Goal: Task Accomplishment & Management: Complete application form

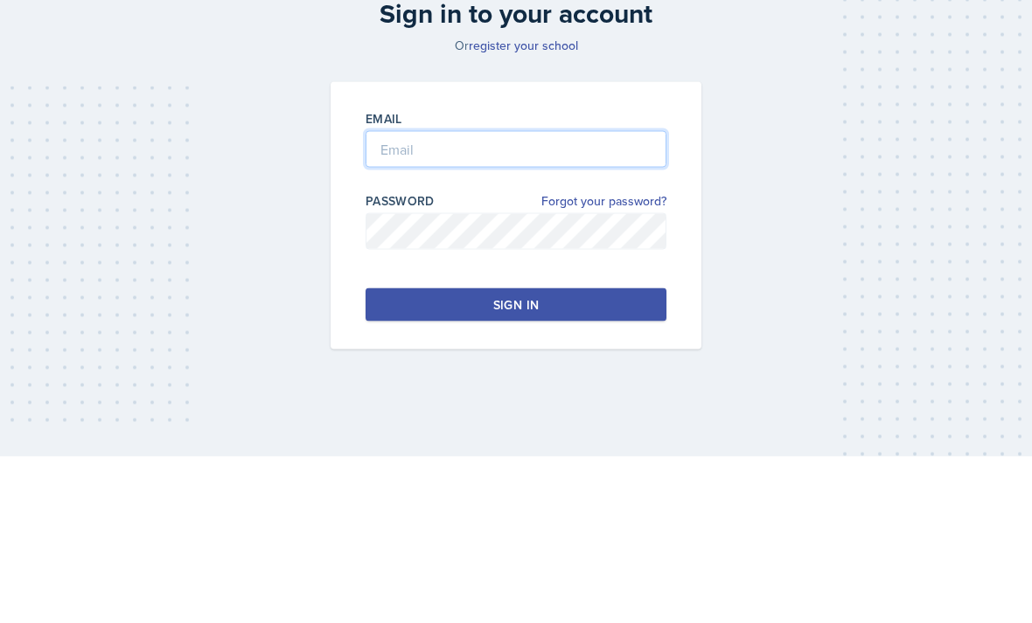
type input "[PERSON_NAME][EMAIL_ADDRESS][PERSON_NAME][DOMAIN_NAME]"
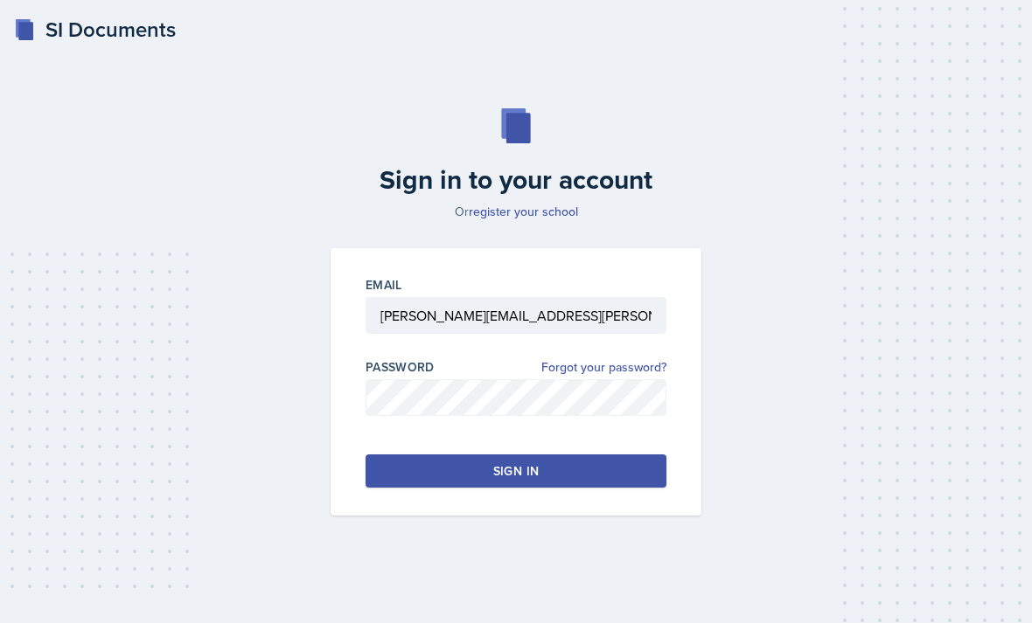
click at [403, 459] on button "Sign in" at bounding box center [515, 471] width 301 height 33
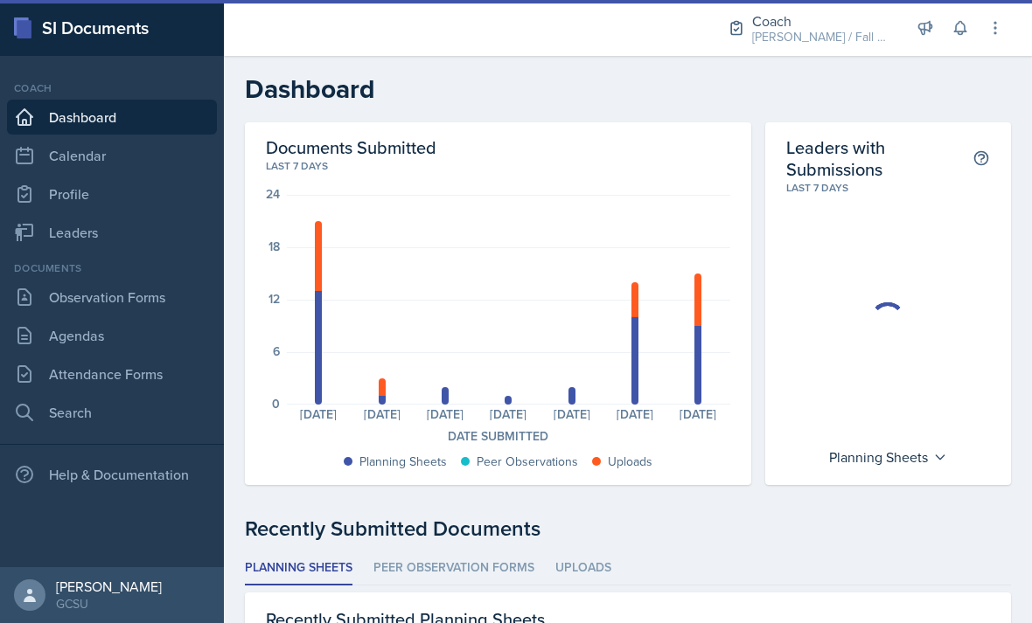
click at [63, 231] on link "Leaders" at bounding box center [112, 232] width 210 height 35
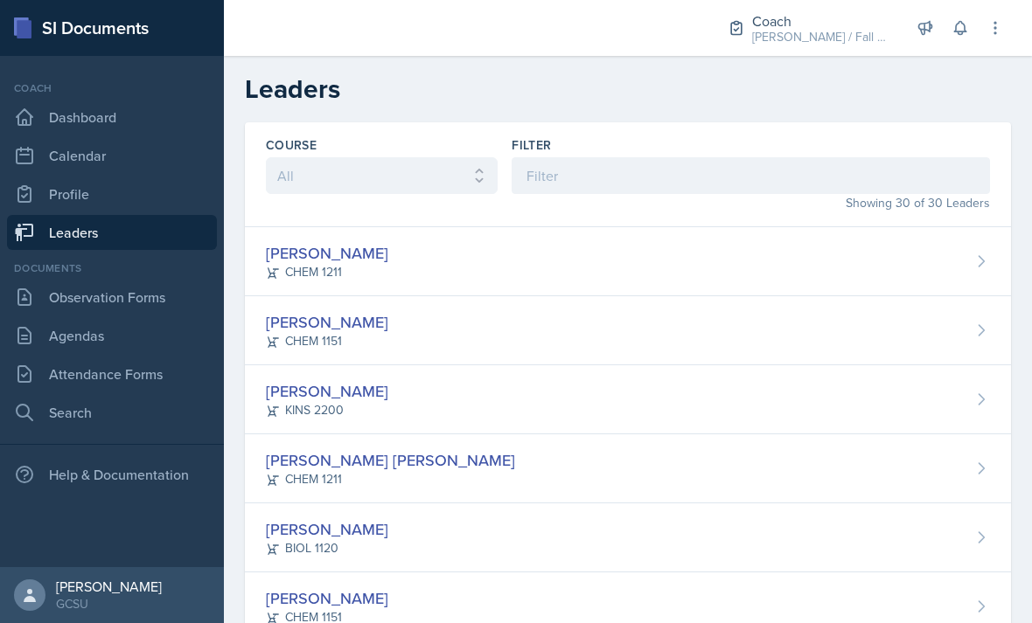
click at [67, 299] on link "Observation Forms" at bounding box center [112, 297] width 210 height 35
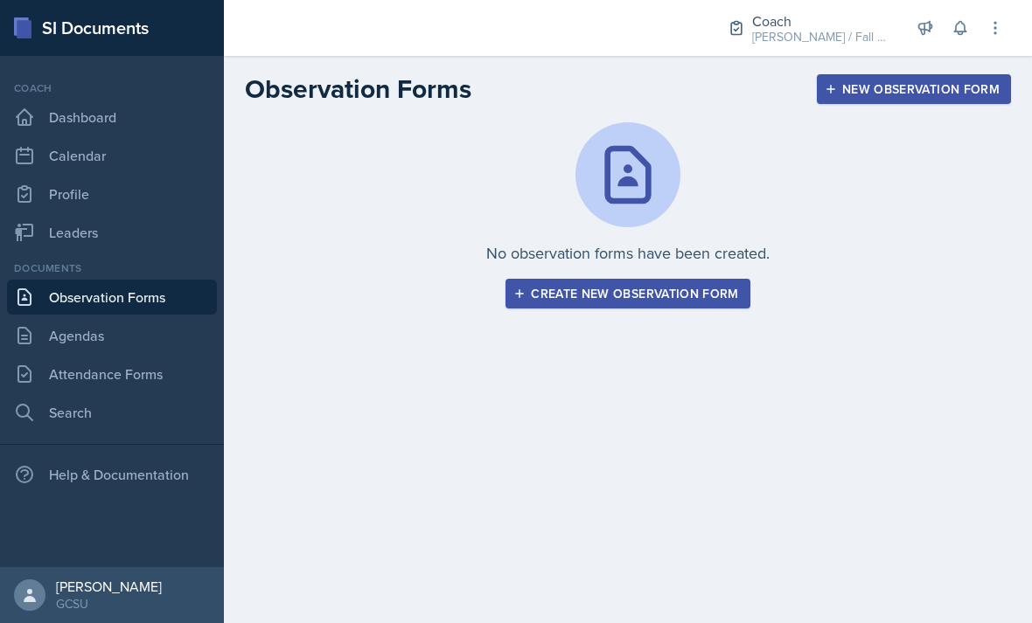
click at [79, 336] on link "Agendas" at bounding box center [112, 335] width 210 height 35
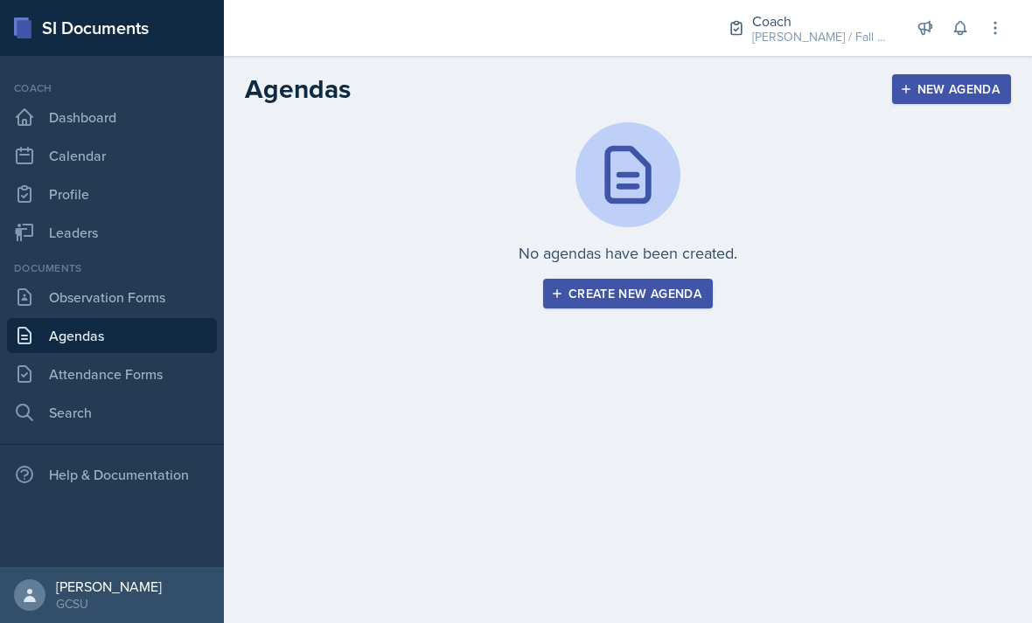
click at [86, 365] on link "Attendance Forms" at bounding box center [112, 374] width 210 height 35
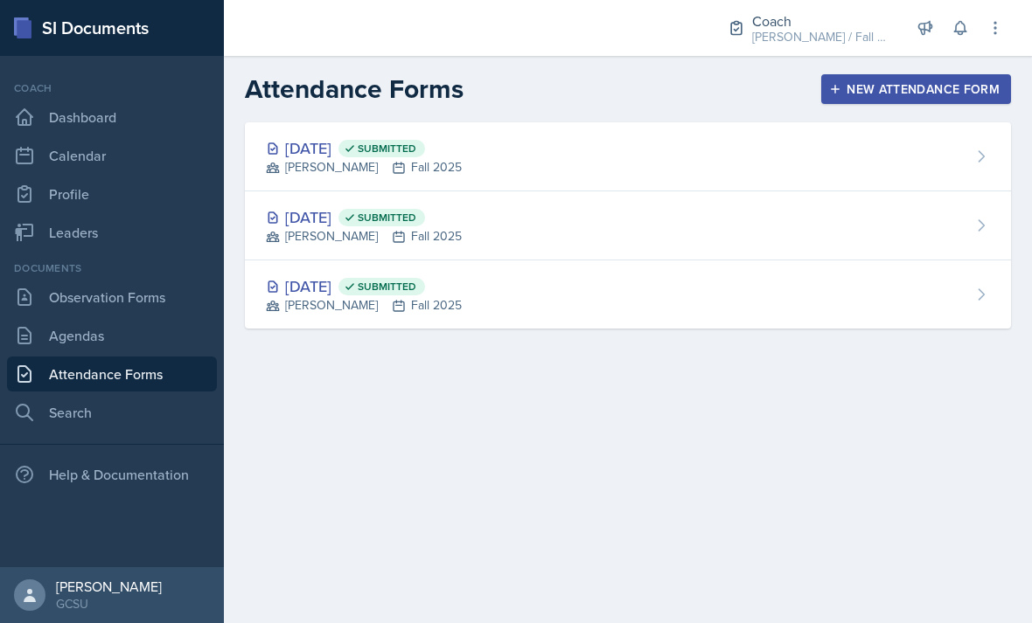
click at [908, 135] on div "[DATE] Submitted [PERSON_NAME] Fall 2025" at bounding box center [628, 156] width 766 height 69
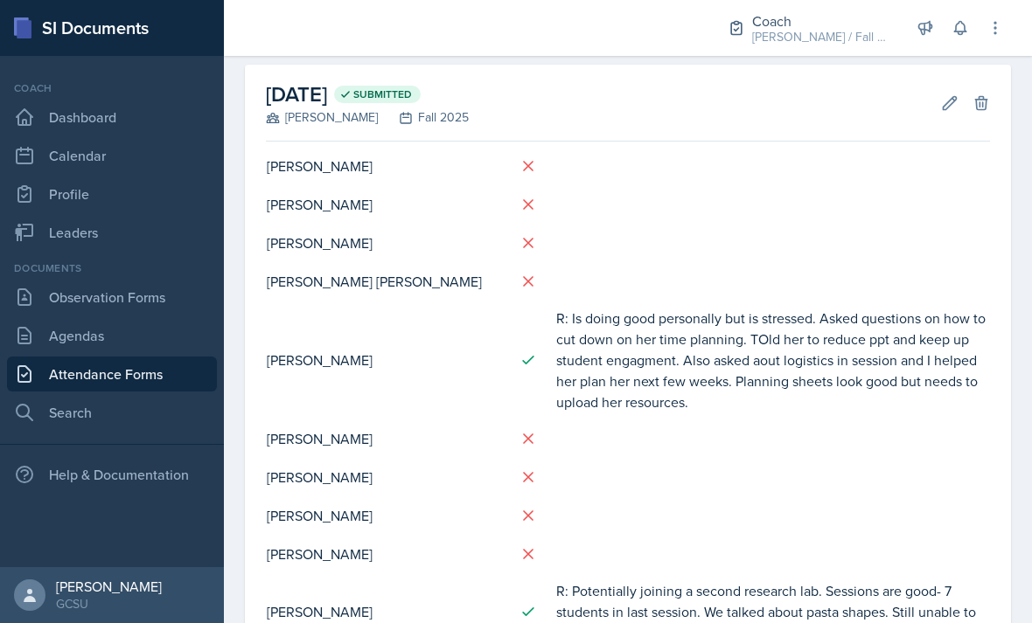
scroll to position [75, 0]
click at [945, 118] on button "Edit" at bounding box center [949, 103] width 31 height 31
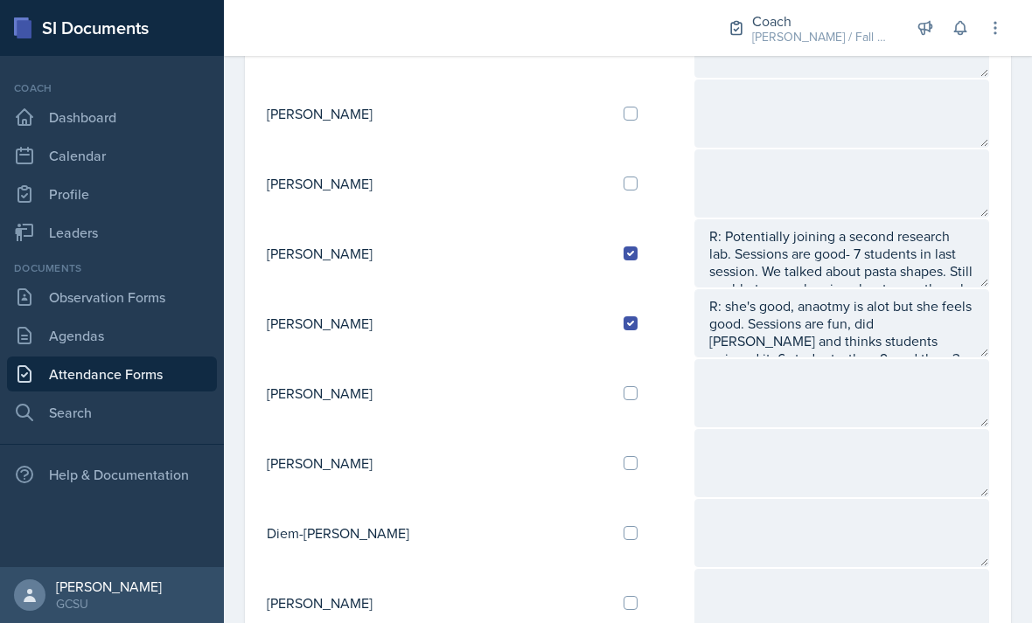
scroll to position [649, 0]
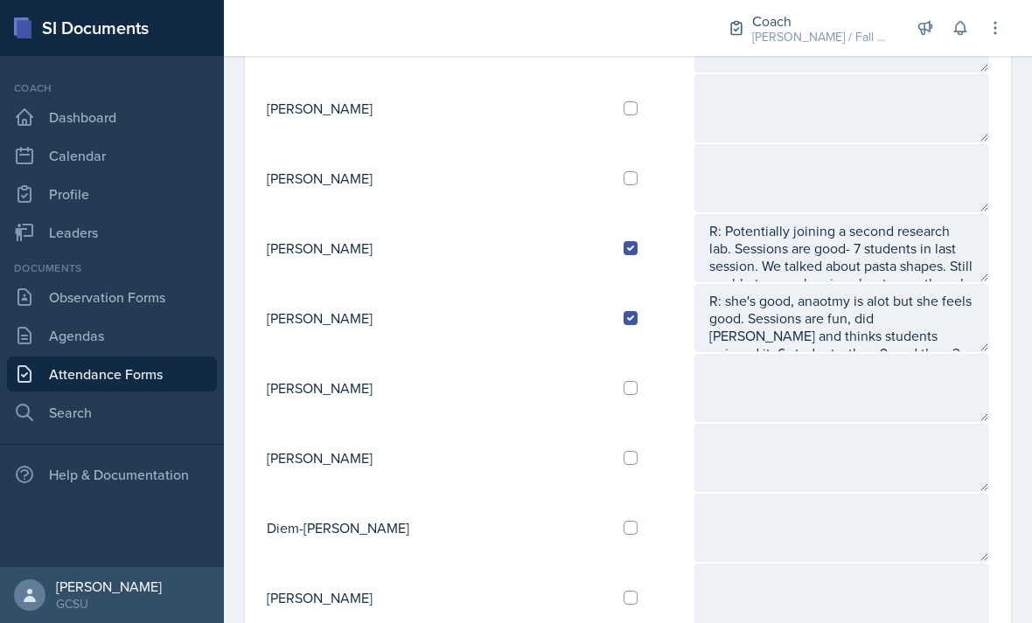
click at [623, 178] on input "checkbox" at bounding box center [630, 178] width 14 height 14
checkbox input "true"
click at [609, 119] on td at bounding box center [650, 108] width 83 height 70
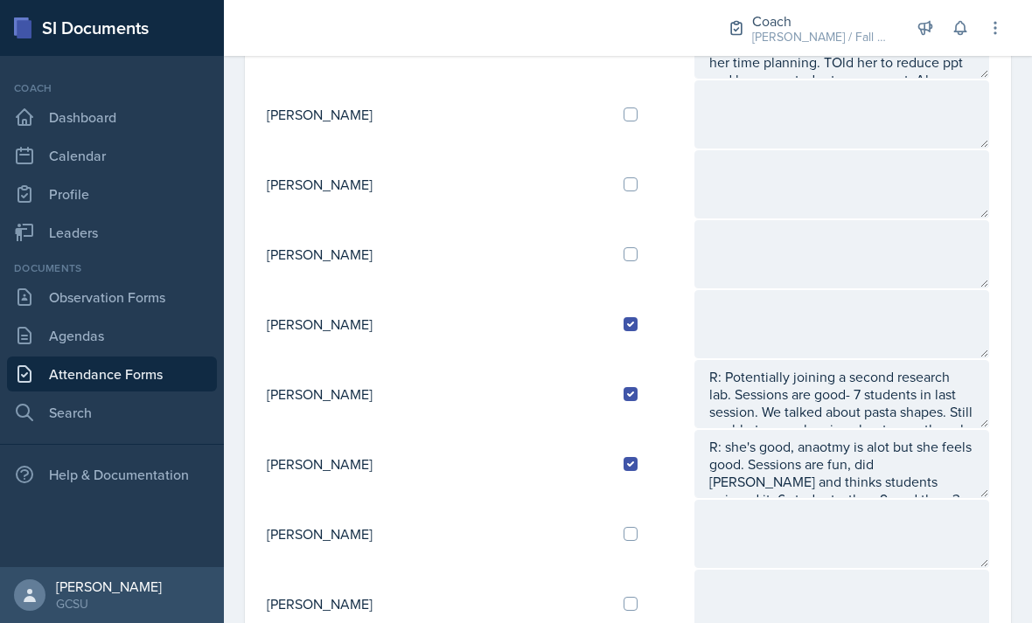
scroll to position [483, 0]
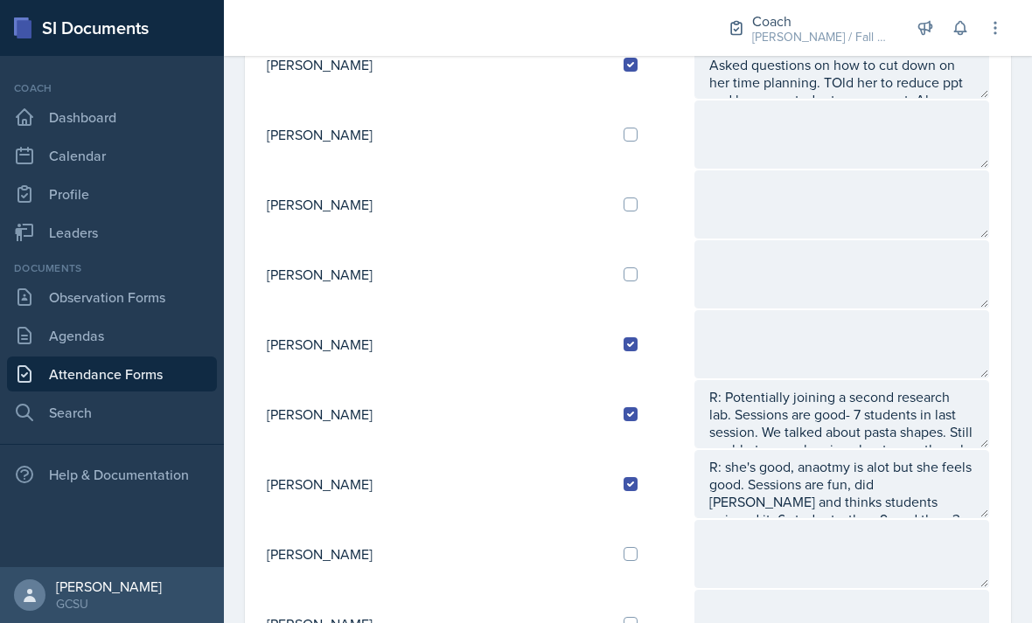
click at [623, 272] on div at bounding box center [650, 275] width 55 height 14
click at [623, 272] on input "checkbox" at bounding box center [630, 275] width 14 height 14
checkbox input "true"
click at [830, 271] on textarea at bounding box center [841, 274] width 295 height 68
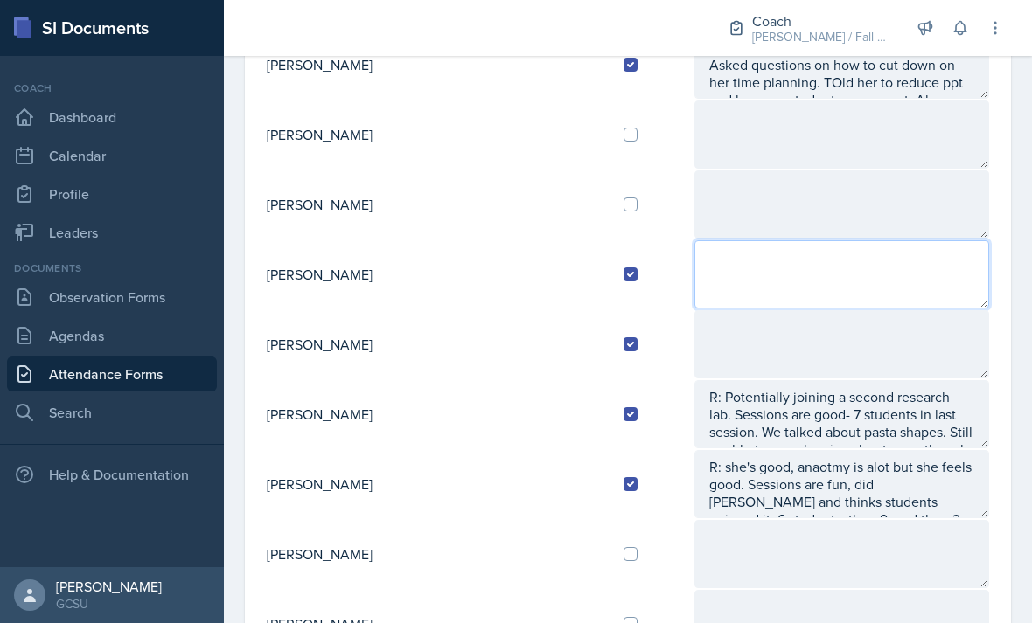
scroll to position [56, 0]
type textarea "K:"
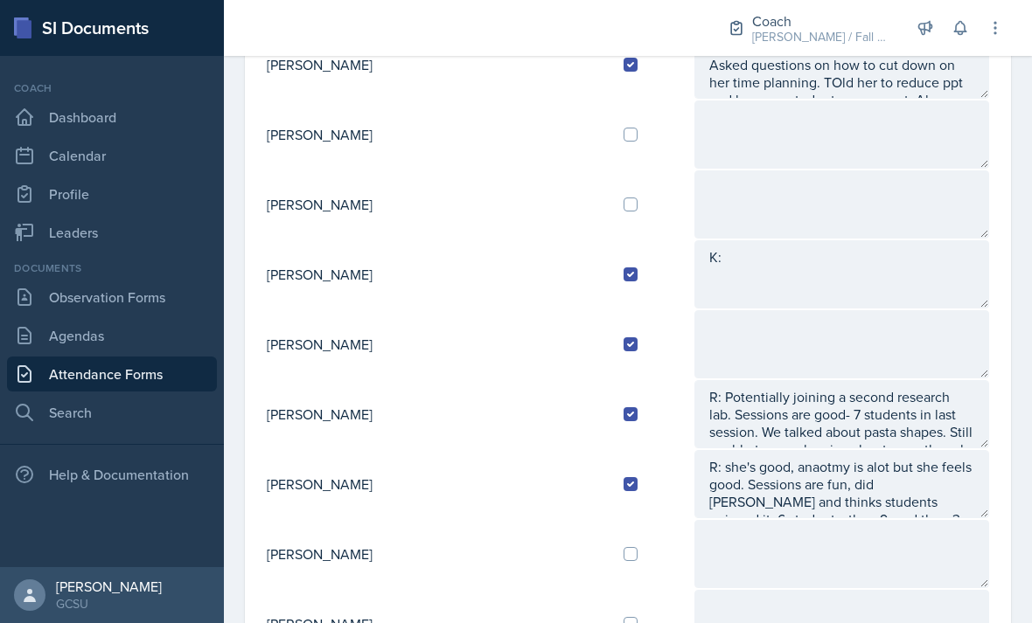
click at [774, 310] on textarea at bounding box center [841, 344] width 295 height 68
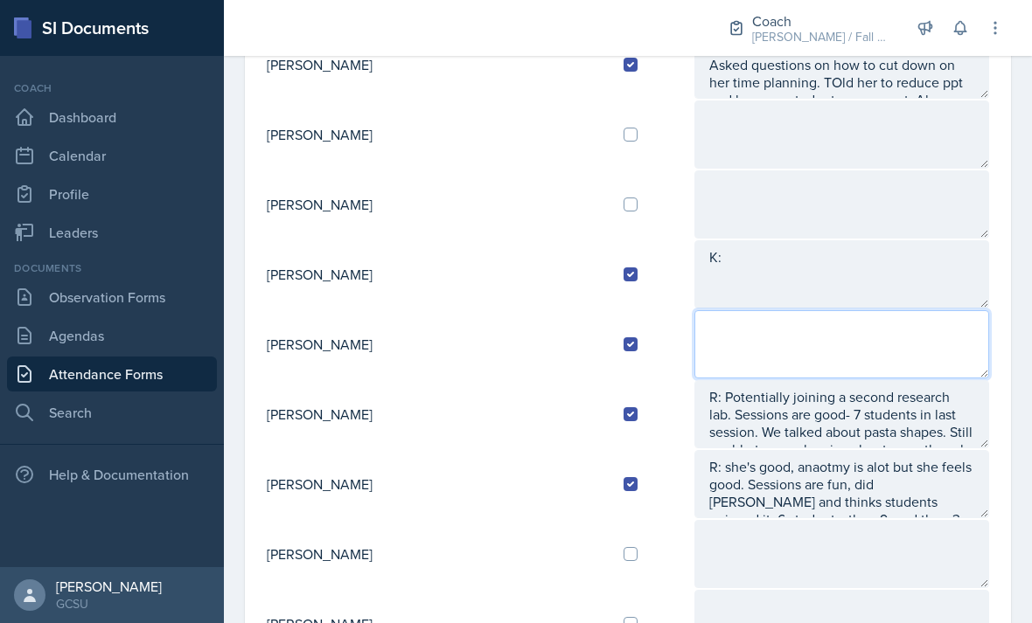
type textarea ":"
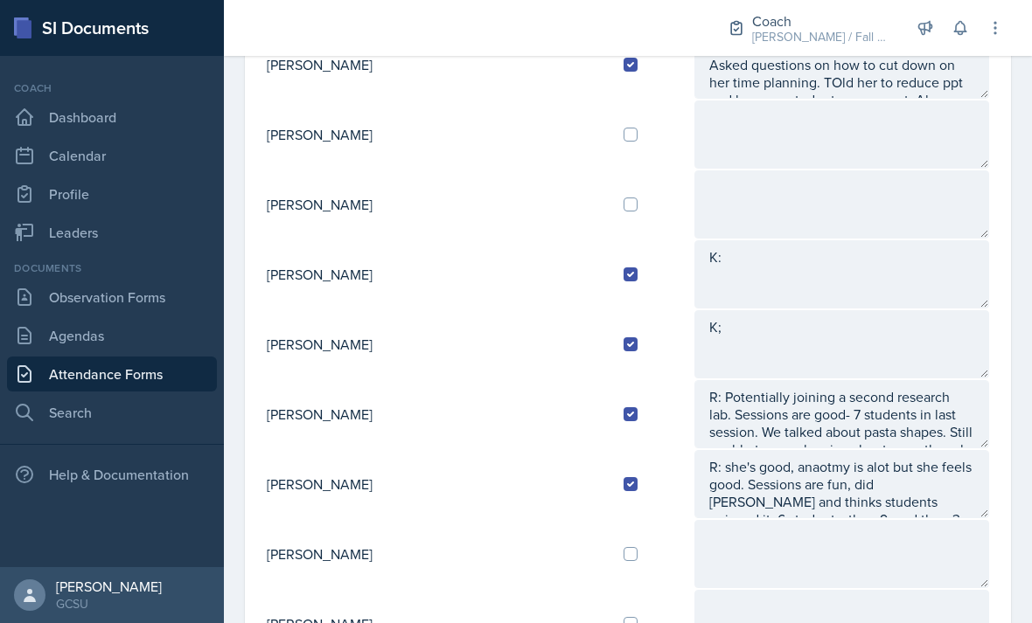
click at [783, 240] on textarea "K:" at bounding box center [841, 274] width 295 height 68
click at [803, 310] on textarea "K;" at bounding box center [841, 344] width 295 height 68
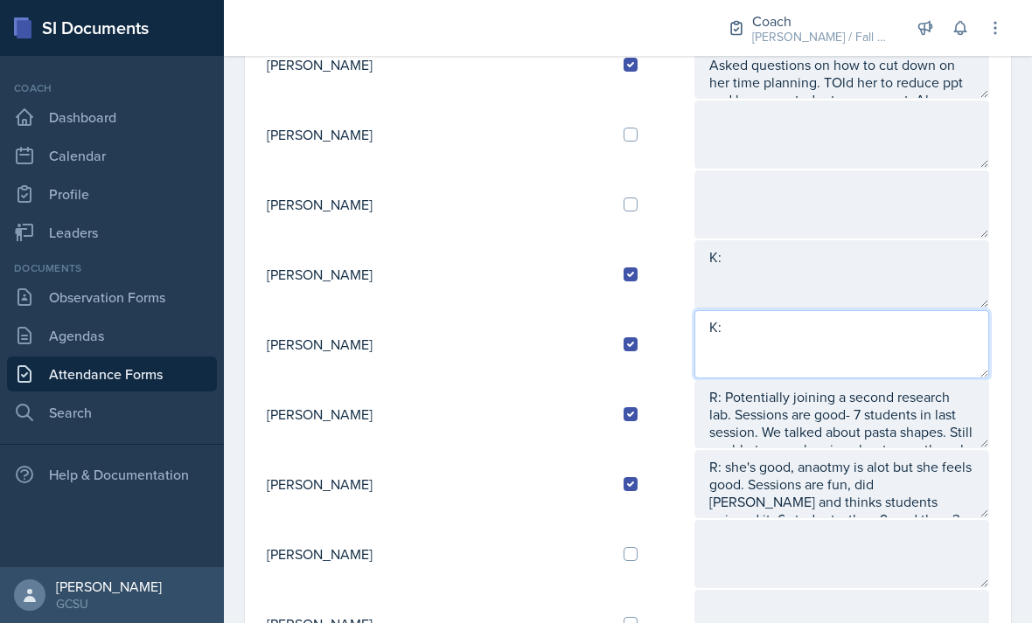
type textarea "K:"
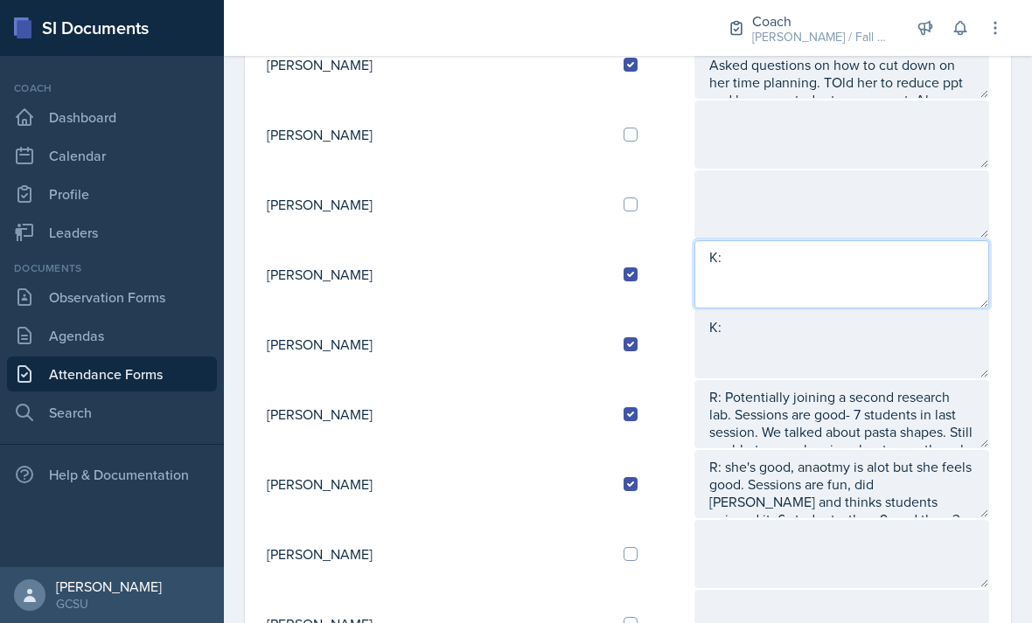
click at [796, 240] on textarea "K:" at bounding box center [841, 274] width 295 height 68
click at [750, 240] on textarea "K: She said [PERSON_NAME] attendance" at bounding box center [841, 274] width 295 height 68
click at [893, 240] on textarea "K: She said her attendance" at bounding box center [841, 274] width 295 height 68
type textarea "K: She said her attendance has been all over the place."
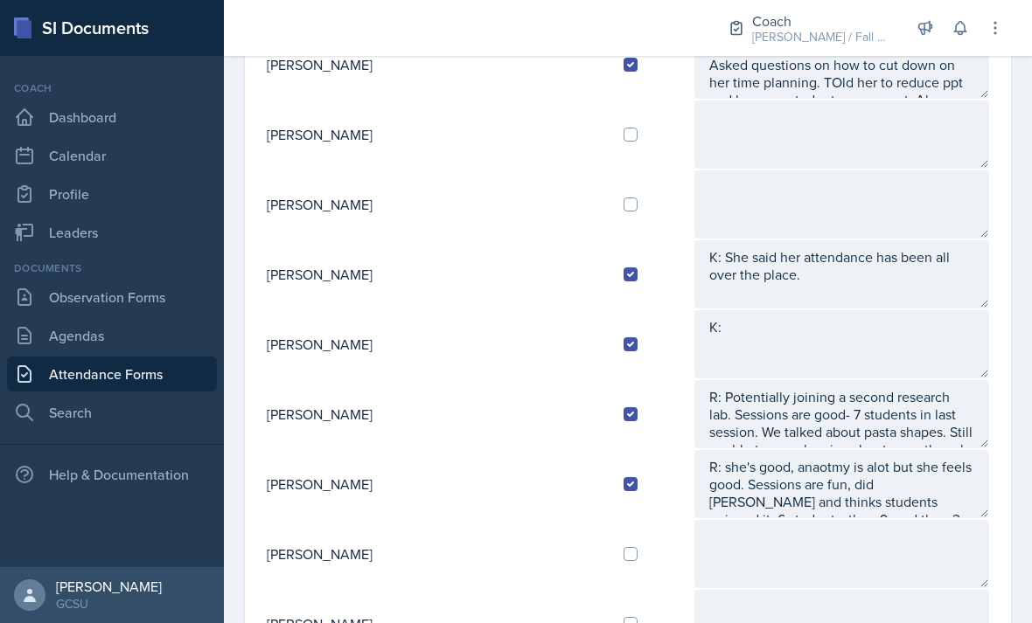
click at [772, 310] on textarea "K:" at bounding box center [841, 344] width 295 height 68
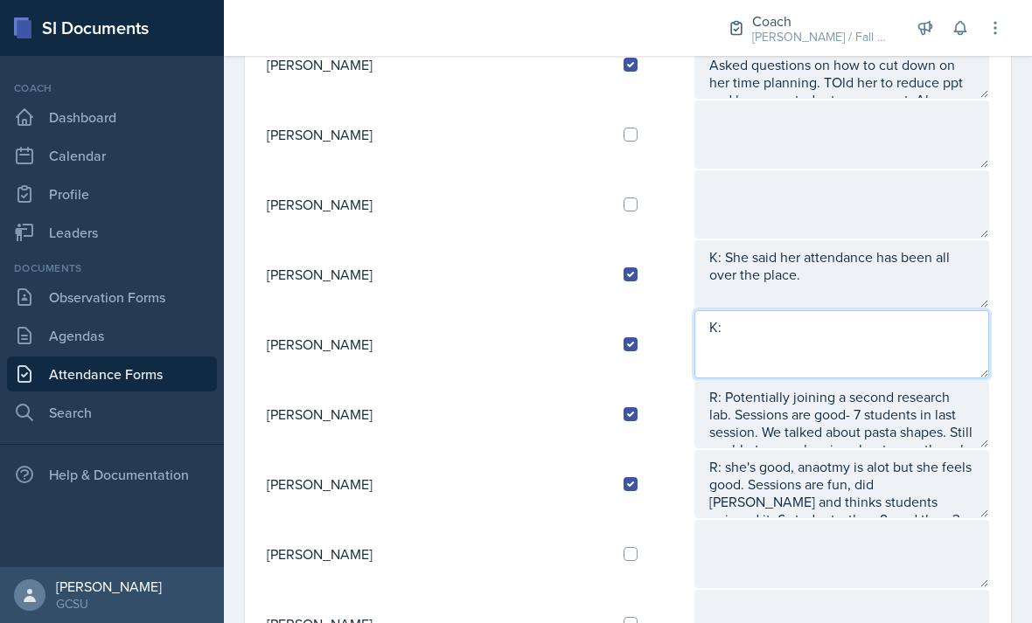
click at [810, 310] on textarea "K:" at bounding box center [841, 344] width 295 height 68
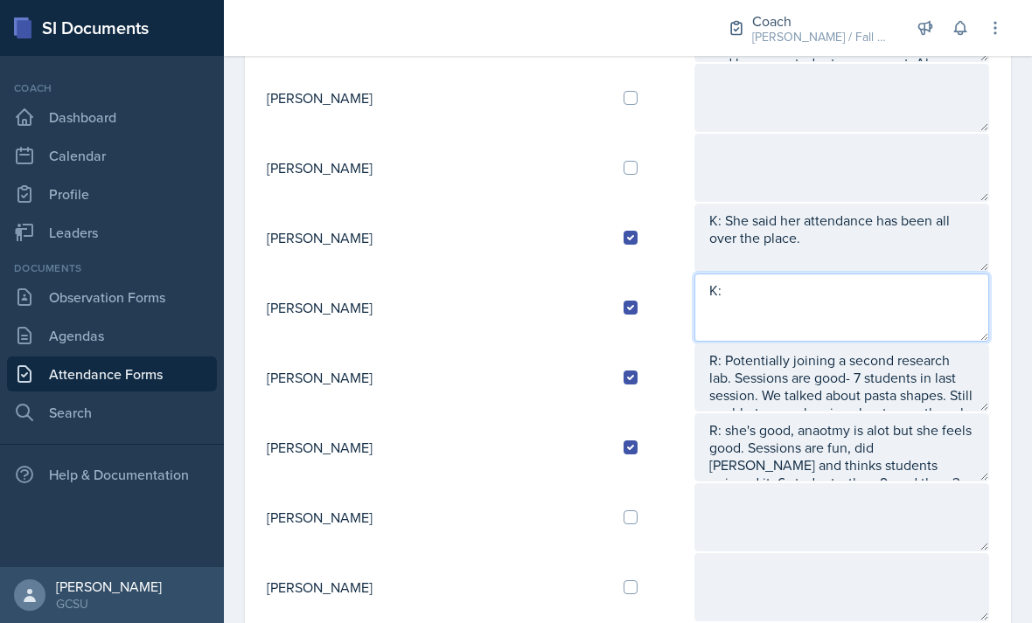
scroll to position [537, 0]
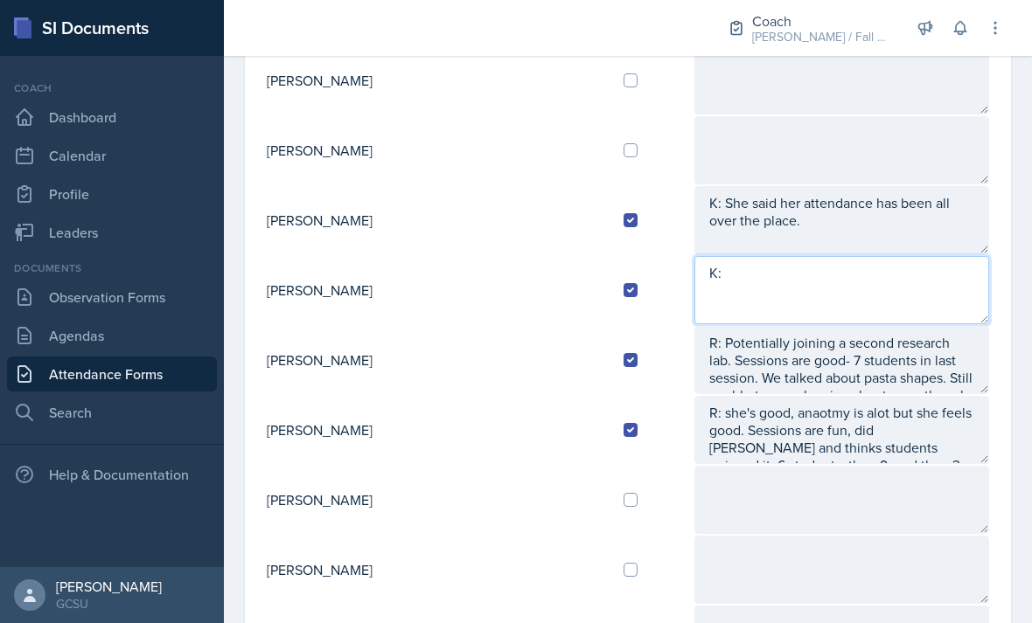
click at [793, 256] on textarea "K:" at bounding box center [841, 290] width 295 height 68
click at [778, 256] on textarea "K:" at bounding box center [841, 290] width 295 height 68
click at [910, 256] on textarea "K:" at bounding box center [841, 290] width 295 height 68
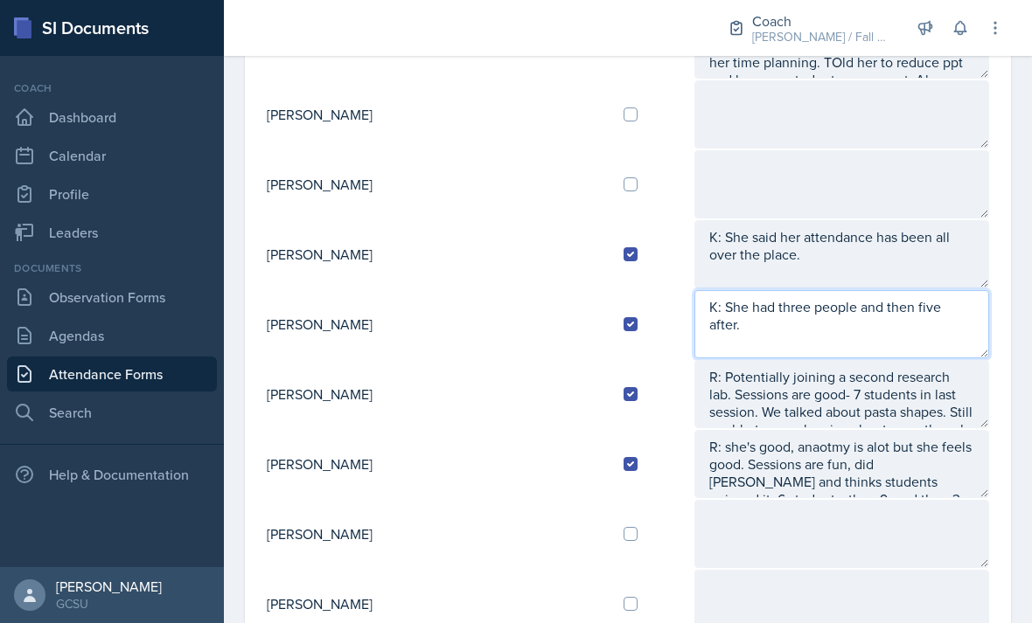
scroll to position [504, 0]
type textarea "K: She had three people and then five after."
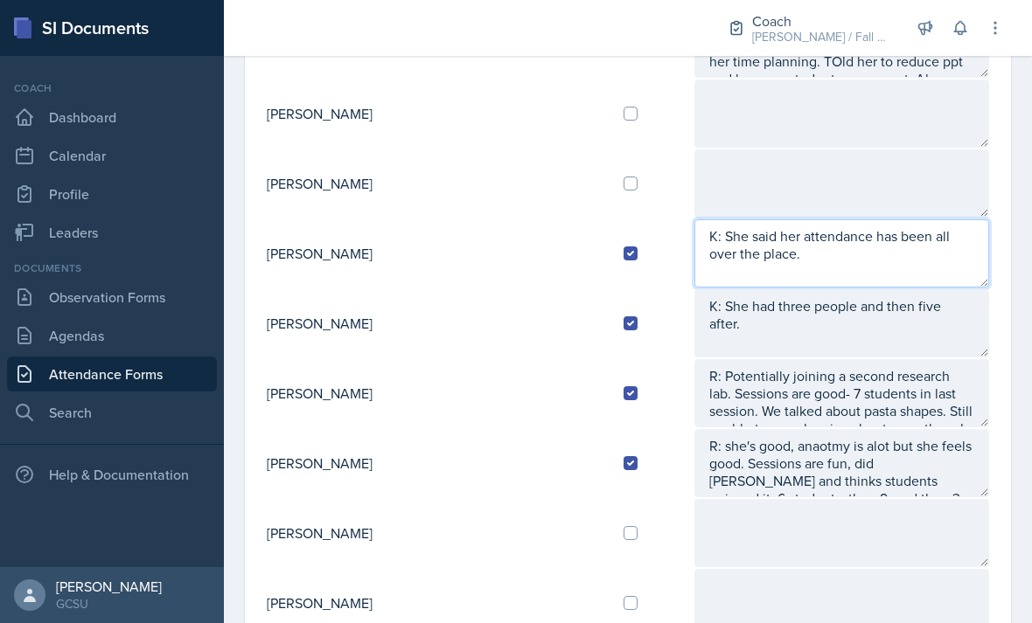
click at [902, 226] on textarea "K: She said her attendance has been all over the place." at bounding box center [841, 253] width 295 height 68
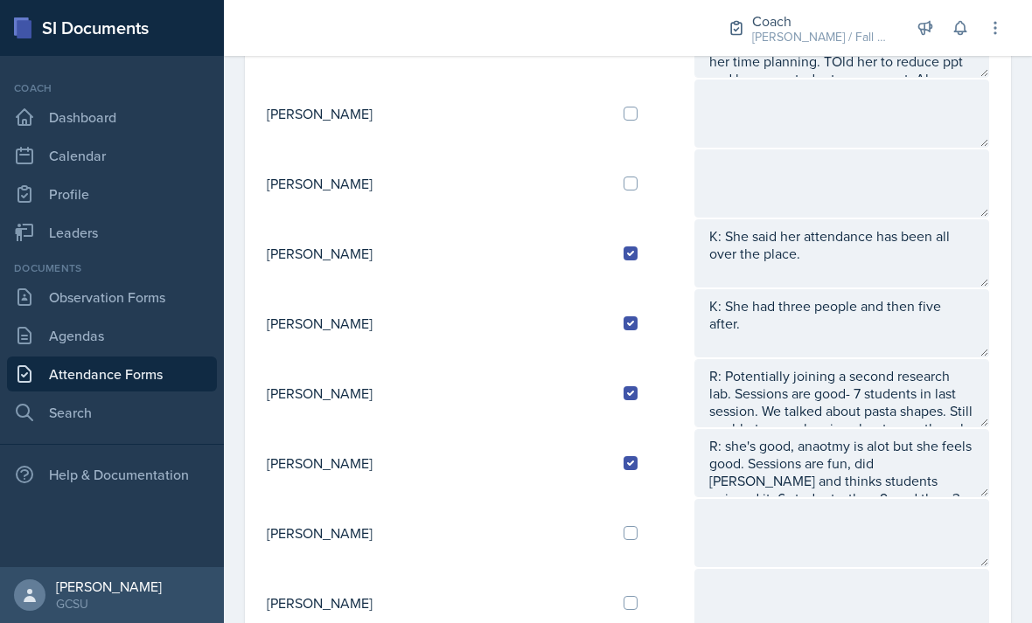
click at [943, 289] on textarea "K: She had three people and then five after." at bounding box center [841, 323] width 295 height 68
click at [931, 219] on textarea "K: She said her attendance has been all over the place." at bounding box center [841, 253] width 295 height 68
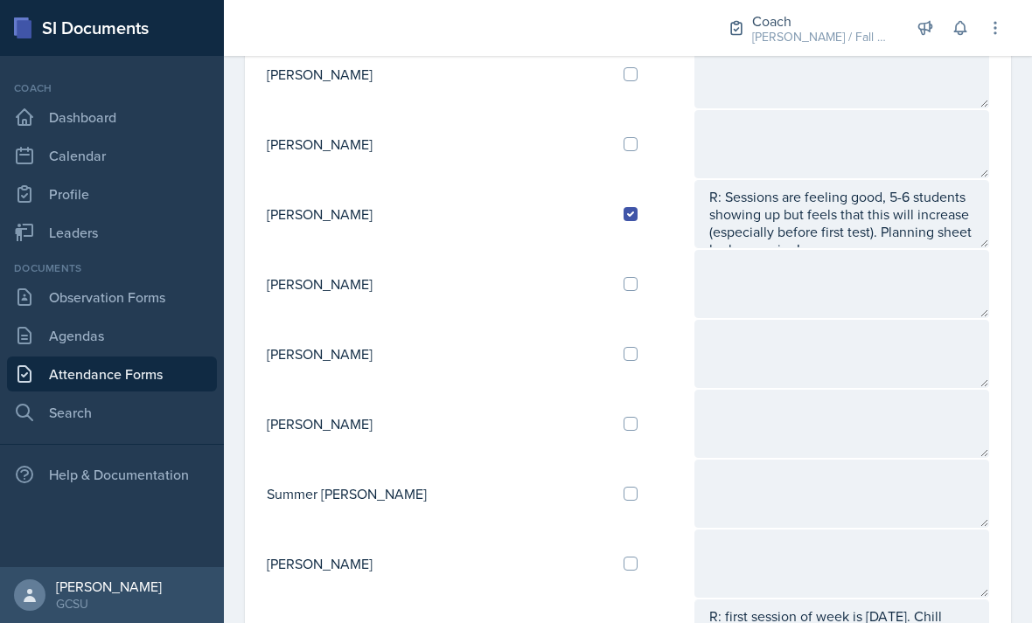
scroll to position [1398, 0]
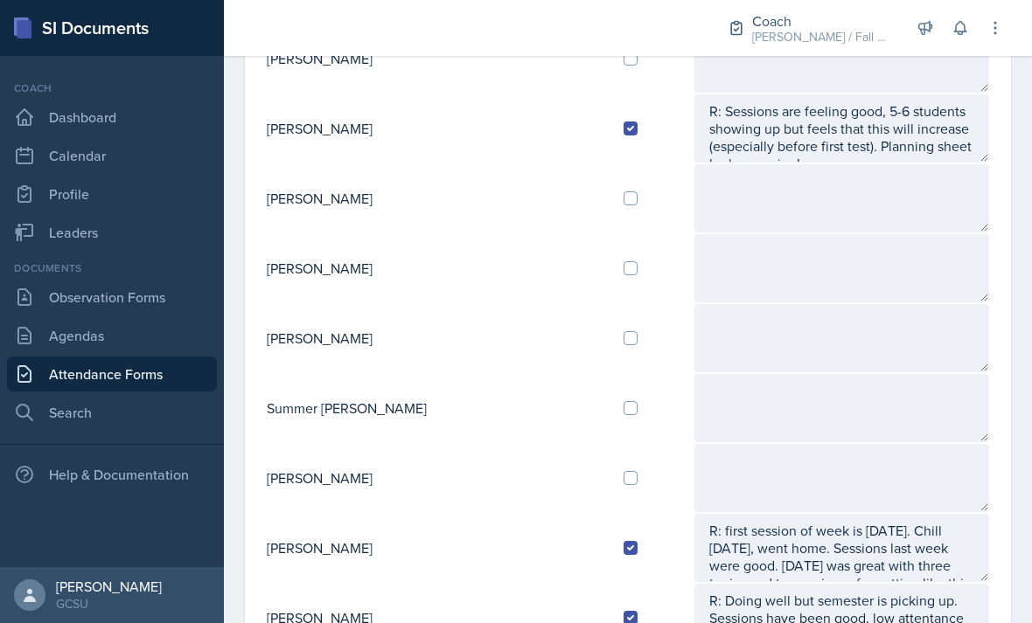
click at [623, 471] on input "checkbox" at bounding box center [630, 478] width 14 height 14
checkbox input "true"
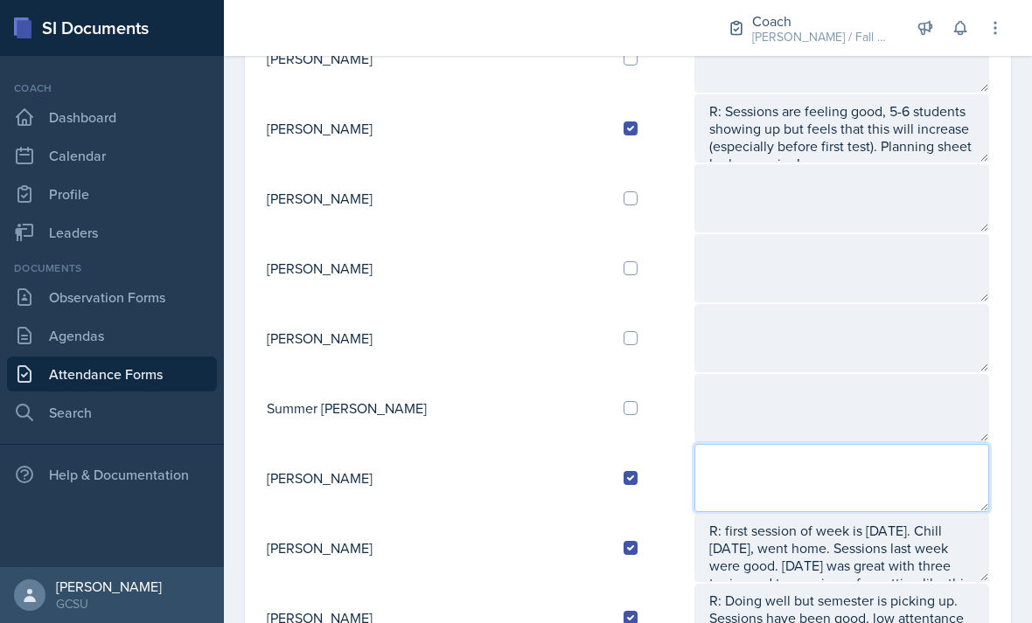
click at [694, 444] on textarea at bounding box center [841, 478] width 295 height 68
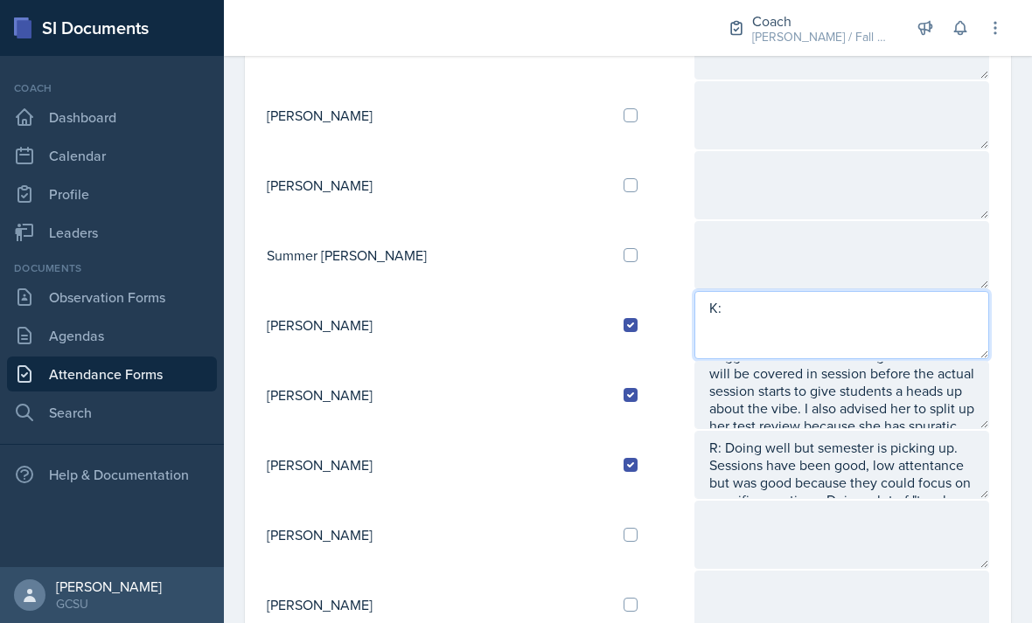
scroll to position [1603, 0]
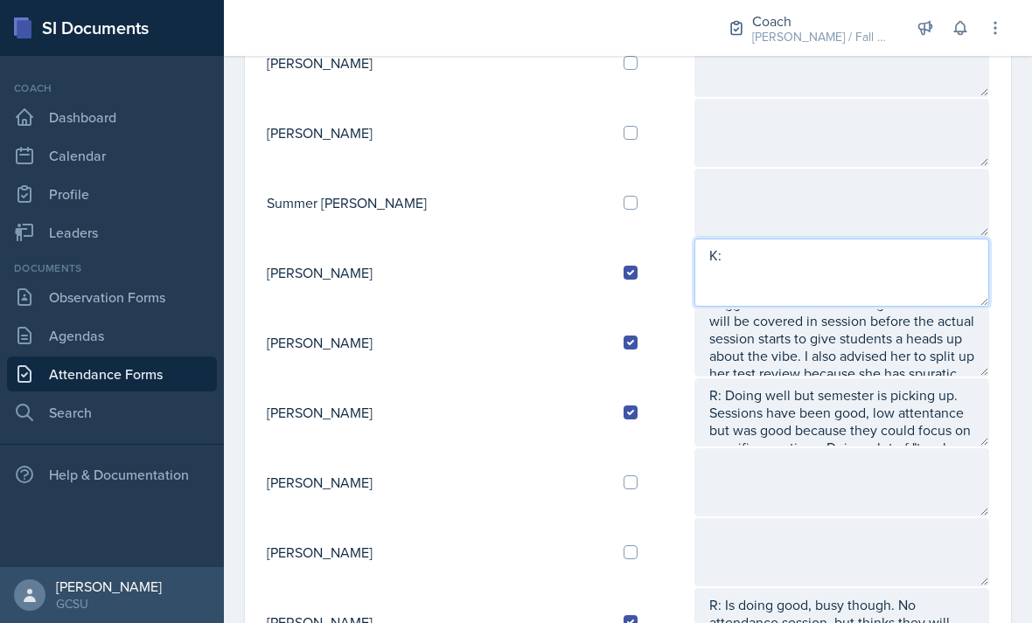
click at [827, 239] on textarea "K:" at bounding box center [841, 273] width 295 height 68
click at [938, 239] on textarea "K:" at bounding box center [841, 273] width 295 height 68
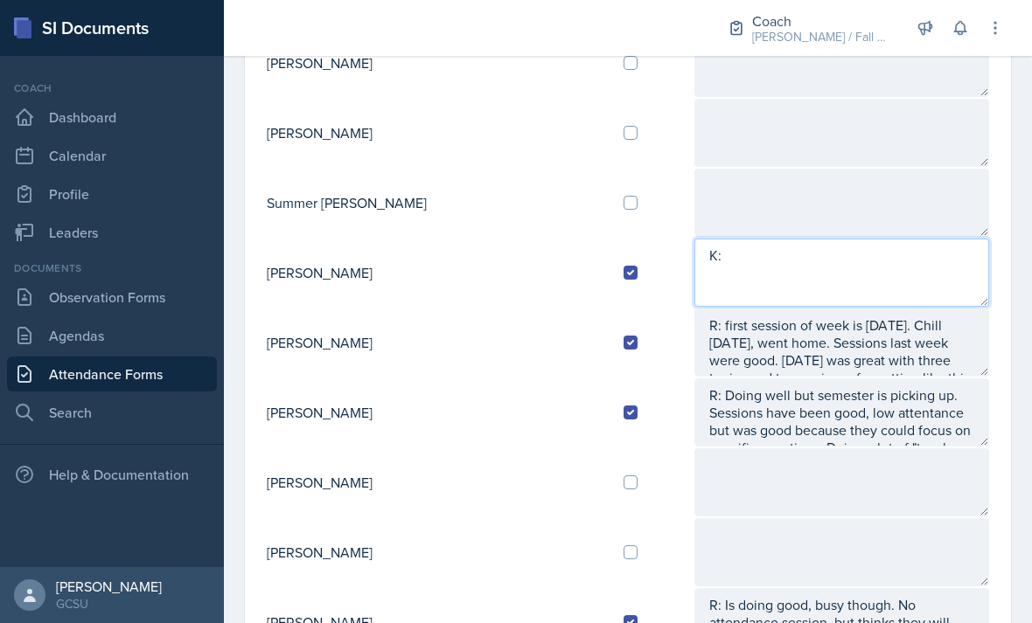
scroll to position [0, 0]
click at [966, 239] on textarea "K: Her sessions have been going well, her students" at bounding box center [841, 273] width 295 height 68
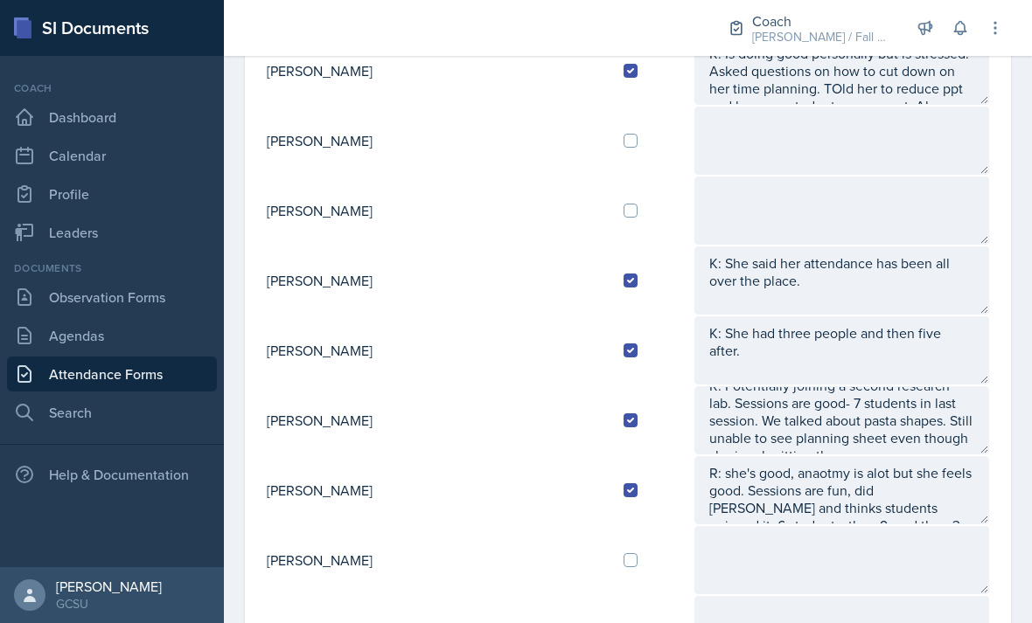
scroll to position [476, 0]
click at [929, 247] on textarea "K: She said her attendance has been all over the place." at bounding box center [841, 281] width 295 height 68
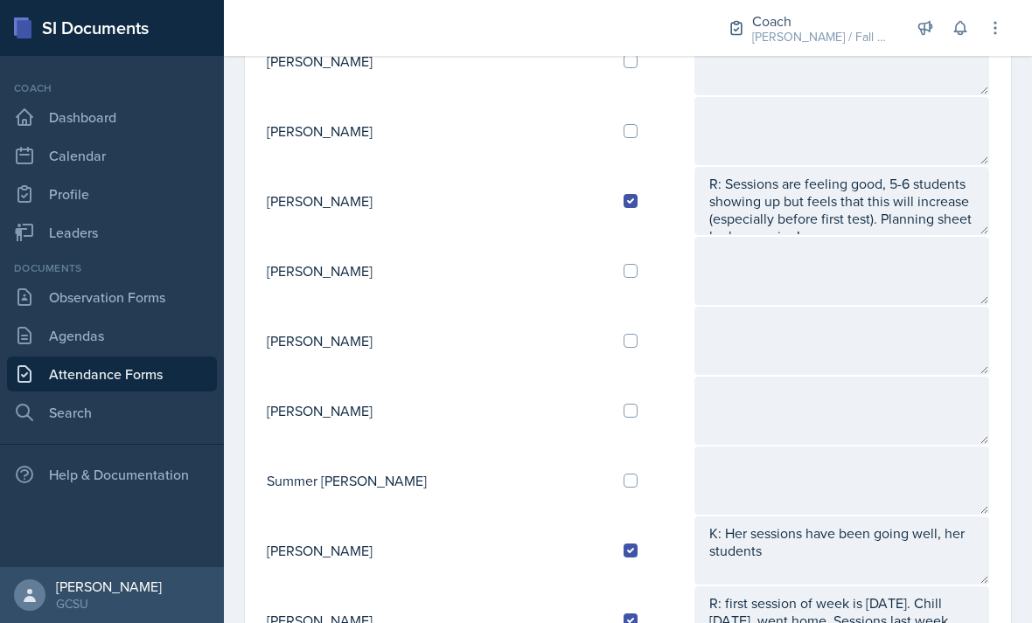
scroll to position [1546, 0]
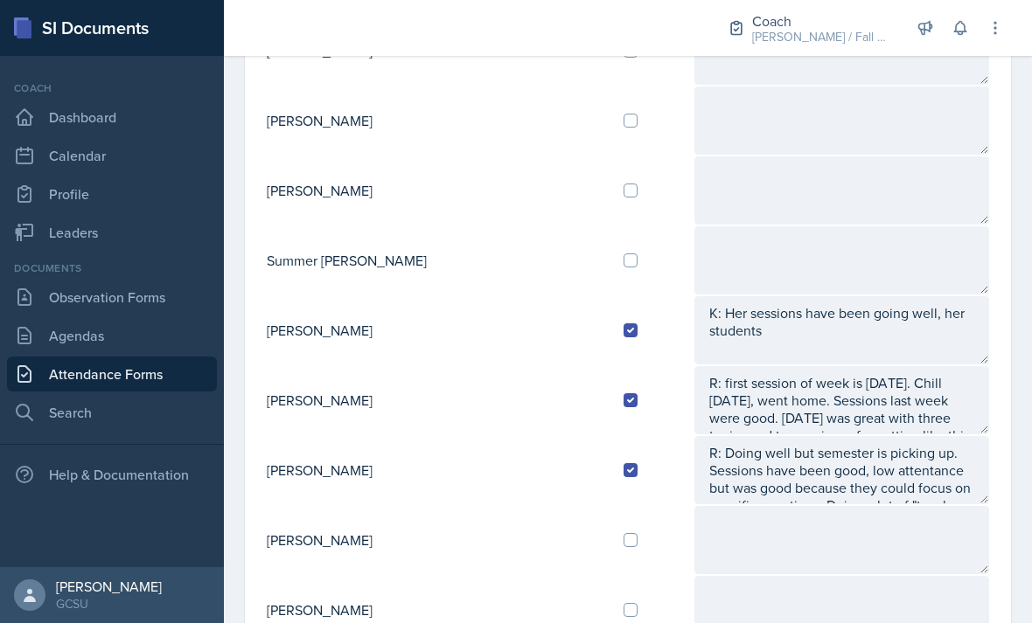
click at [934, 366] on textarea "R: first session of week is [DATE]. Chill [DATE], went home. Sessions last week…" at bounding box center [841, 400] width 295 height 68
click at [937, 296] on textarea "K: Her sessions have been going well, her students" at bounding box center [841, 330] width 295 height 68
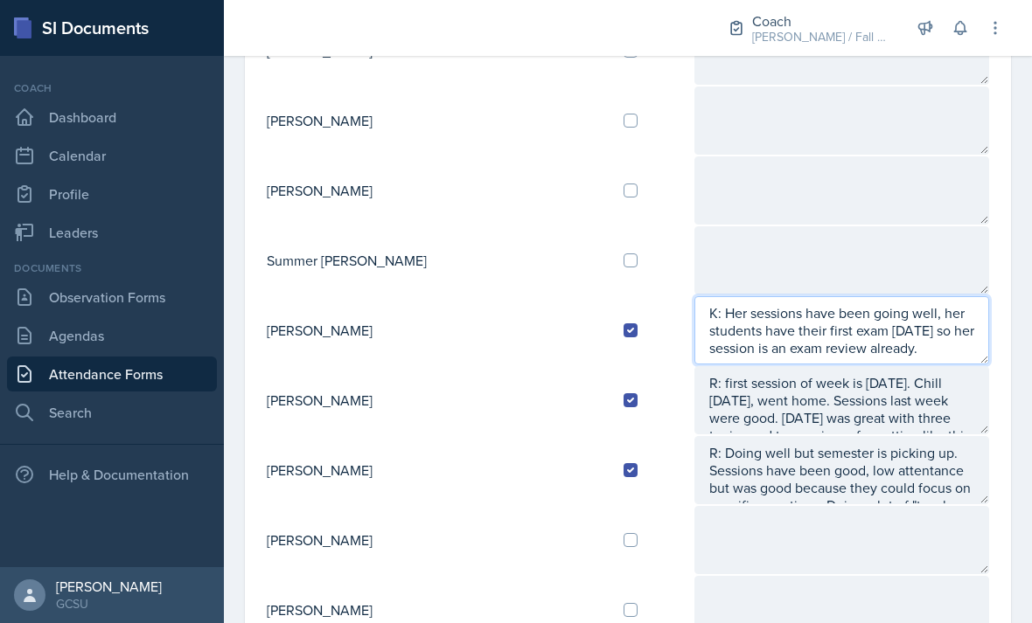
type textarea "K: Her sessions have been going well, her students have their first exam [DATE]…"
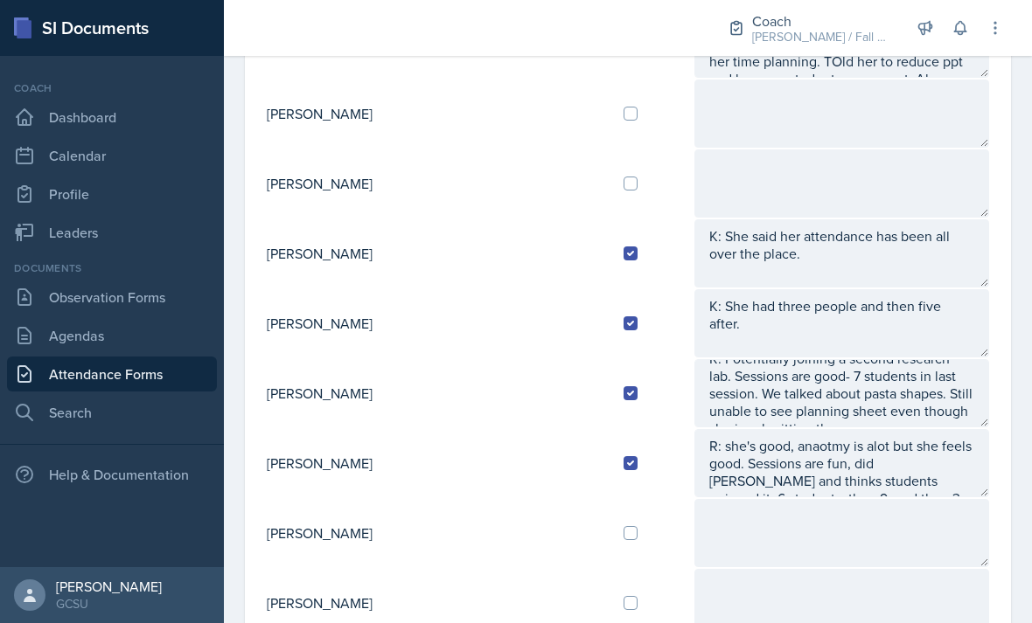
scroll to position [505, 0]
click at [937, 288] on textarea "K: She had three people and then five after." at bounding box center [841, 322] width 295 height 68
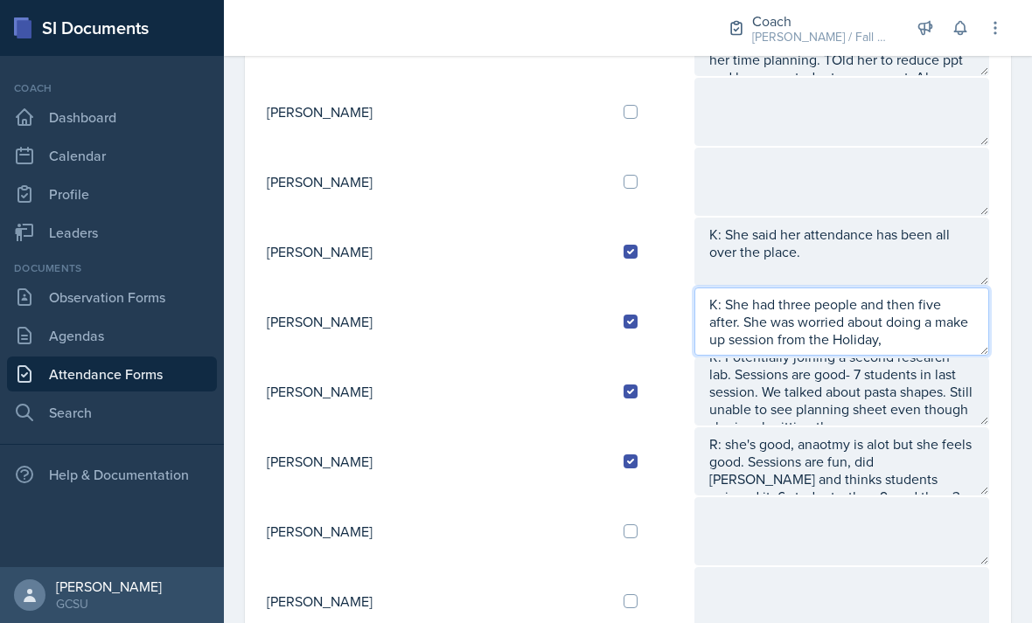
click at [907, 298] on textarea "K: She had three people and then five after. She was worried about doing a make…" at bounding box center [841, 322] width 295 height 68
click at [913, 288] on textarea "K: She had three people and then five after. She was worried about doing a make…" at bounding box center [841, 322] width 295 height 68
click at [834, 292] on textarea "K: She had three people and then five after. She was worried about doing a make…" at bounding box center [841, 322] width 295 height 68
click at [946, 293] on textarea "K: She had three people and then five after. She was worried about doing a make…" at bounding box center [841, 322] width 295 height 68
click at [936, 289] on textarea "K: She had three people and then five after. She was worried about doing a make…" at bounding box center [841, 322] width 295 height 68
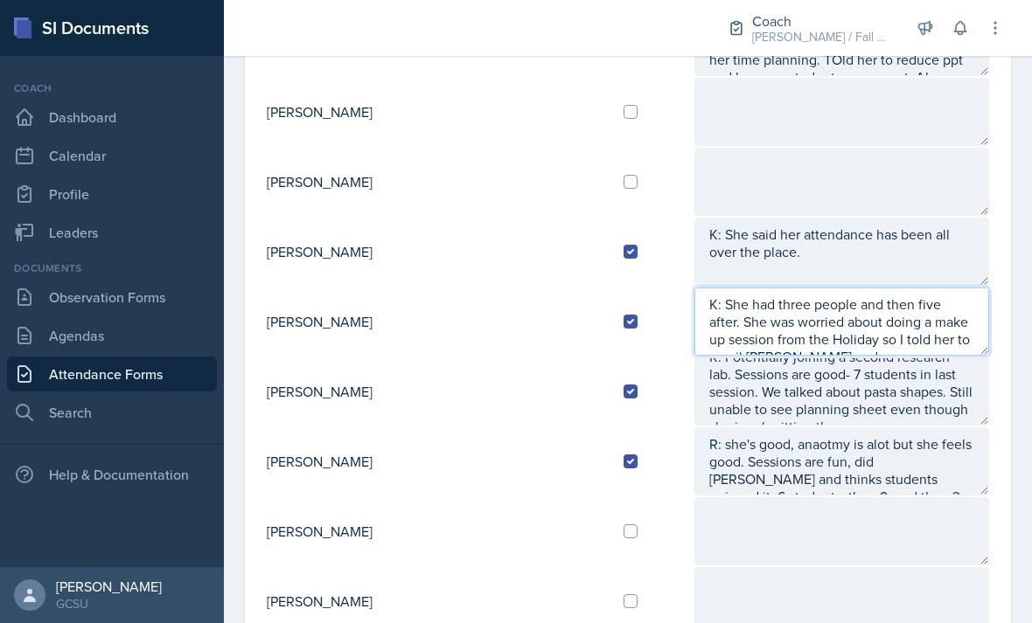
scroll to position [12, 0]
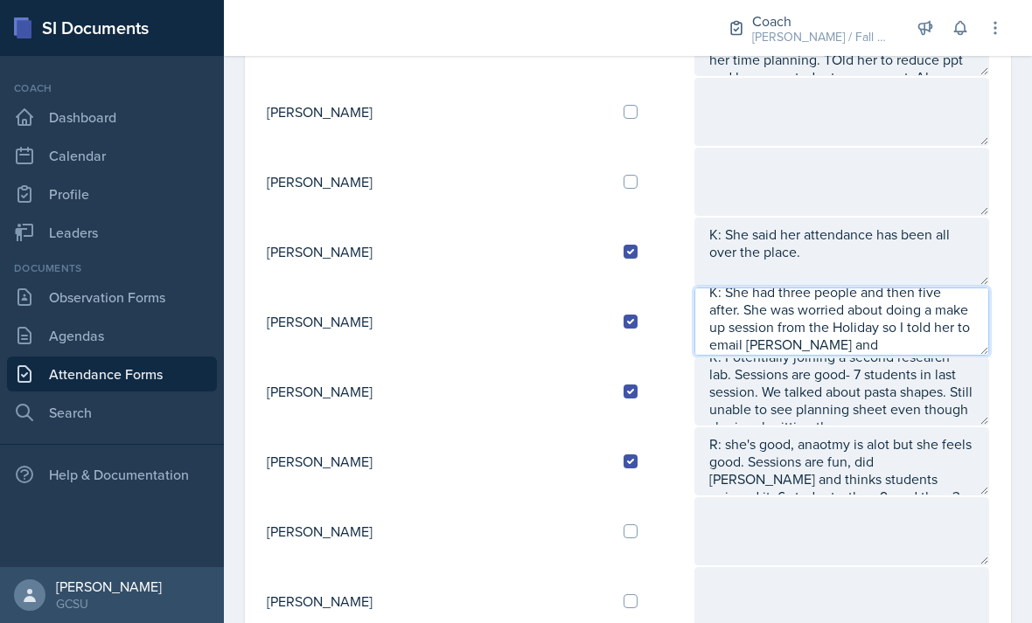
click at [694, 288] on textarea "K: She had three people and then five after. She was worried about doing a make…" at bounding box center [841, 322] width 295 height 68
click at [967, 288] on textarea "K: She had three people and then five after. She was worried about doing a make…" at bounding box center [841, 322] width 295 height 68
click at [964, 292] on textarea "K: She had three people and then five after. She was worried about doing a make…" at bounding box center [841, 322] width 295 height 68
type textarea "K: She had three people and then five after. She was worried about doing a make…"
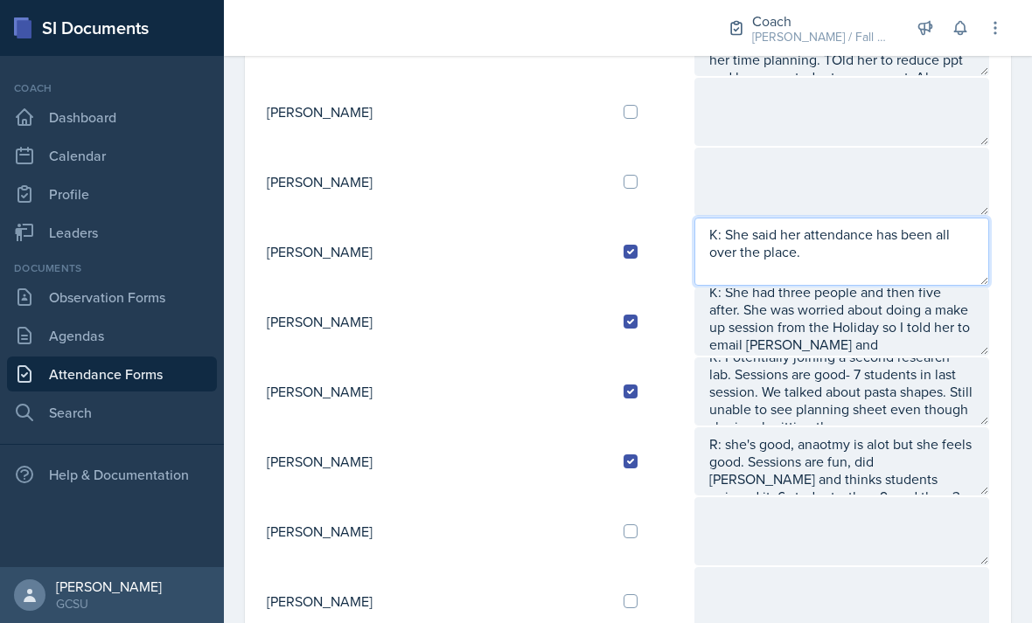
click at [859, 218] on textarea "K: She said her attendance has been all over the place." at bounding box center [841, 252] width 295 height 68
click at [906, 221] on textarea "K: She said her attendance has been all over the place." at bounding box center [841, 252] width 295 height 68
click at [812, 218] on textarea "K: She said her attendance has been all over the place. She’s excited to sese t…" at bounding box center [841, 252] width 295 height 68
click at [889, 225] on textarea "K: She said her attendance has been all over the place. She’s excited to see th…" at bounding box center [841, 252] width 295 height 68
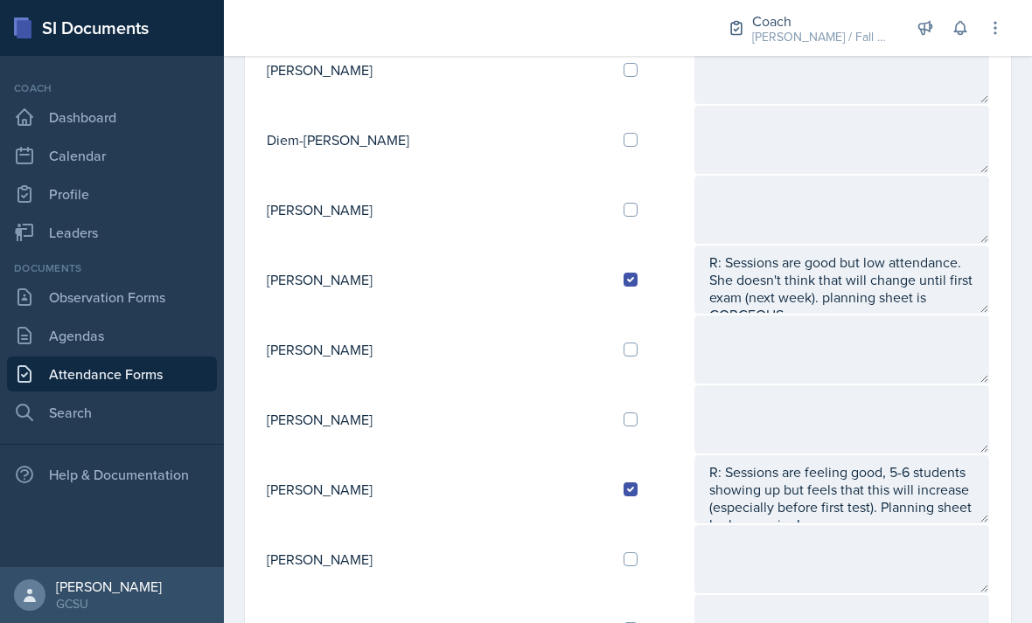
scroll to position [1038, 0]
type textarea "K: She said her attendance has been all over the place. She’s excited to see th…"
click at [623, 202] on input "checkbox" at bounding box center [630, 209] width 14 height 14
checkbox input "true"
click at [715, 175] on textarea at bounding box center [841, 209] width 295 height 68
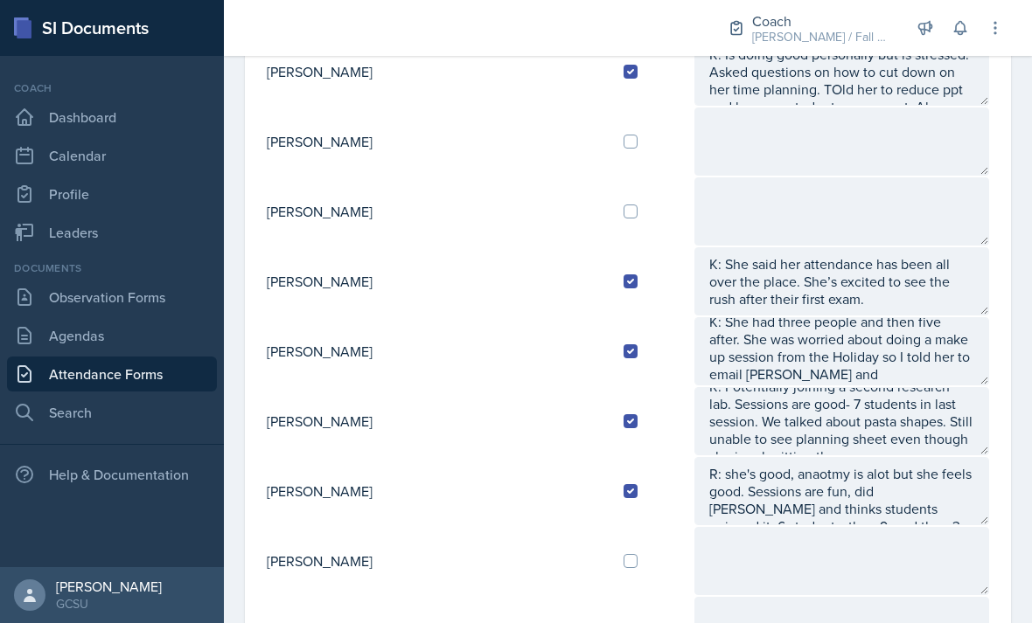
scroll to position [487, 0]
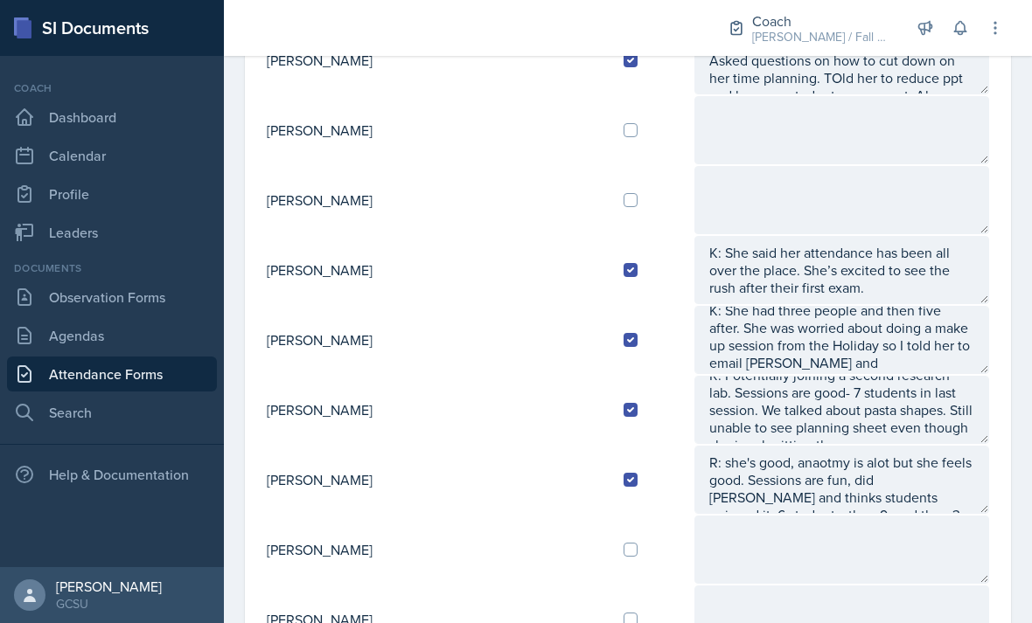
type textarea "K:"
click at [873, 236] on textarea "K: She said her attendance has been all over the place. She’s excited to see th…" at bounding box center [841, 270] width 295 height 68
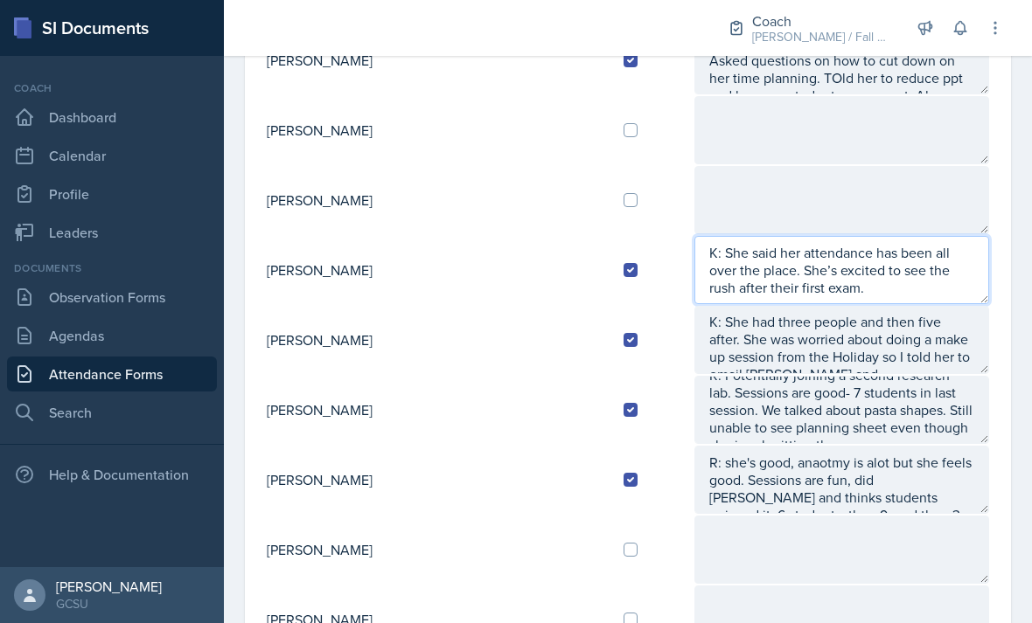
scroll to position [3, 0]
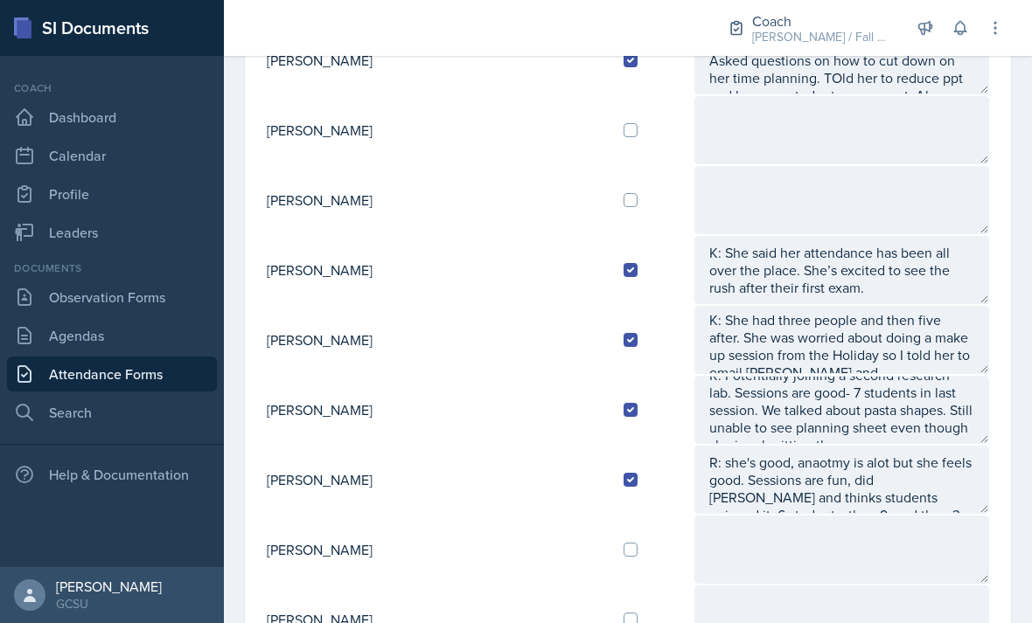
click at [727, 26] on textarea "R: Is doing good personally but is stressed. Asked questions on how to cut down…" at bounding box center [841, 60] width 295 height 68
type textarea "R: Is doing good personally but is stressed. Asked questions on how to cut down…"
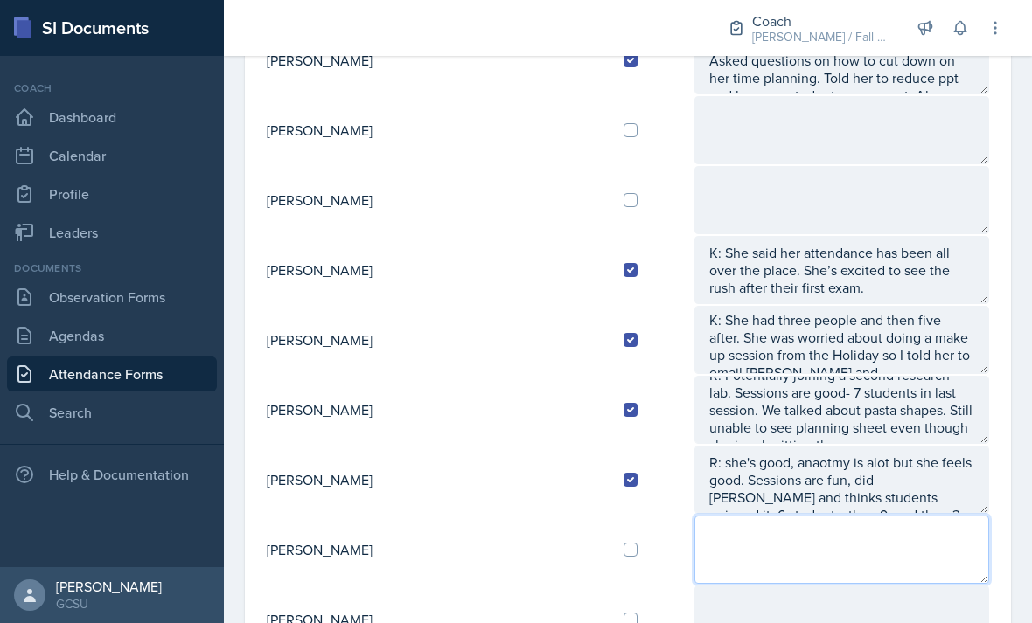
click at [735, 516] on textarea at bounding box center [841, 550] width 295 height 68
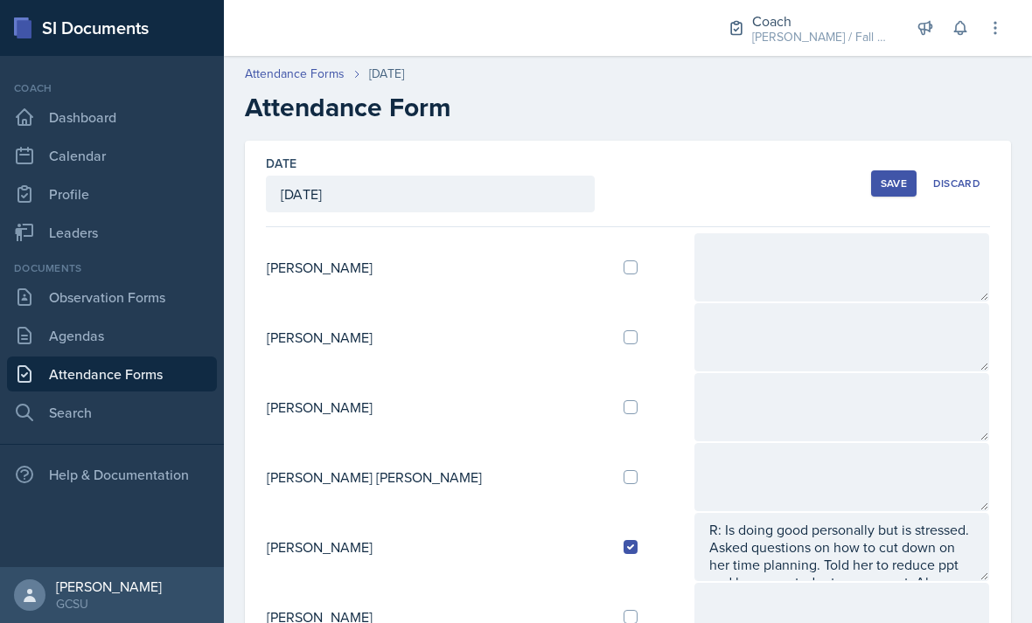
scroll to position [0, 0]
click at [891, 177] on div "Save" at bounding box center [893, 184] width 26 height 14
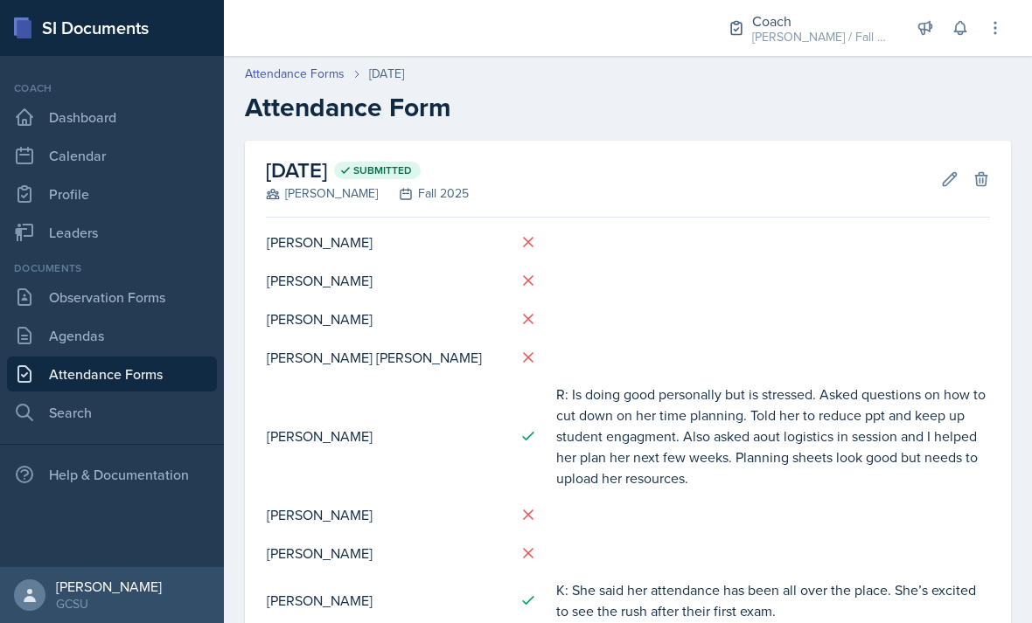
click at [931, 170] on div "Edit Delete" at bounding box center [958, 178] width 63 height 17
click at [942, 170] on icon at bounding box center [949, 178] width 17 height 17
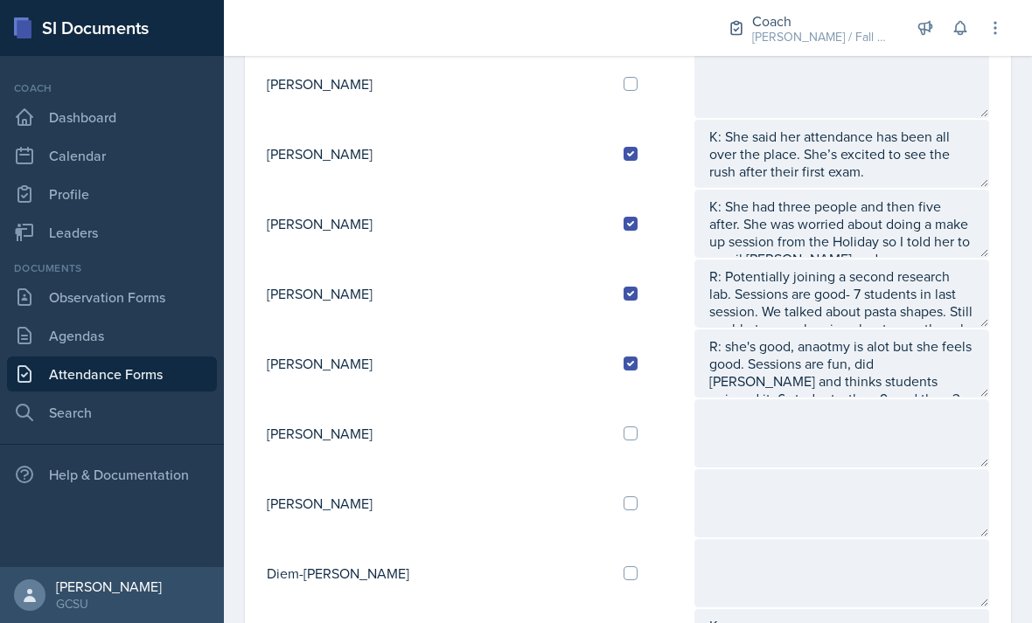
scroll to position [601, 0]
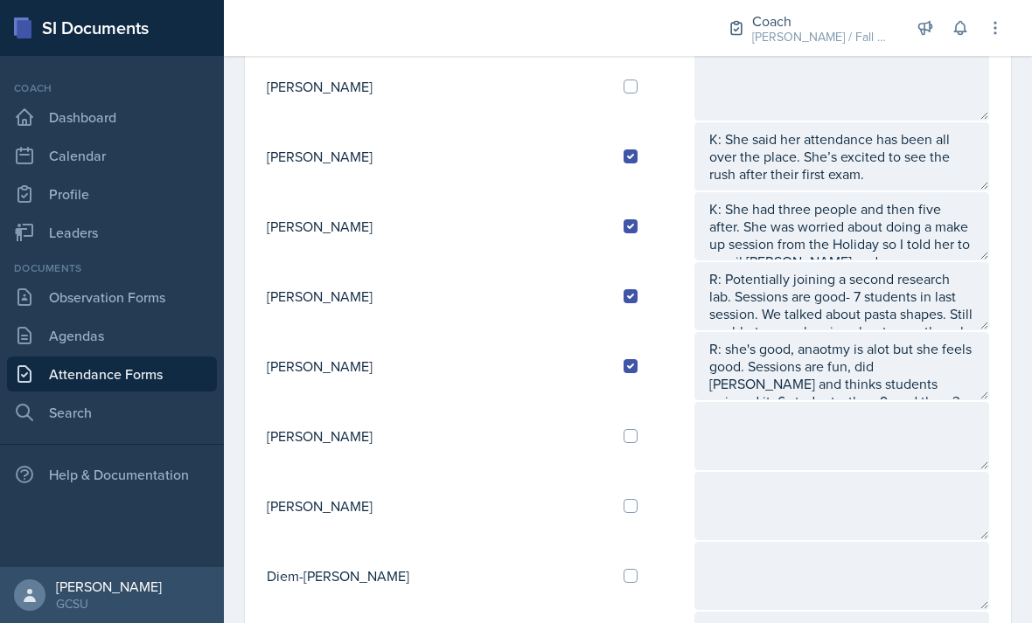
click at [902, 122] on textarea "K: She said her attendance has been all over the place. She’s excited to see th…" at bounding box center [841, 156] width 295 height 68
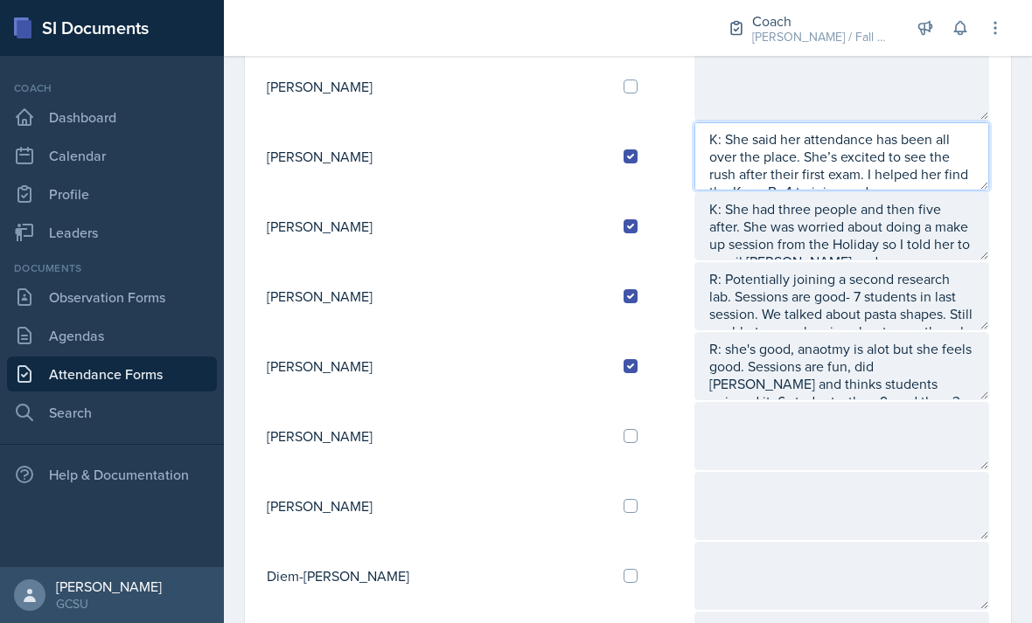
scroll to position [12, 0]
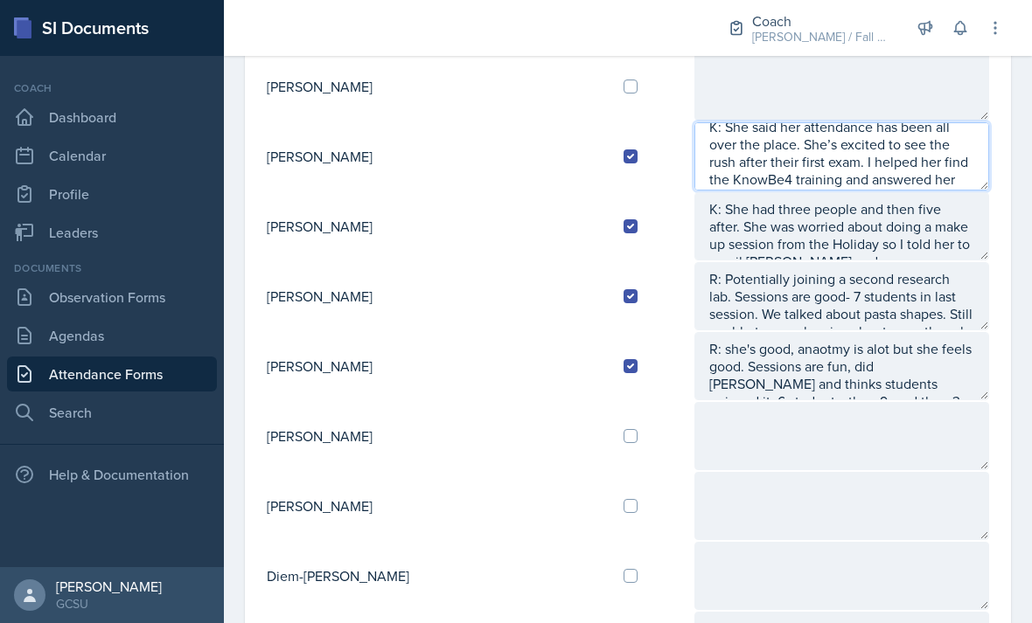
type textarea "K: She said her attendance has been all over the place. She’s excited to see th…"
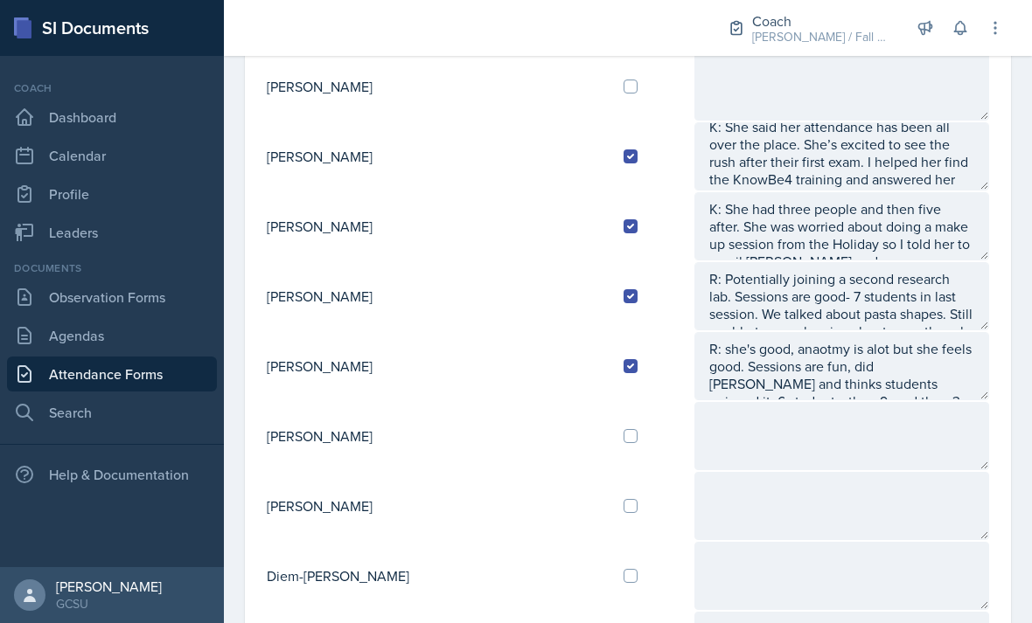
click at [953, 197] on textarea "K: She had three people and then five after. She was worried about doing a make…" at bounding box center [841, 226] width 295 height 68
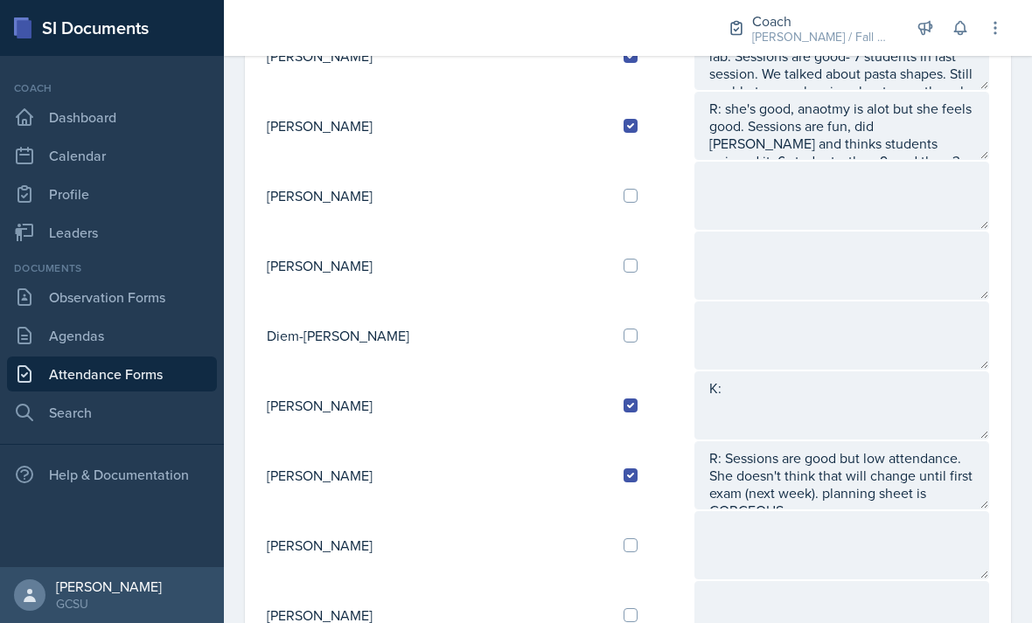
scroll to position [840, 0]
type textarea "K: She had three people and then five after. She was worried about doing a make…"
click at [855, 372] on textarea "K:" at bounding box center [841, 406] width 295 height 68
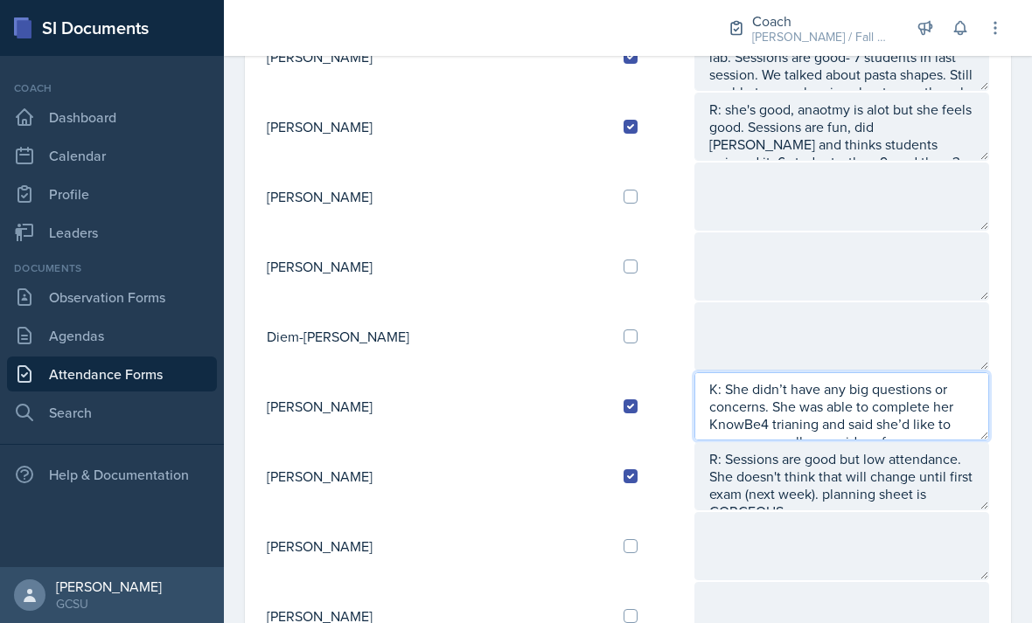
scroll to position [12, 0]
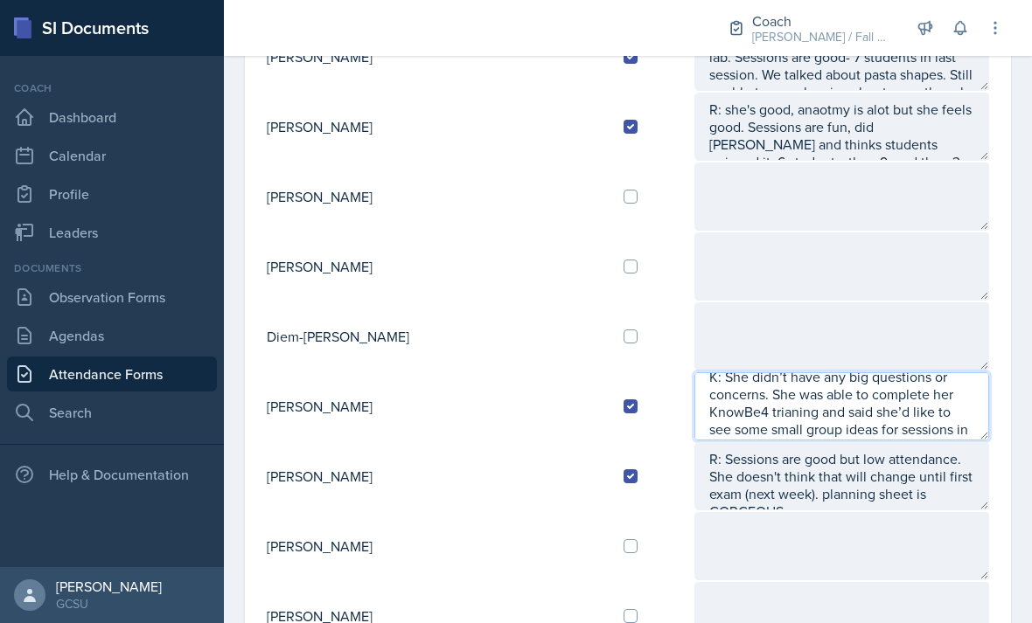
click at [936, 372] on textarea "K: She didn’t have any big questions or concerns. She was able to complete her …" at bounding box center [841, 406] width 295 height 68
click at [943, 372] on textarea "K: She didn’t have any big questions or concerns. She was able to complete her …" at bounding box center [841, 406] width 295 height 68
type textarea "K: She didn’t have any big questions or concerns. She was able to complete her …"
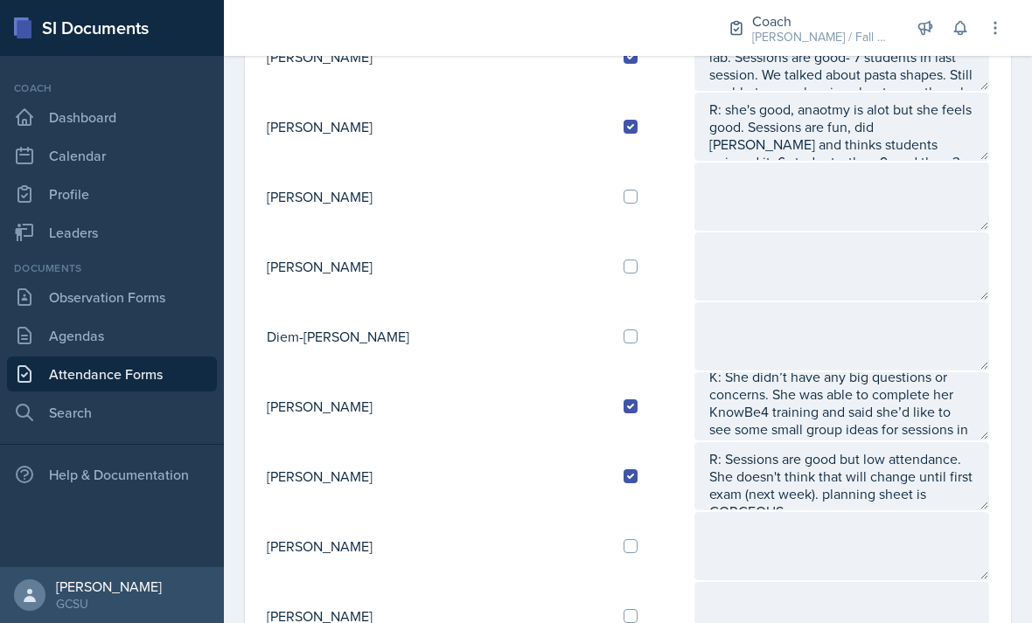
click at [873, 444] on textarea "R: Sessions are good but low attendance. She doesn't think that will change unt…" at bounding box center [841, 476] width 295 height 68
click at [819, 512] on textarea at bounding box center [841, 546] width 295 height 68
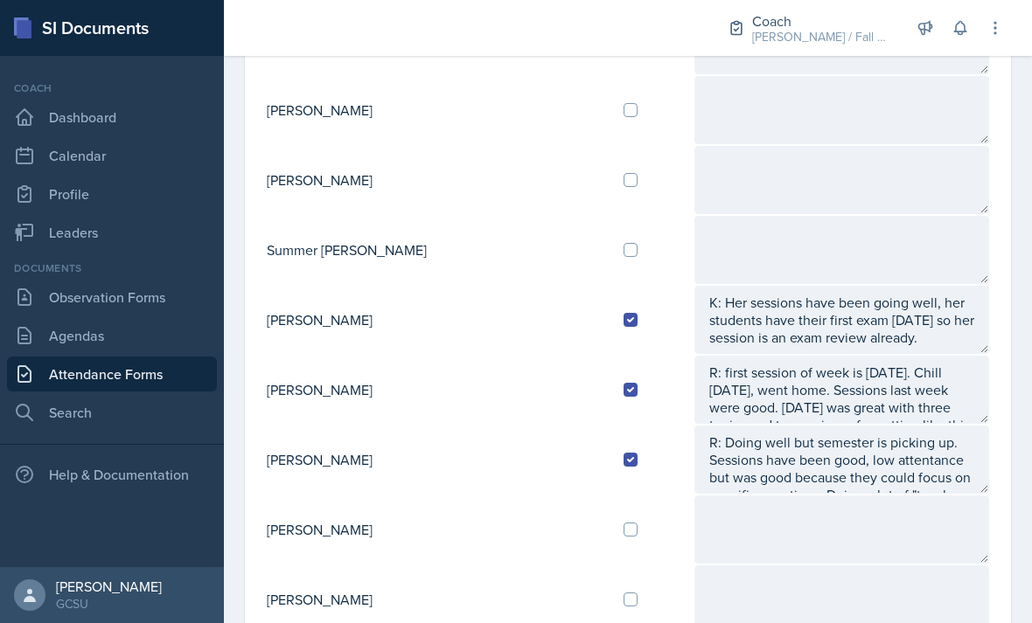
scroll to position [1548, 0]
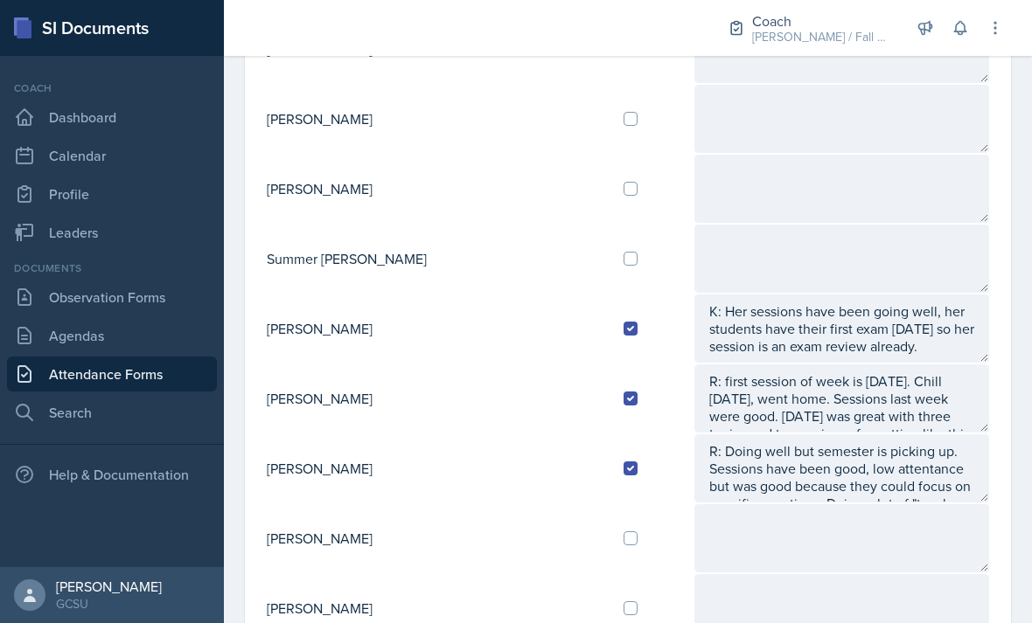
click at [882, 372] on textarea "R: first session of week is [DATE]. Chill [DATE], went home. Sessions last week…" at bounding box center [841, 399] width 295 height 68
click at [922, 295] on textarea "K: Her sessions have been going well, her students have their first exam [DATE]…" at bounding box center [841, 329] width 295 height 68
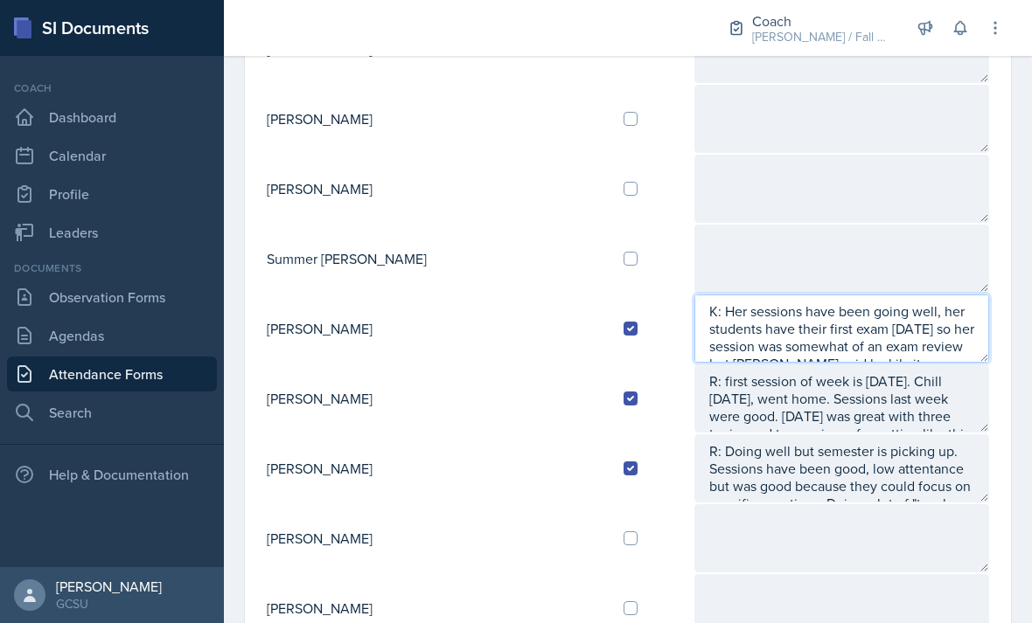
scroll to position [12, 0]
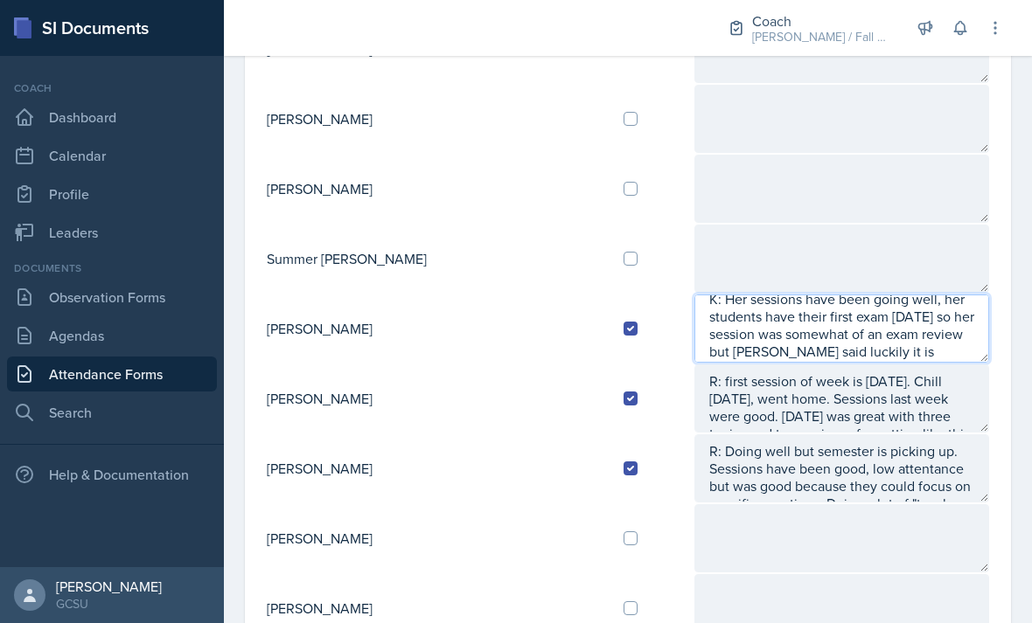
click at [874, 297] on textarea "K: Her sessions have been going well, her students have their first exam [DATE]…" at bounding box center [841, 329] width 295 height 68
click at [883, 295] on textarea "K: Her sessions have been going well, her students have their first exam [DATE]…" at bounding box center [841, 329] width 295 height 68
click at [936, 299] on textarea "K: Her sessions have been going well, her students have their first exam [DATE]…" at bounding box center [841, 329] width 295 height 68
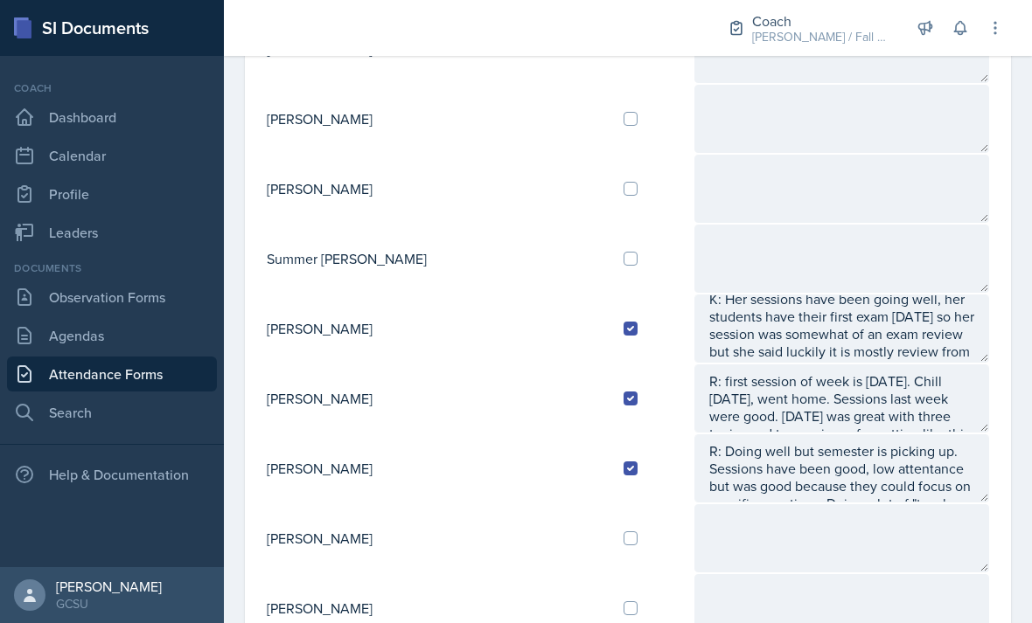
click at [973, 444] on textarea "R: Doing well but semester is picking up. Sessions have been good, low attentan…" at bounding box center [841, 469] width 295 height 68
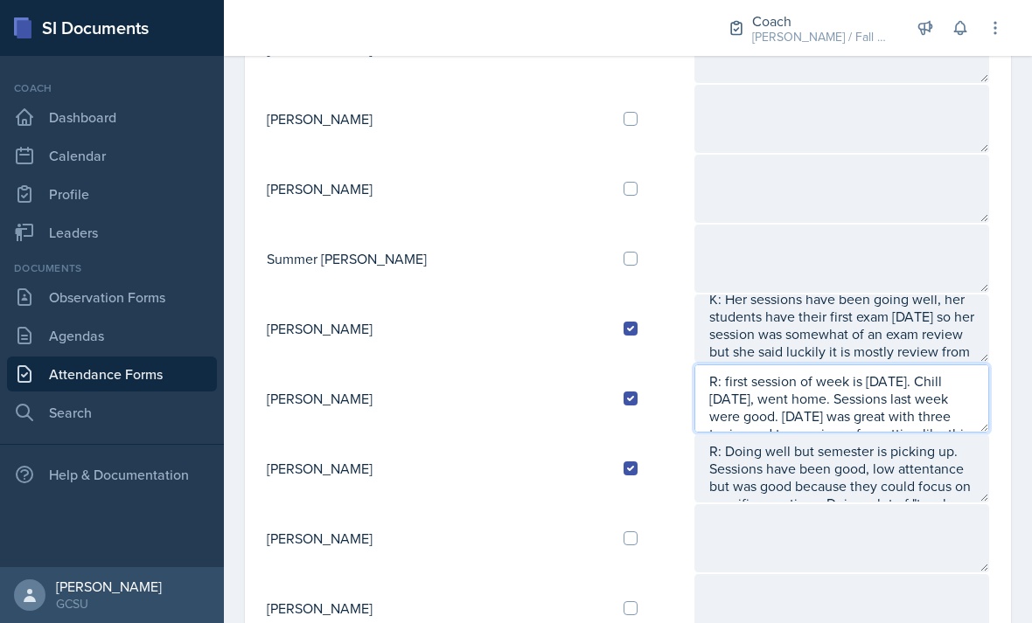
click at [949, 365] on textarea "R: first session of week is [DATE]. Chill [DATE], went home. Sessions last week…" at bounding box center [841, 399] width 295 height 68
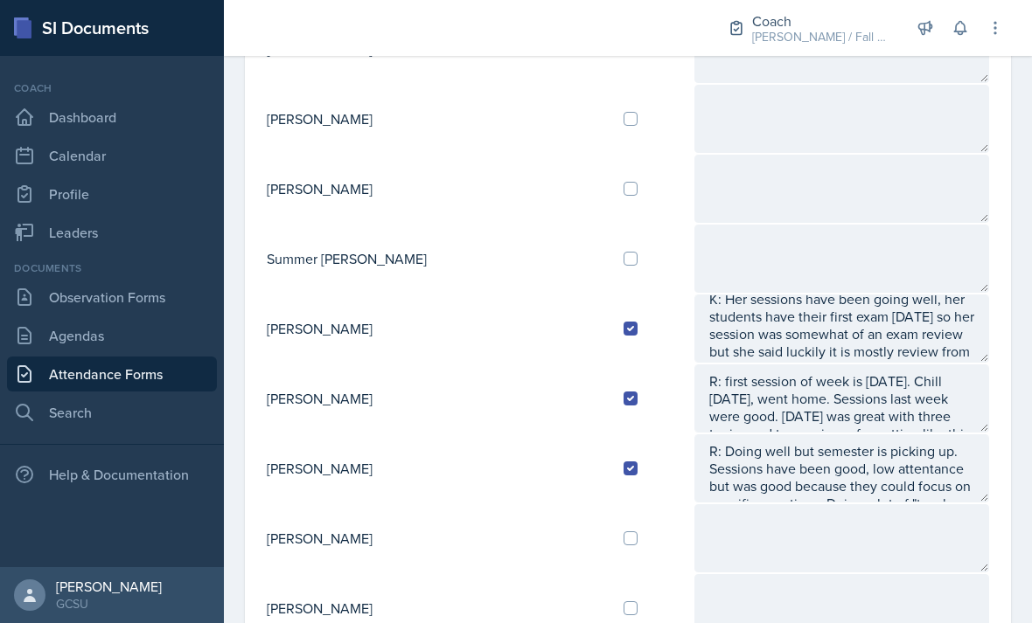
click at [948, 295] on textarea "K: Her sessions have been going well, her students have their first exam [DATE]…" at bounding box center [841, 329] width 295 height 68
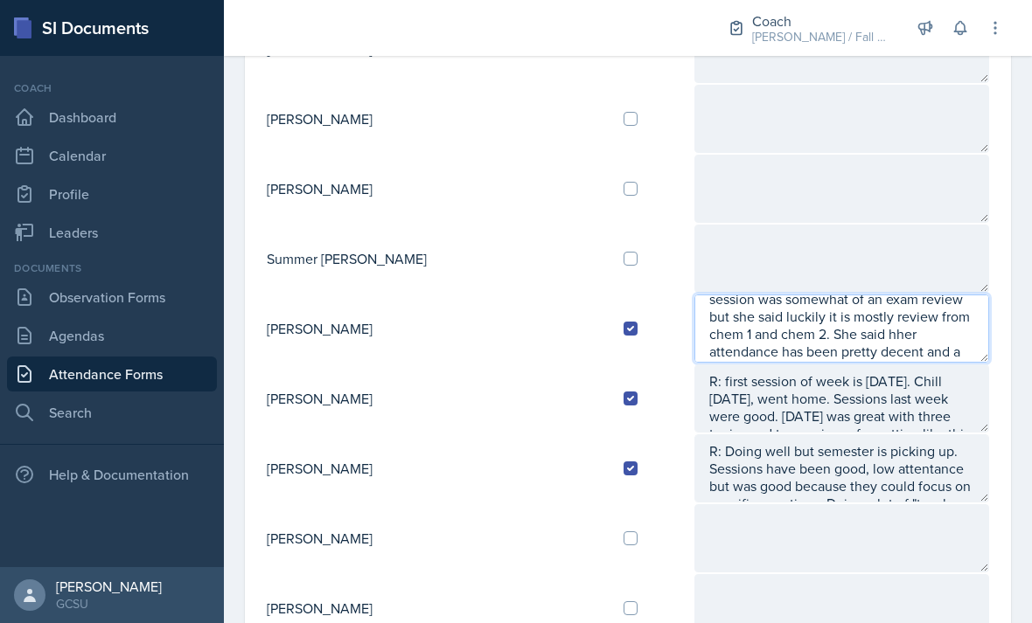
scroll to position [70, 0]
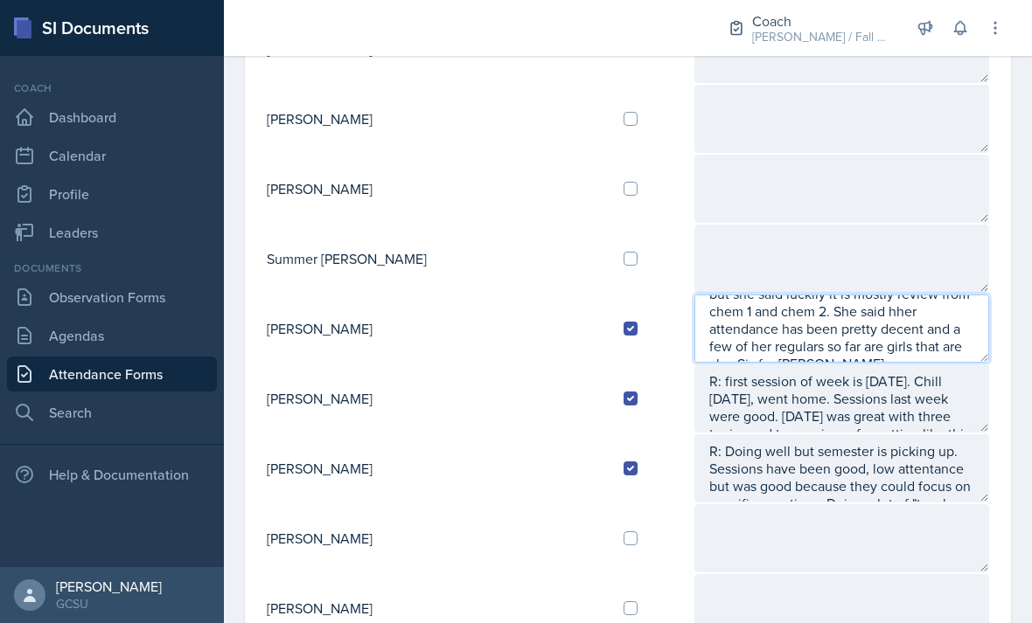
click at [694, 295] on textarea "K: Her sessions have been going well, her students have their first exam [DATE]…" at bounding box center [841, 329] width 295 height 68
type textarea "K: Her sessions have been going well, her students have their first exam [DATE]…"
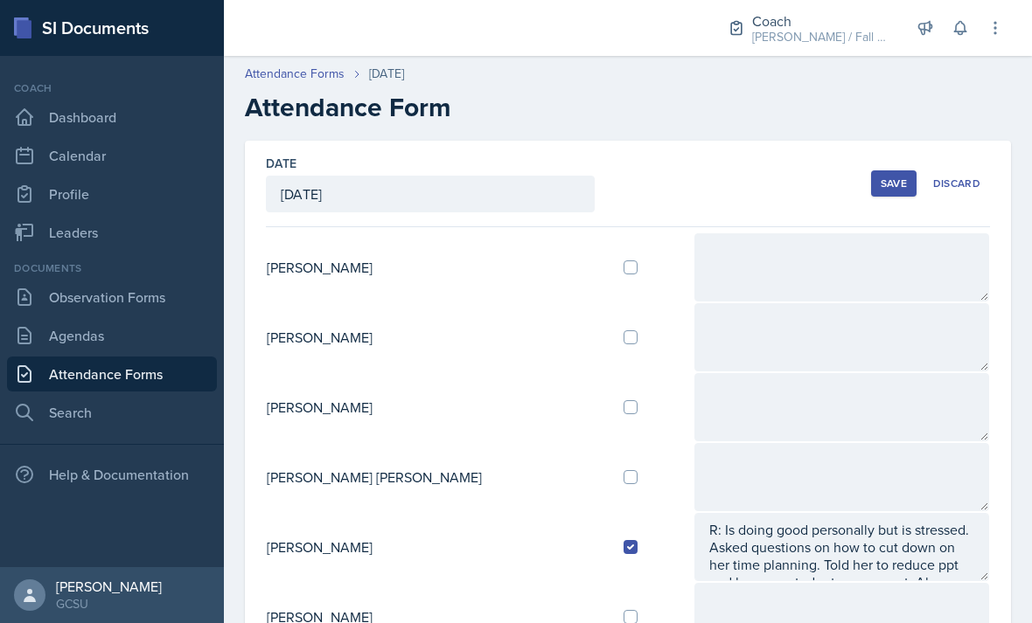
scroll to position [0, 0]
click at [887, 177] on div "Save" at bounding box center [893, 184] width 26 height 14
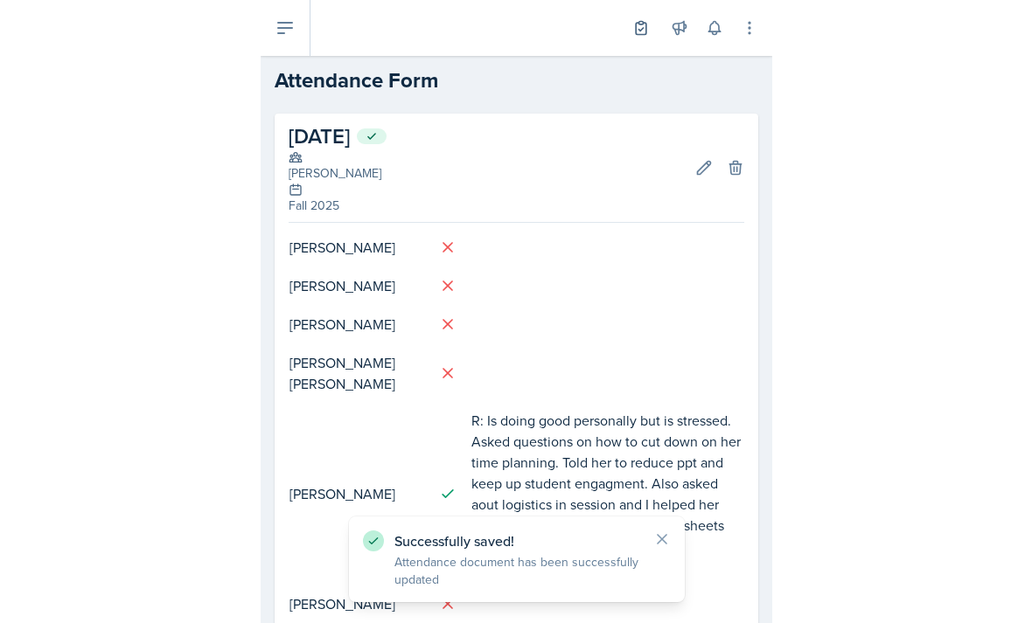
scroll to position [56, 0]
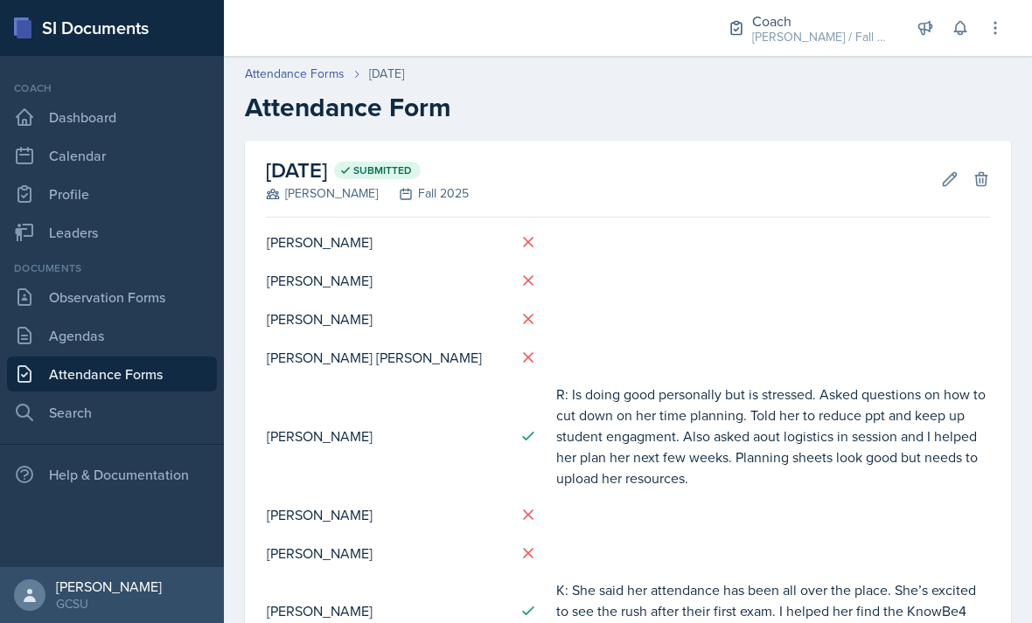
click at [961, 163] on button "Edit" at bounding box center [949, 178] width 31 height 31
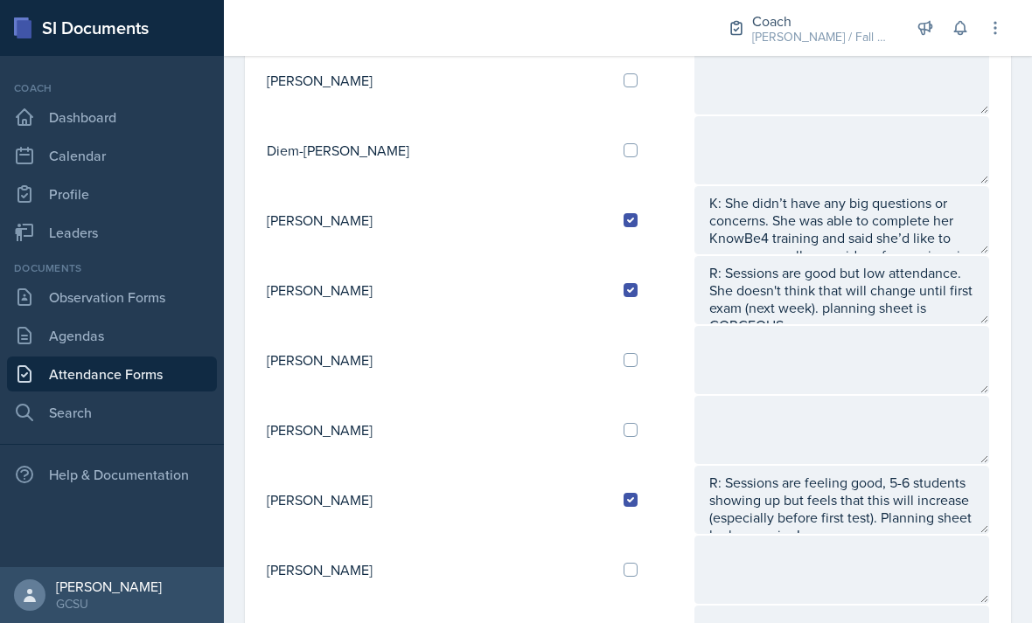
scroll to position [1018, 0]
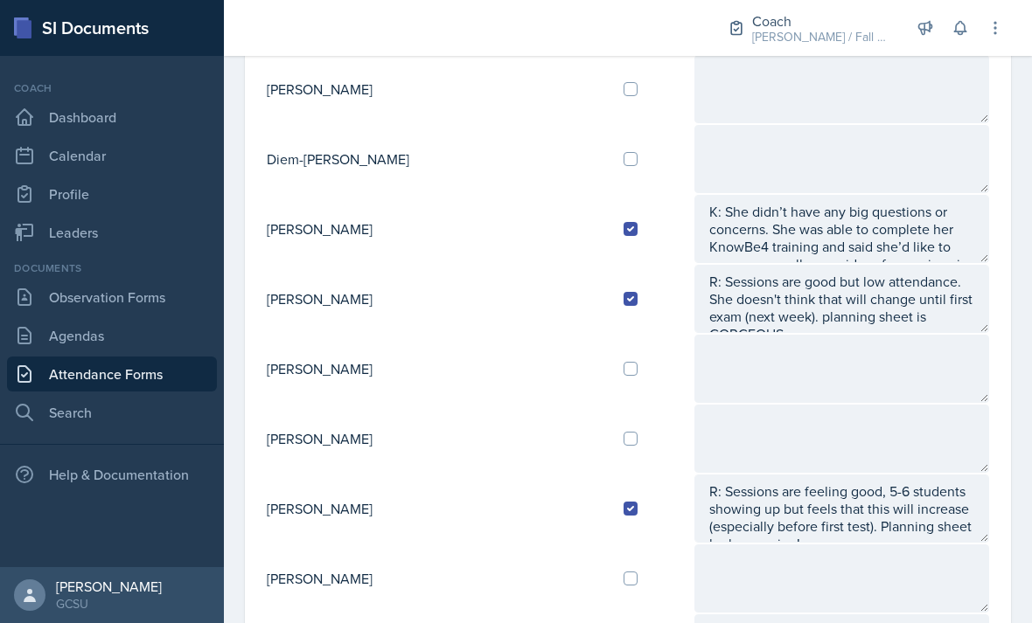
click at [623, 362] on input "checkbox" at bounding box center [630, 369] width 14 height 14
checkbox input "true"
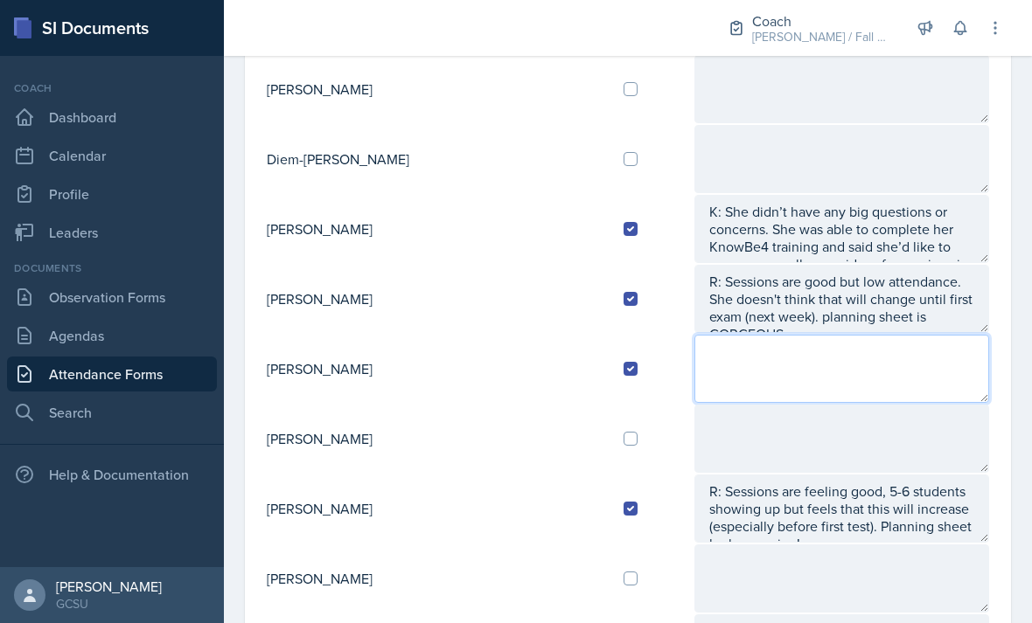
click at [717, 335] on textarea at bounding box center [841, 369] width 295 height 68
click at [851, 335] on textarea "K: She said it’s been going really well, it’s been a lot easier this semesters" at bounding box center [841, 369] width 295 height 68
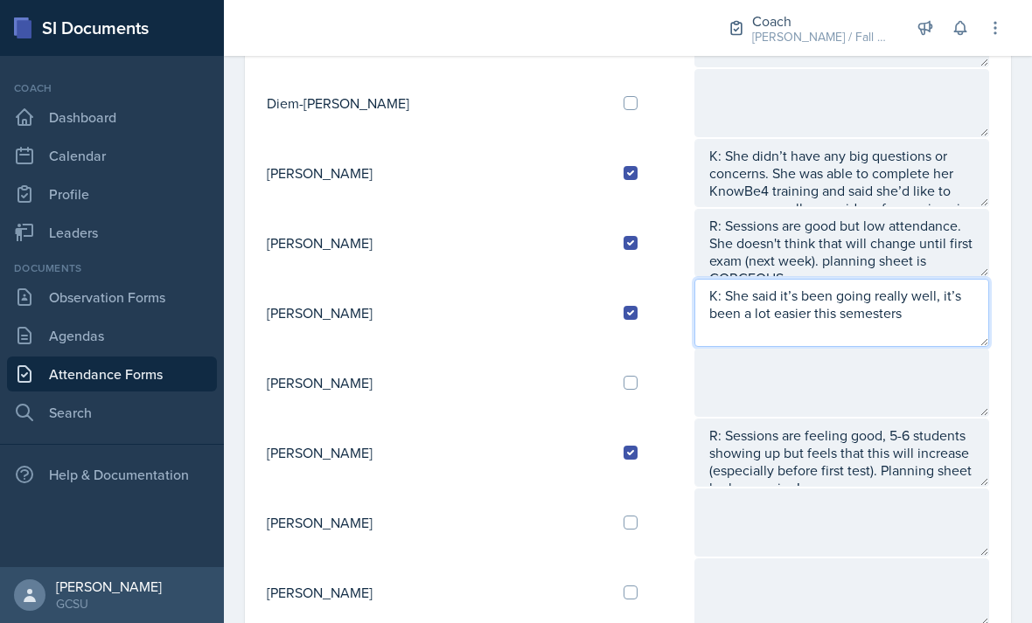
scroll to position [1079, 0]
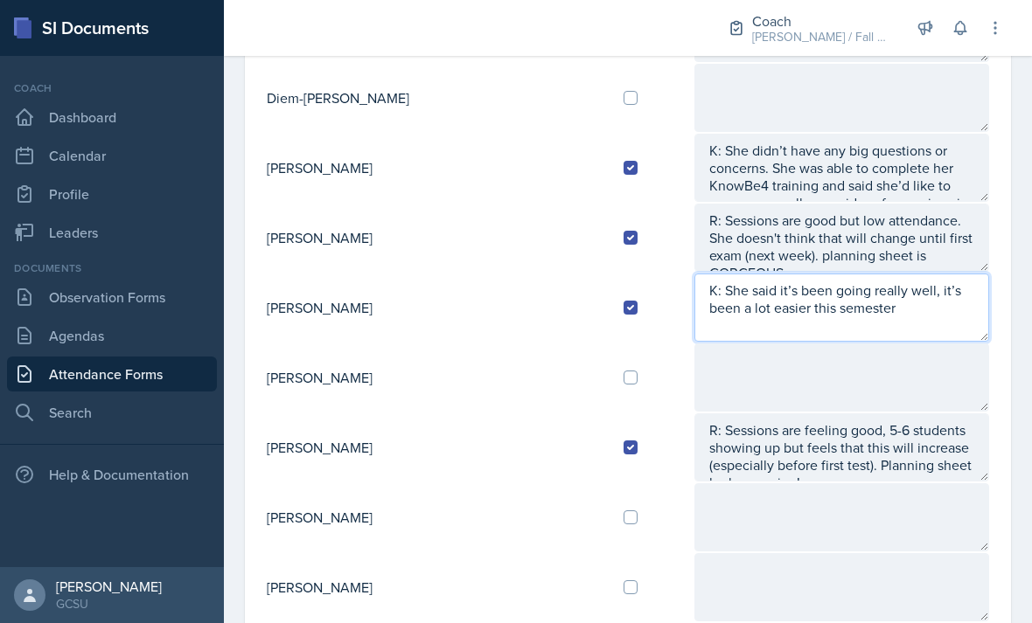
click at [888, 274] on textarea "K: She said it’s been going really well, it’s been a lot easier this semester" at bounding box center [841, 308] width 295 height 68
click at [901, 274] on textarea "K: She said it’s been going really well, it’s been a lot easier this semester" at bounding box center [841, 308] width 295 height 68
click at [863, 274] on textarea "K: She said it’s been going really well, it’s been a lot easier this semester" at bounding box center [841, 308] width 295 height 68
click at [932, 274] on textarea "K: She said it’s been going really well, it’s been a lot easier this semester" at bounding box center [841, 308] width 295 height 68
click at [881, 274] on textarea "K: She said it’s been going really well, it’s been a lot easier this semester" at bounding box center [841, 308] width 295 height 68
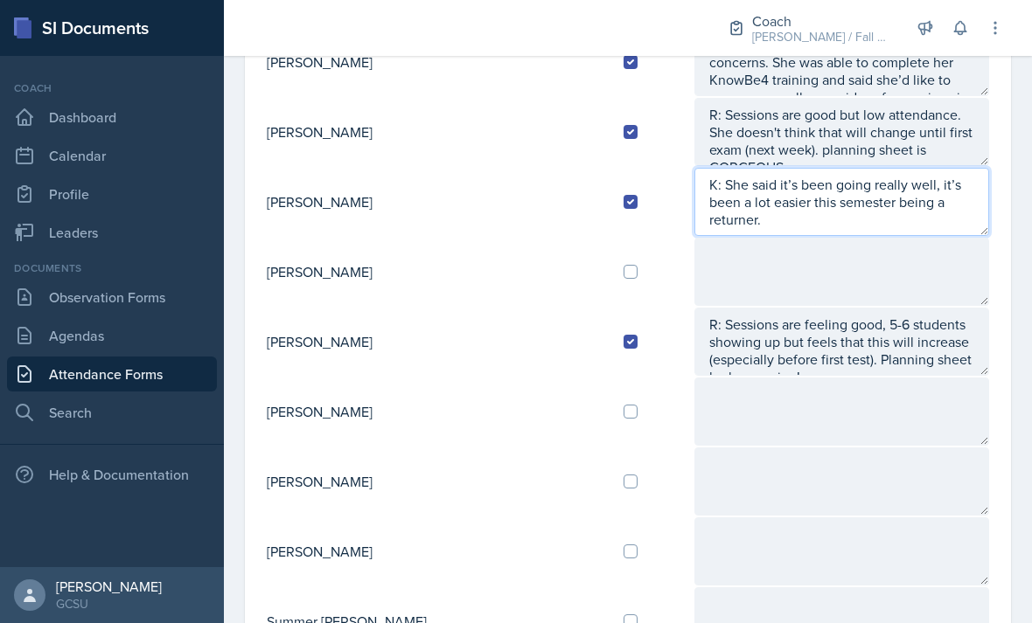
scroll to position [1186, 0]
click at [912, 168] on textarea "K: She said it’s been going really well, it’s been a lot easier this semester b…" at bounding box center [841, 201] width 295 height 68
click at [909, 167] on textarea "K: She said it’s been going really well, it’s been a lot easier this semester b…" at bounding box center [841, 201] width 295 height 68
click at [929, 167] on textarea "K: She said it’s been going really well, it’s been a lot easier this semester b…" at bounding box center [841, 201] width 295 height 68
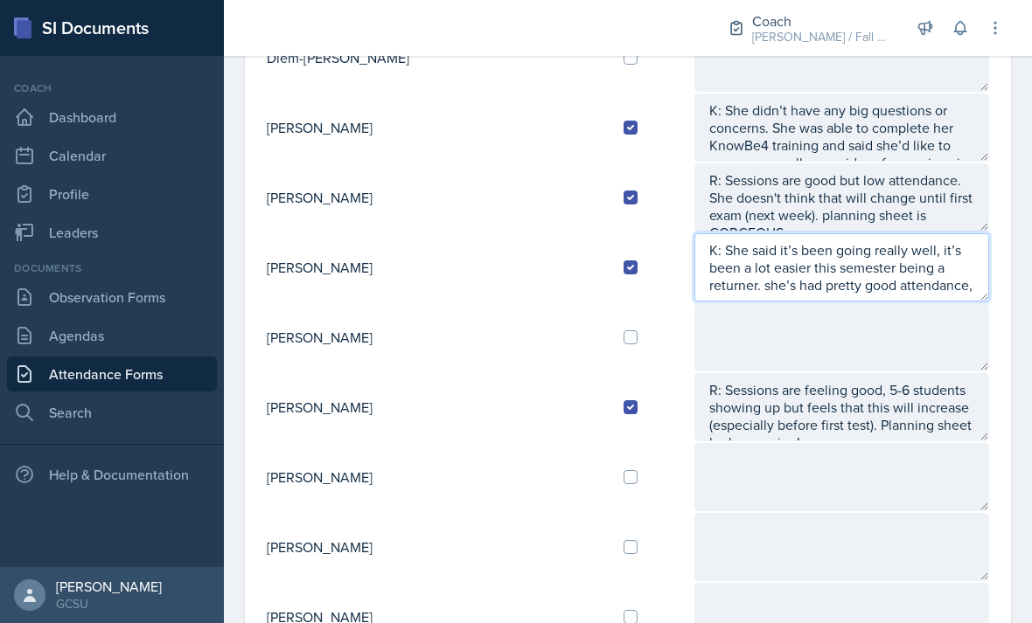
scroll to position [1106, 0]
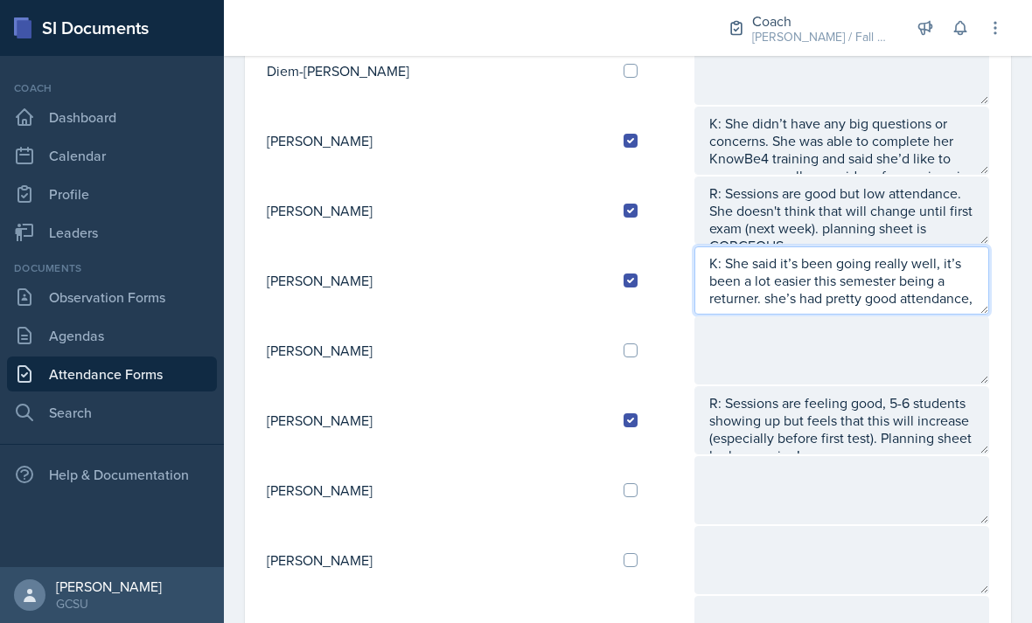
click at [892, 247] on textarea "K: She said it’s been going really well, it’s been a lot easier this semester b…" at bounding box center [841, 281] width 295 height 68
click at [848, 253] on textarea "K: She said it’s been going really well, it’s been a lot easier this semester b…" at bounding box center [841, 281] width 295 height 68
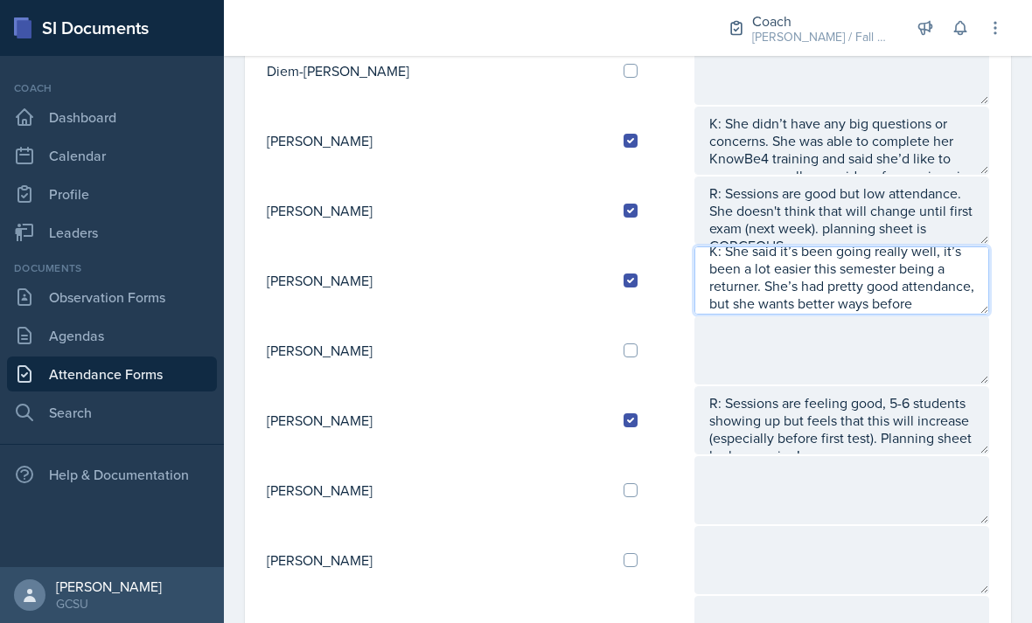
click at [923, 248] on textarea "K: She said it’s been going really well, it’s been a lot easier this semester b…" at bounding box center [841, 281] width 295 height 68
click at [832, 256] on textarea "K: She said it’s been going really well, it’s been a lot easier this semester b…" at bounding box center [841, 281] width 295 height 68
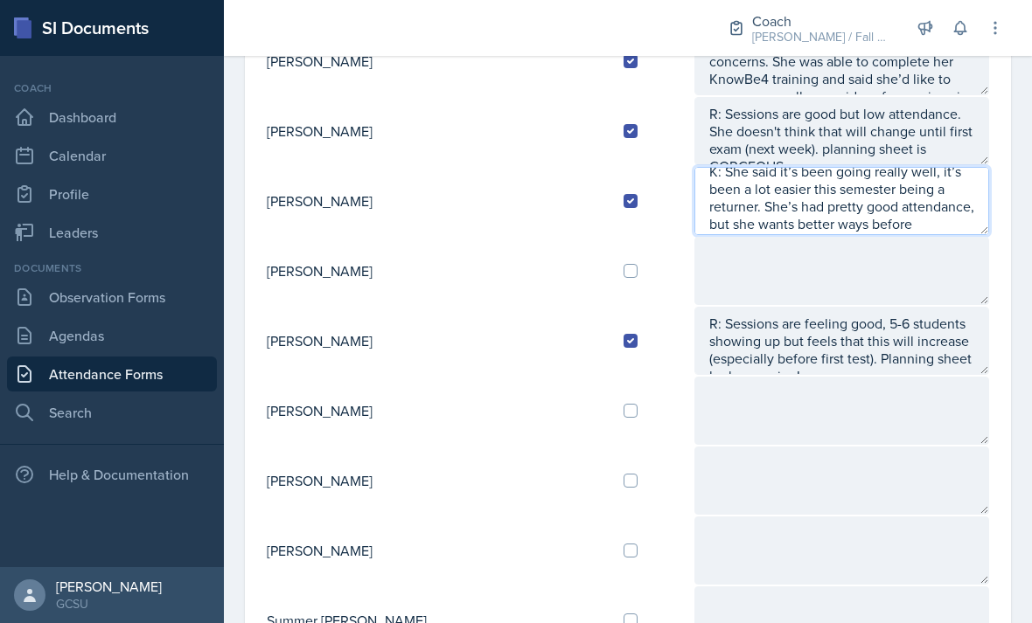
scroll to position [1193, 0]
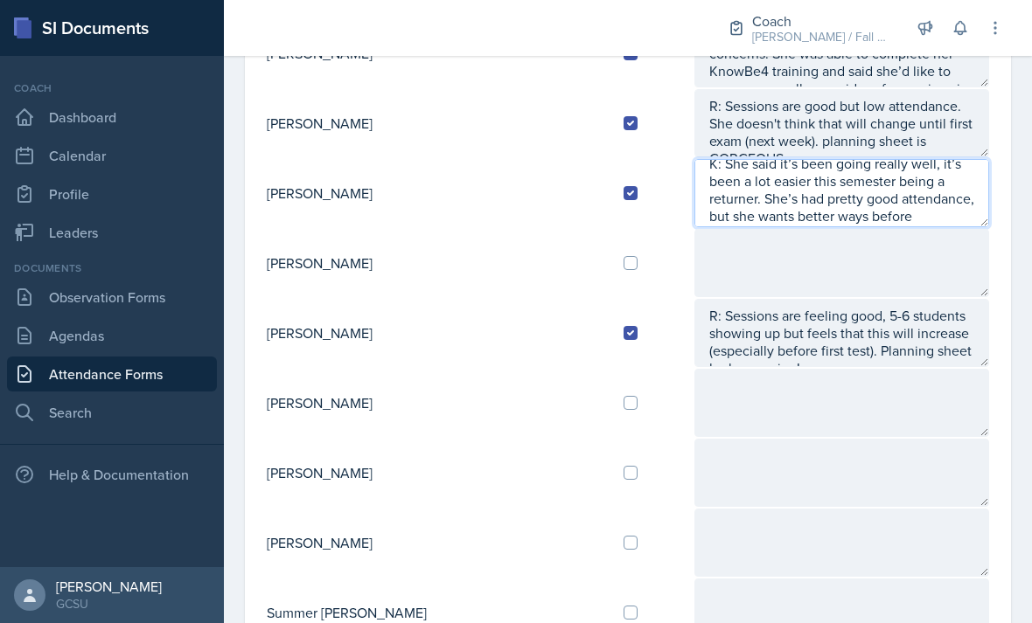
click at [899, 170] on textarea "K: She said it’s been going really well, it’s been a lot easier this semester b…" at bounding box center [841, 193] width 295 height 68
click at [935, 161] on textarea "K: She said it’s been going really well, it’s been a lot easier this semester b…" at bounding box center [841, 193] width 295 height 68
click at [838, 169] on textarea "K: She said it’s been going really well, it’s been a lot easier this semester b…" at bounding box center [841, 193] width 295 height 68
click at [888, 159] on textarea "K: She said it’s been going really well, it’s been a lot easier this semester b…" at bounding box center [841, 193] width 295 height 68
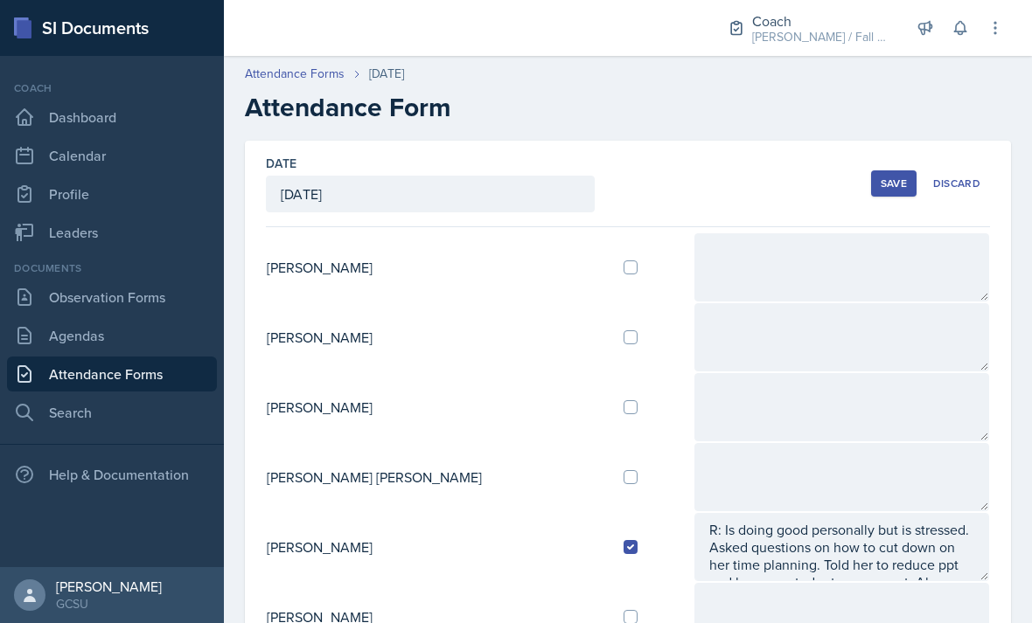
scroll to position [0, 0]
type textarea "K: She said it’s been going really well, it’s been a lot easier this semester b…"
click at [892, 177] on div "Save" at bounding box center [893, 184] width 26 height 14
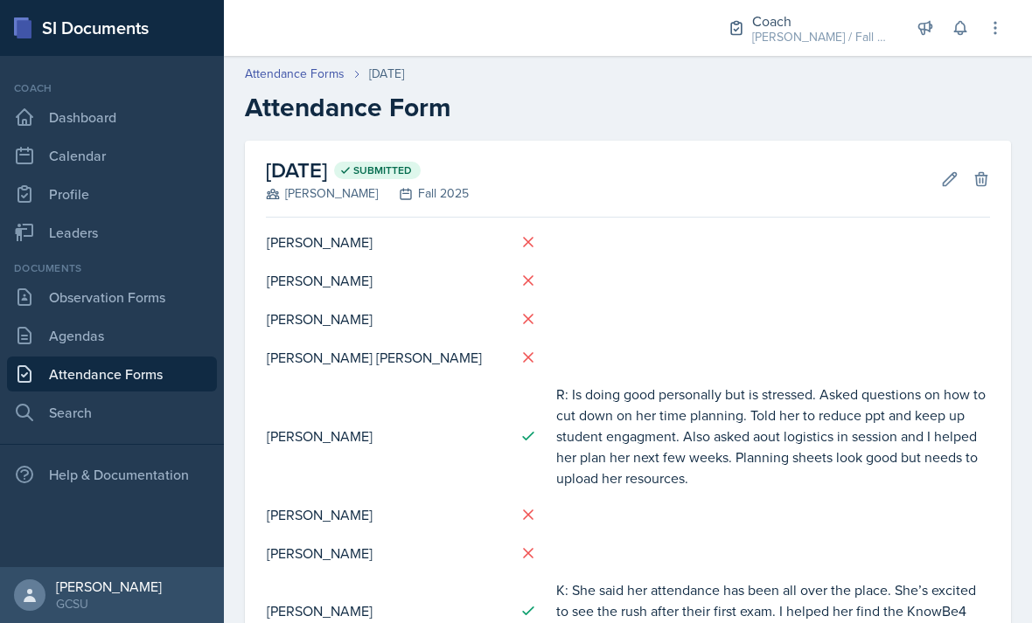
click at [944, 170] on icon at bounding box center [949, 178] width 17 height 17
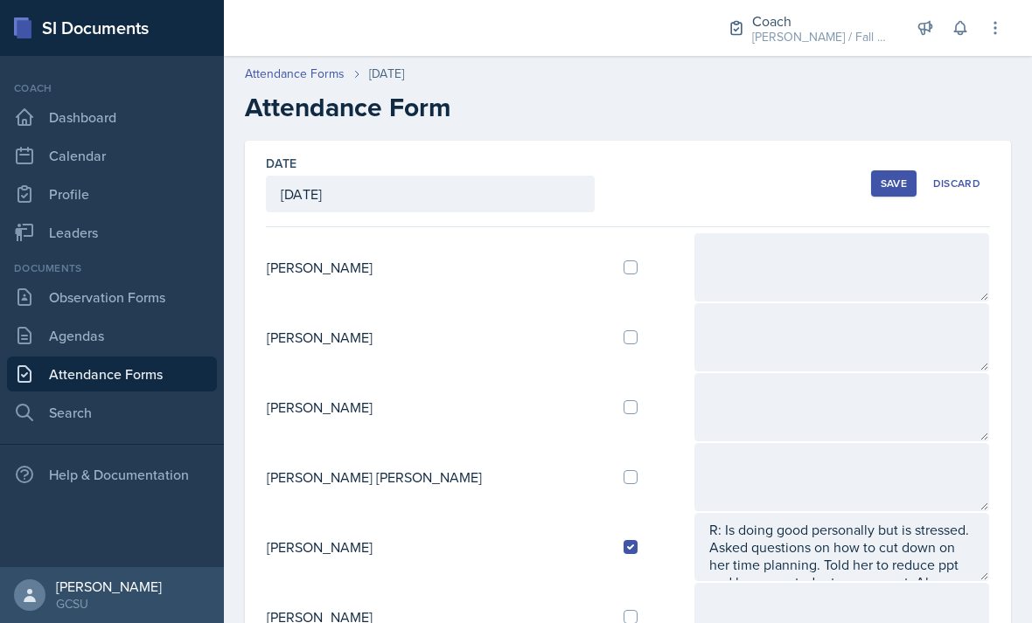
click at [623, 261] on input "checkbox" at bounding box center [630, 268] width 14 height 14
checkbox input "true"
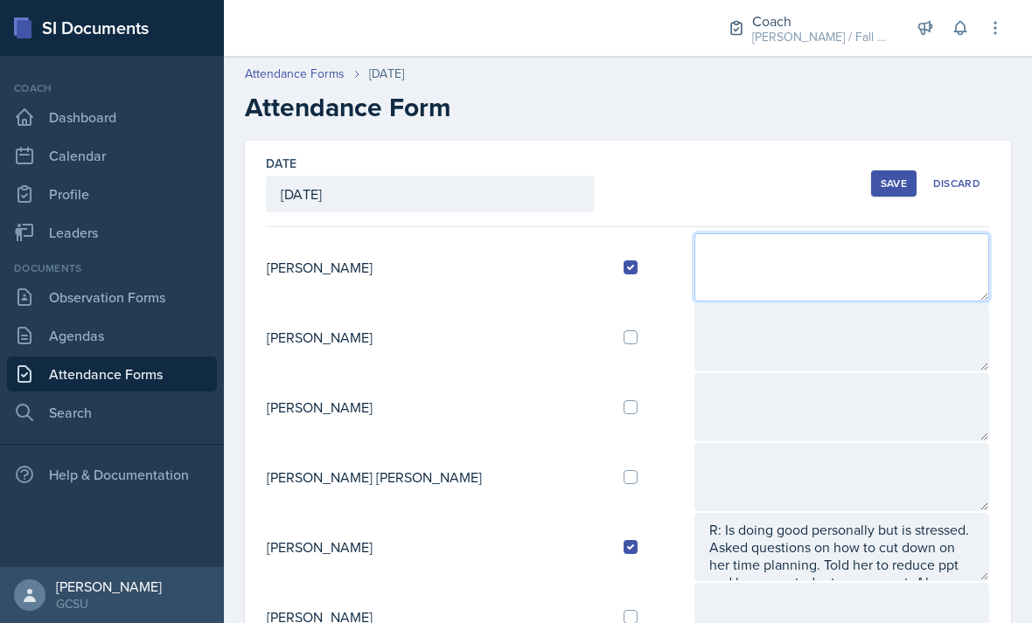
click at [736, 233] on textarea at bounding box center [841, 267] width 295 height 68
click at [793, 233] on textarea at bounding box center [841, 267] width 295 height 68
click at [757, 233] on textarea at bounding box center [841, 267] width 295 height 68
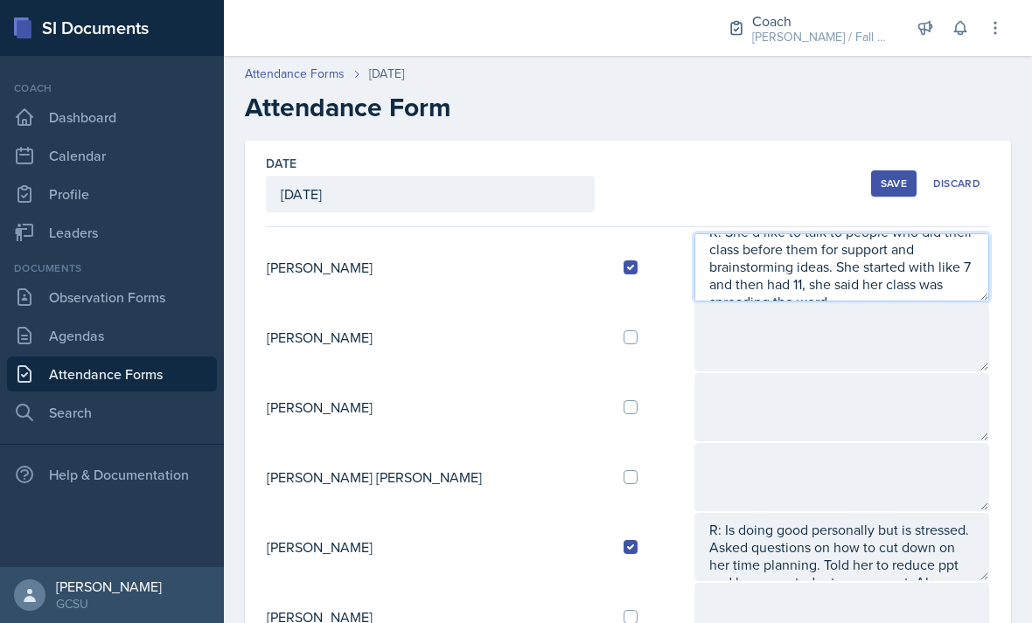
scroll to position [17, 0]
click at [941, 233] on textarea "K: She’d like to talk to people who did their class before them for support and…" at bounding box center [841, 267] width 295 height 68
click at [901, 234] on textarea "K: She’d like to talk to people who did their class before them for support and…" at bounding box center [841, 267] width 295 height 68
click at [929, 234] on textarea "K: She’d like to talk to people who did their class before them for support and…" at bounding box center [841, 267] width 295 height 68
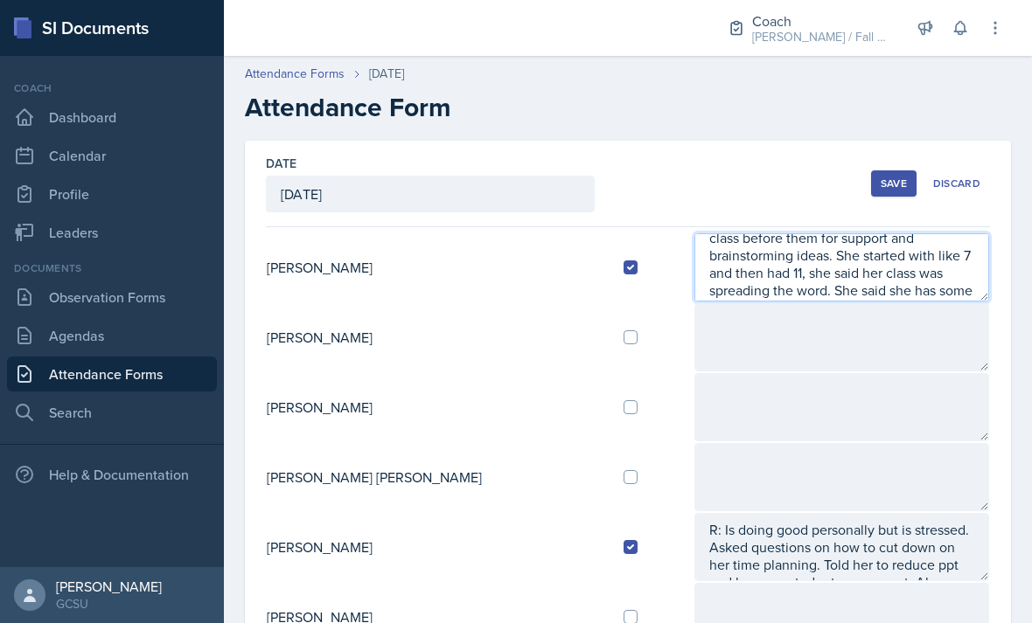
scroll to position [52, 0]
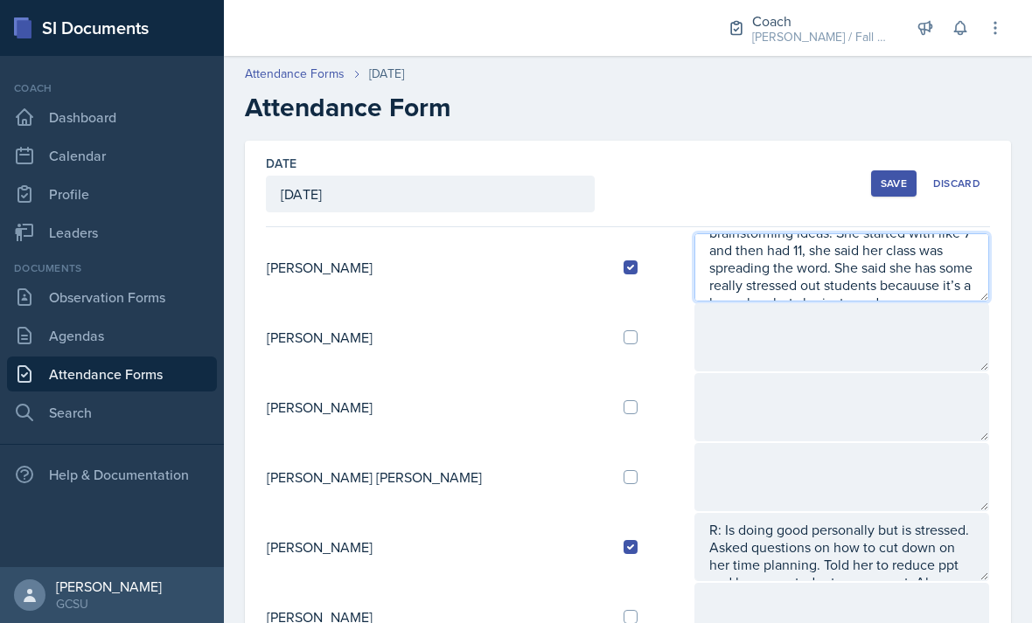
click at [905, 233] on textarea "K: She’d like to talk to people who did their class before them for support and…" at bounding box center [841, 267] width 295 height 68
click at [906, 243] on textarea "K: She’d like to talk to people who did their class before them for support and…" at bounding box center [841, 267] width 295 height 68
click at [912, 233] on textarea "K: She’d like to talk to people who did their class before them for support and…" at bounding box center [841, 267] width 295 height 68
click at [817, 237] on textarea "K: She’d like to talk to people who did their class before them for support and…" at bounding box center [841, 267] width 295 height 68
click at [888, 233] on textarea "K: She’d like to talk to people who did their class before them for support and…" at bounding box center [841, 267] width 295 height 68
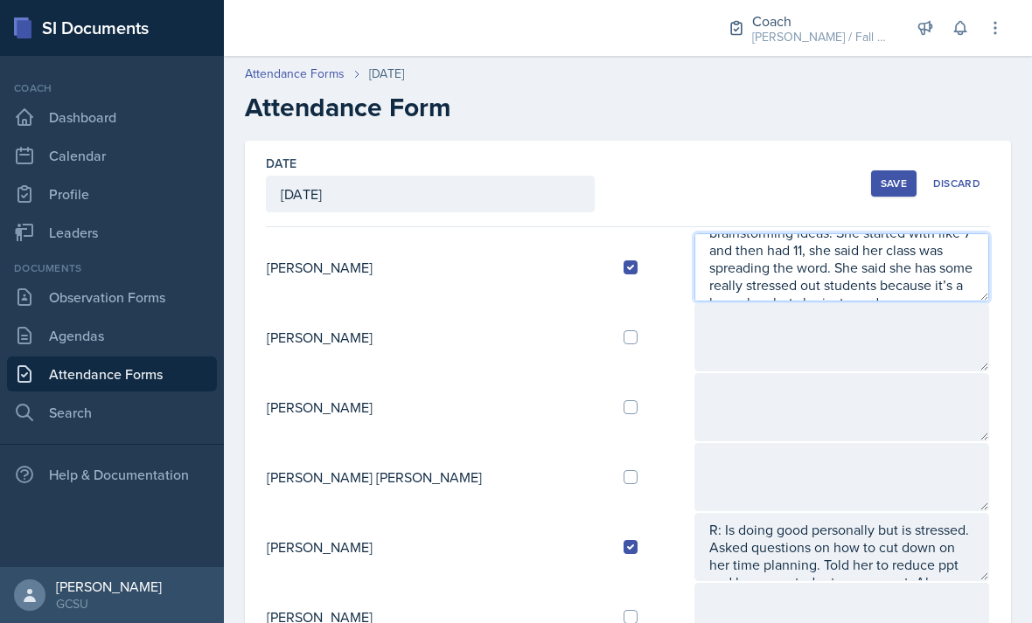
scroll to position [6, 0]
click at [880, 290] on textarea "K: She’d like to talk to people who did their class before them for support and…" at bounding box center [841, 267] width 295 height 68
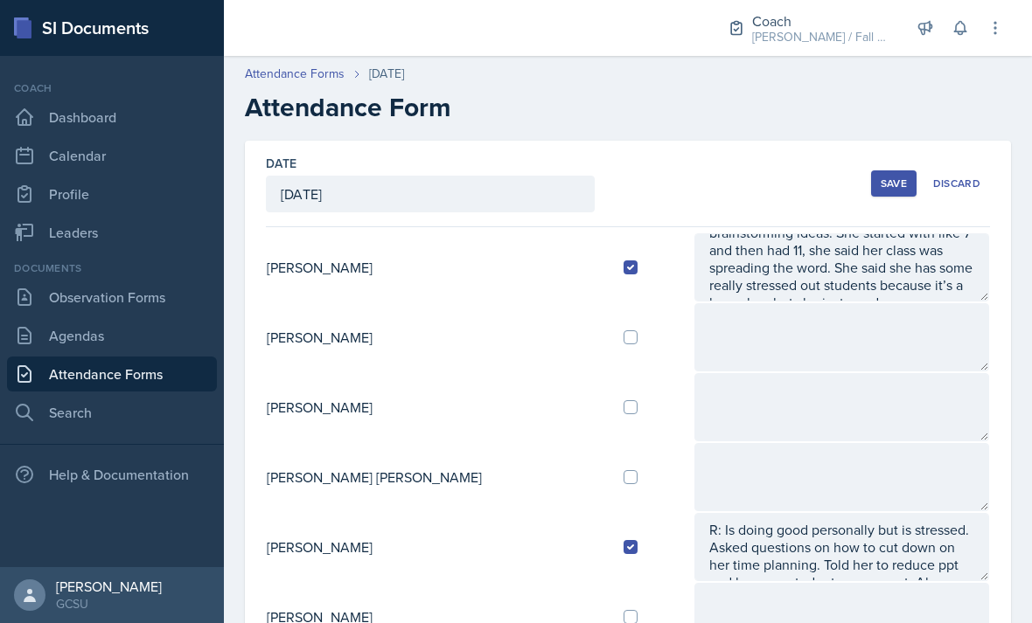
click at [867, 303] on textarea at bounding box center [841, 337] width 295 height 68
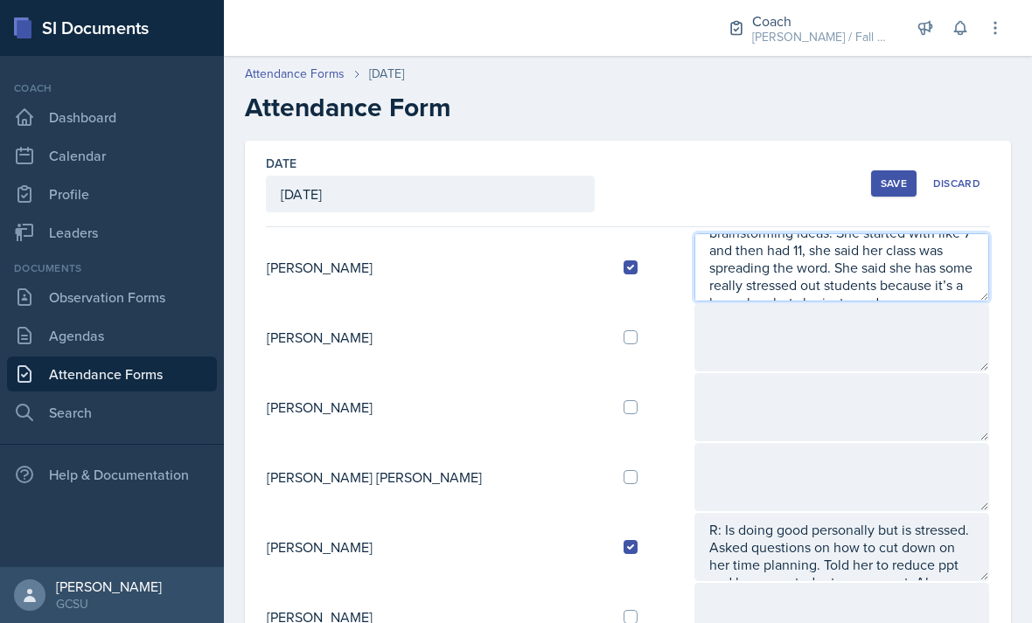
click at [895, 286] on textarea "K: She’d like to talk to people who did their class before them for support and…" at bounding box center [841, 267] width 295 height 68
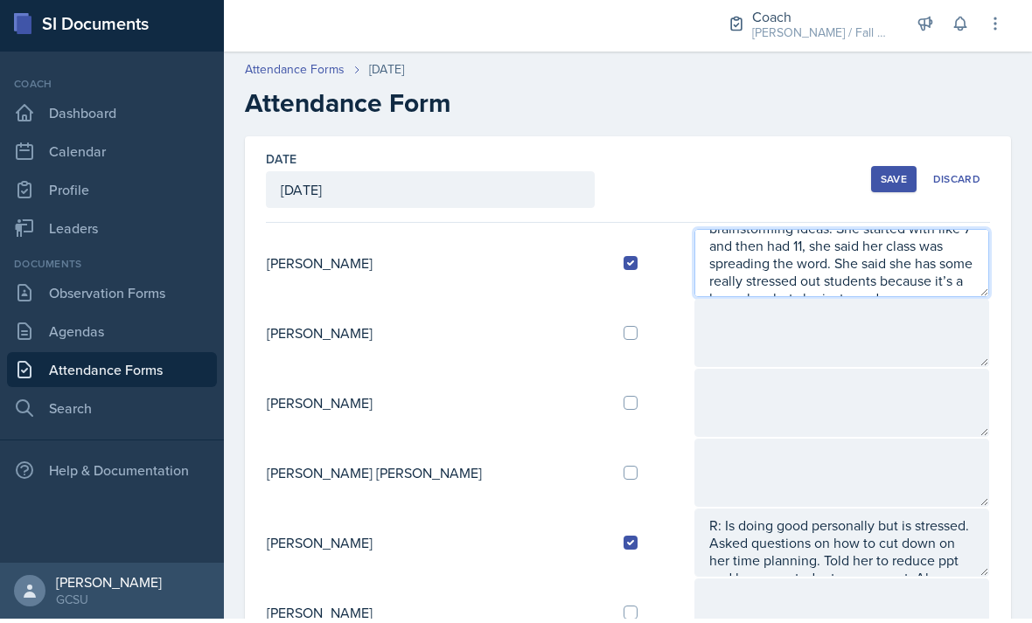
scroll to position [52, 0]
click at [890, 233] on textarea "K: She’d like to talk to people who did their class before them for support and…" at bounding box center [841, 267] width 295 height 68
click at [946, 239] on textarea "K: She’d like to talk to people who did their class before them for support and…" at bounding box center [841, 267] width 295 height 68
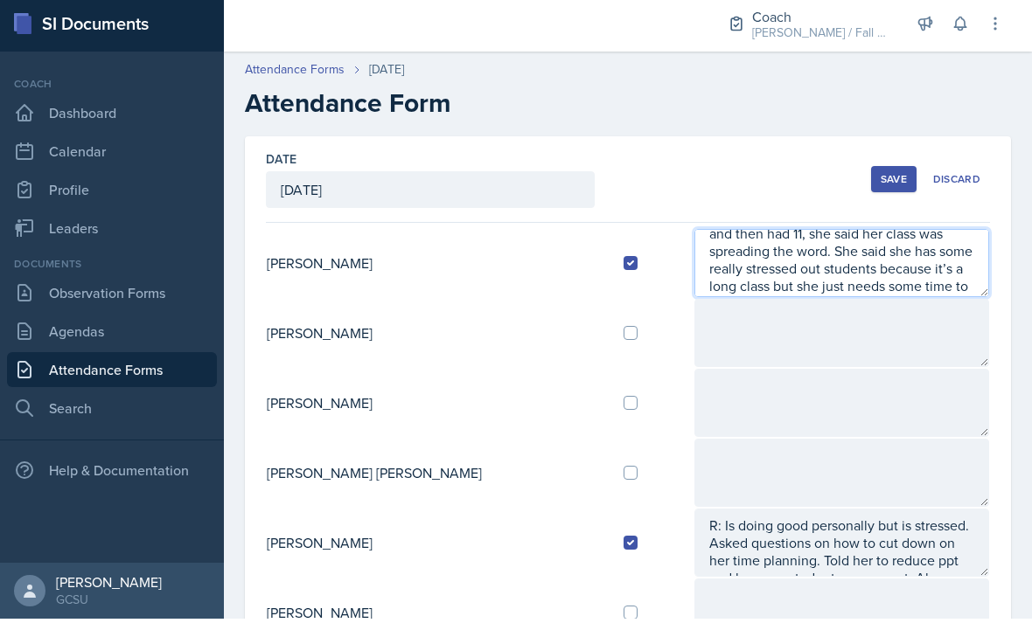
click at [772, 233] on textarea "K: She’d like to talk to people who did their class before them for support and…" at bounding box center [841, 267] width 295 height 68
type textarea "K: She’d like to talk to people who did their class before them for support and…"
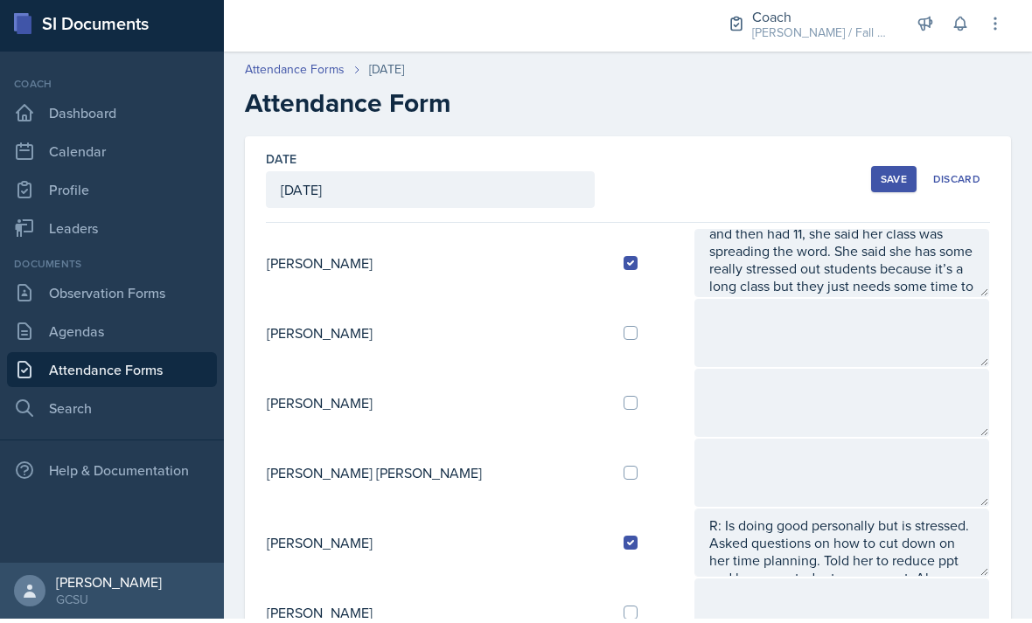
click at [895, 177] on div "Save" at bounding box center [893, 184] width 26 height 14
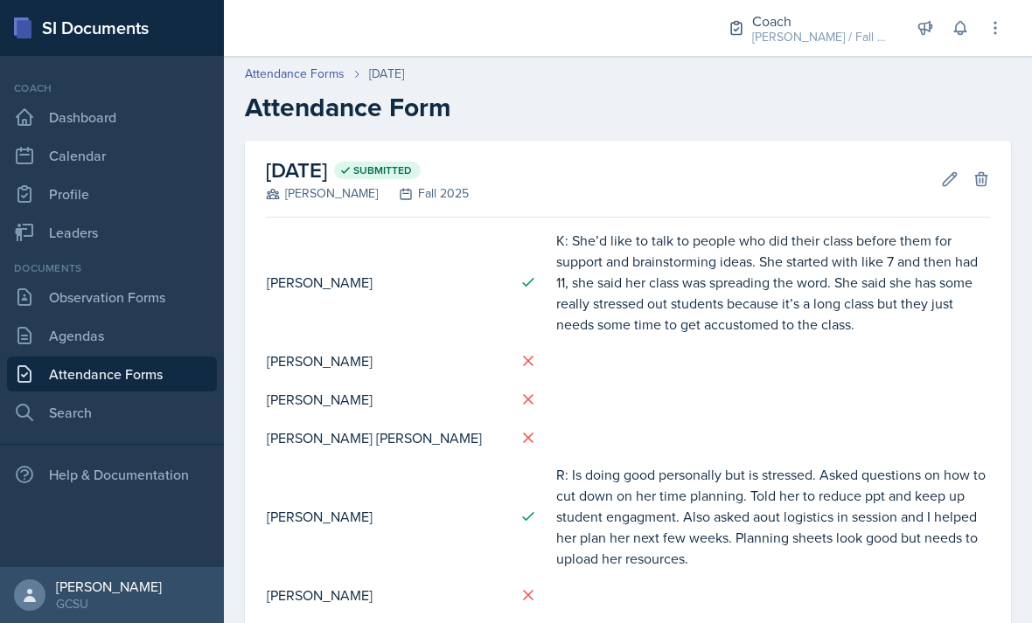
click at [939, 184] on button "Edit" at bounding box center [949, 178] width 31 height 31
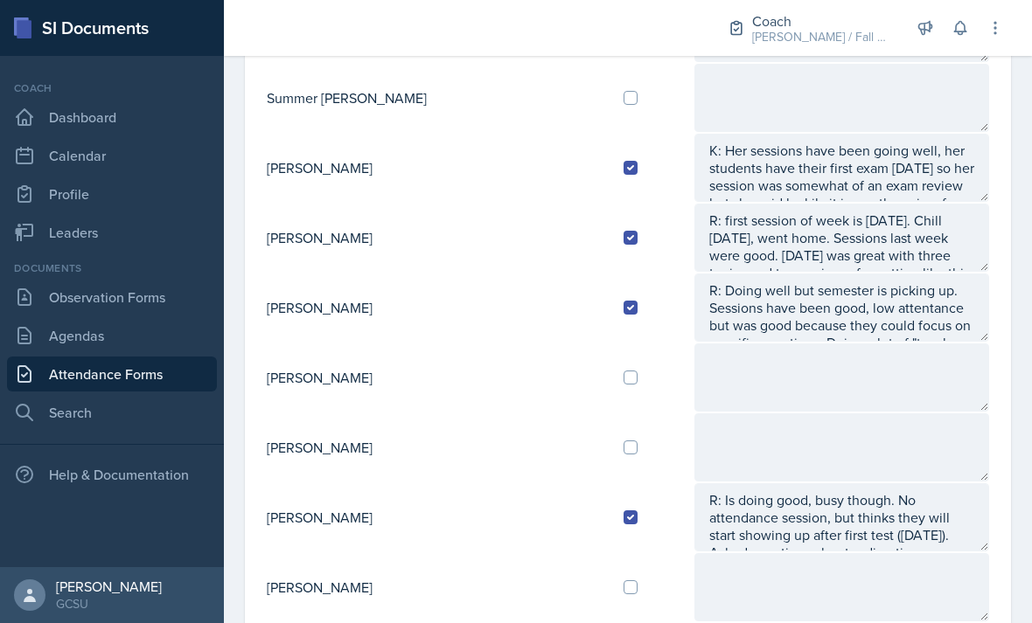
scroll to position [1708, 0]
click at [623, 385] on input "checkbox" at bounding box center [630, 379] width 14 height 14
checkbox input "true"
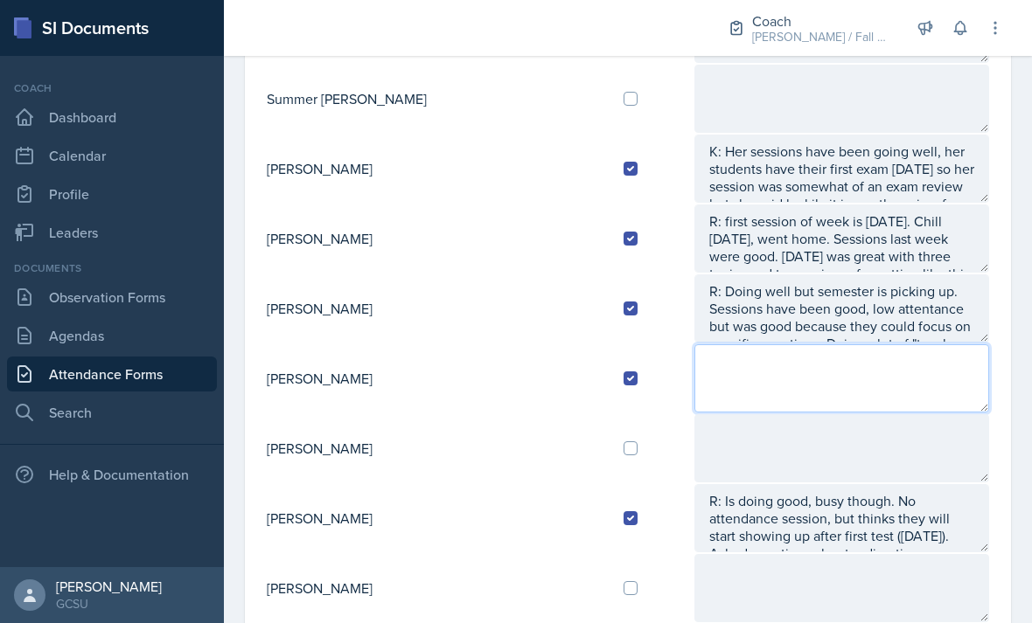
click at [723, 385] on textarea at bounding box center [841, 378] width 295 height 68
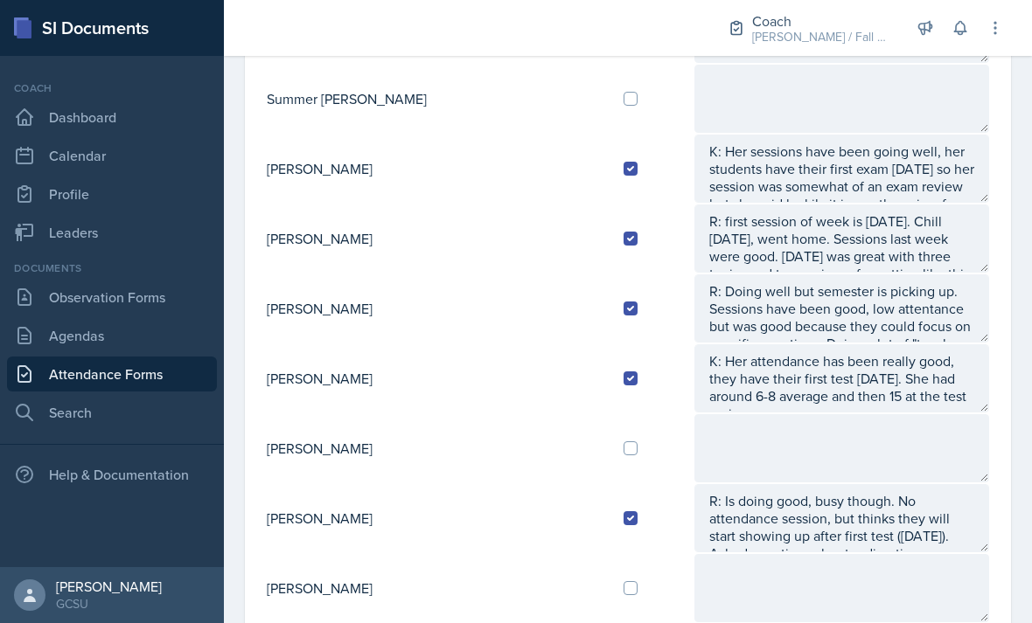
click at [962, 507] on textarea "R: Is doing good, busy though. No attendance session, but thinks they will star…" at bounding box center [841, 518] width 295 height 68
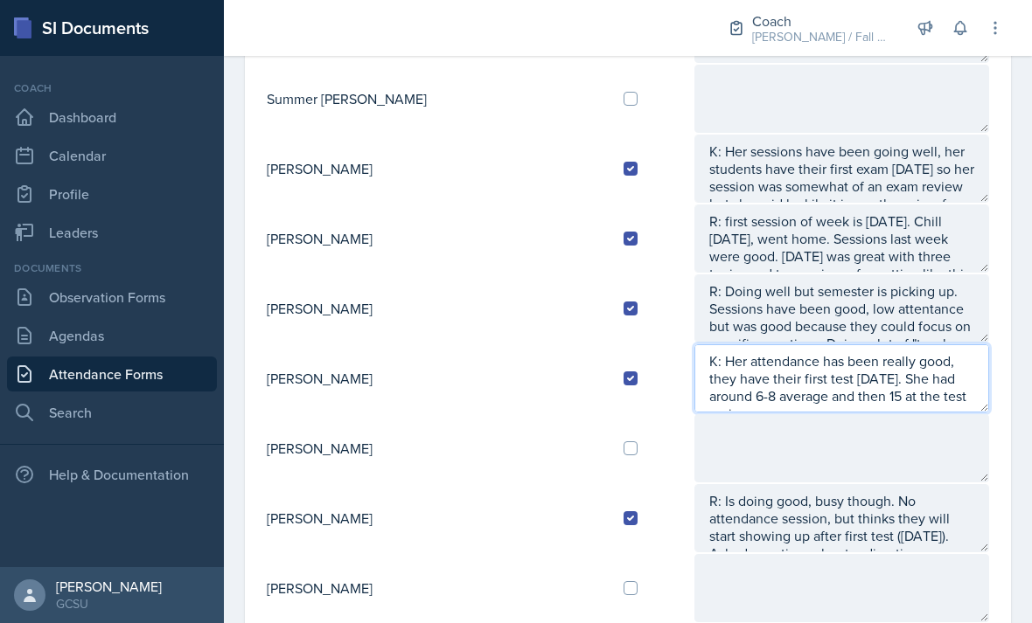
click at [931, 403] on textarea "K: Her attendance has been really good, they have their first test [DATE]. She …" at bounding box center [841, 378] width 295 height 68
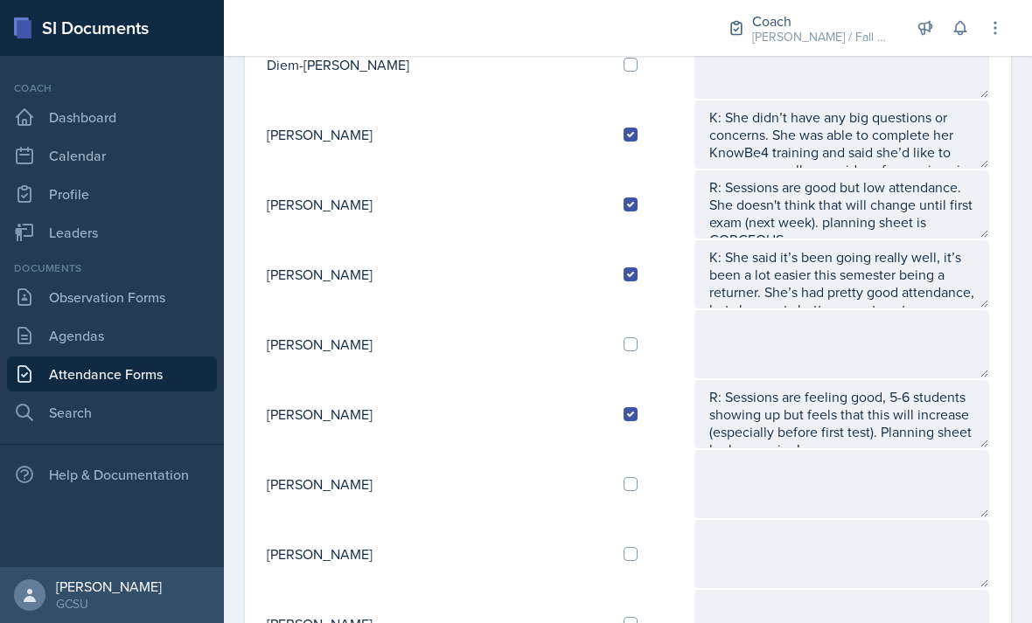
scroll to position [1113, 0]
type textarea "K: Her attendance has been really good, they have their first test [DATE]. She …"
click at [623, 478] on input "checkbox" at bounding box center [630, 483] width 14 height 14
checkbox input "true"
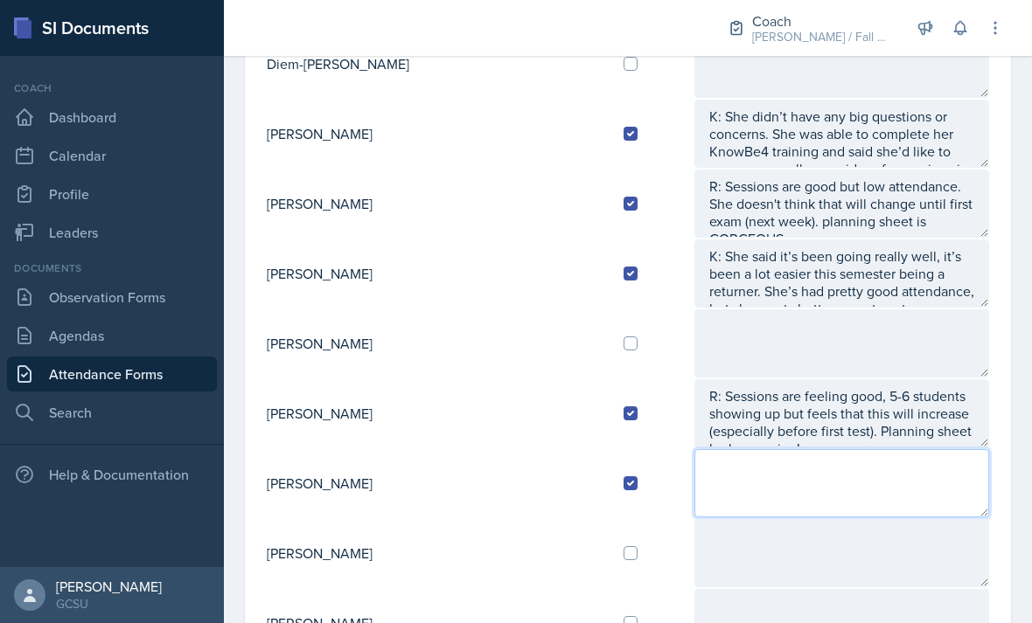
click at [694, 483] on textarea at bounding box center [841, 483] width 295 height 68
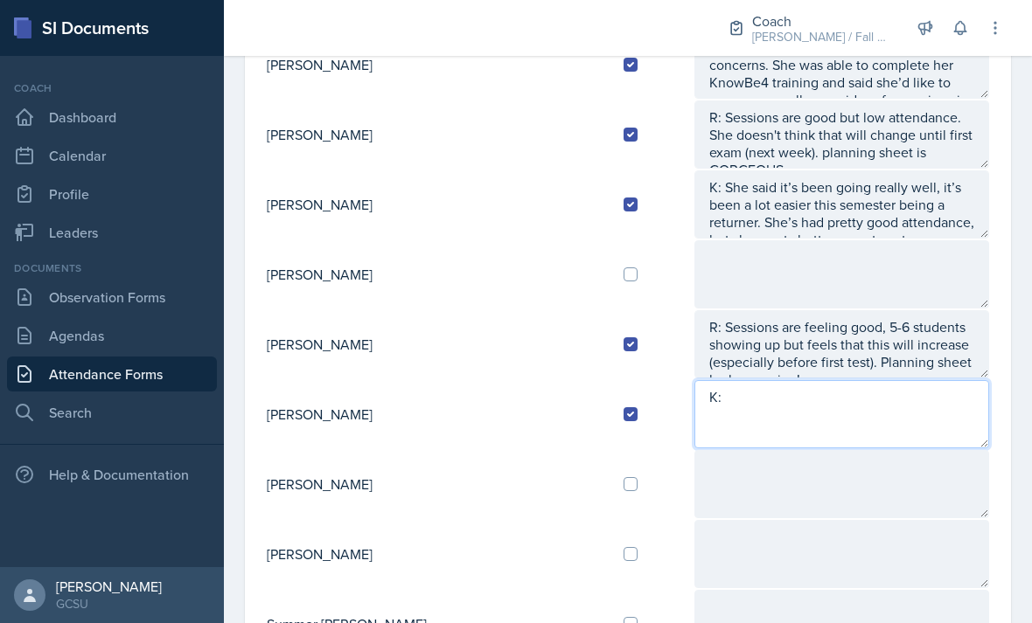
scroll to position [1180, 0]
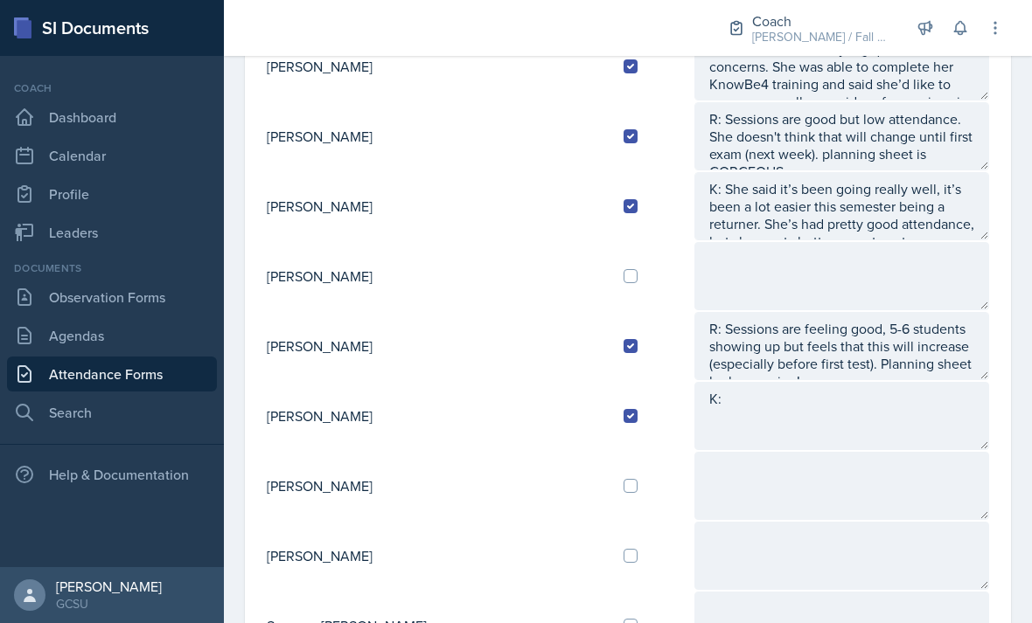
click at [400, 436] on td "[PERSON_NAME]" at bounding box center [438, 416] width 344 height 70
click at [720, 422] on textarea "K:" at bounding box center [841, 416] width 295 height 68
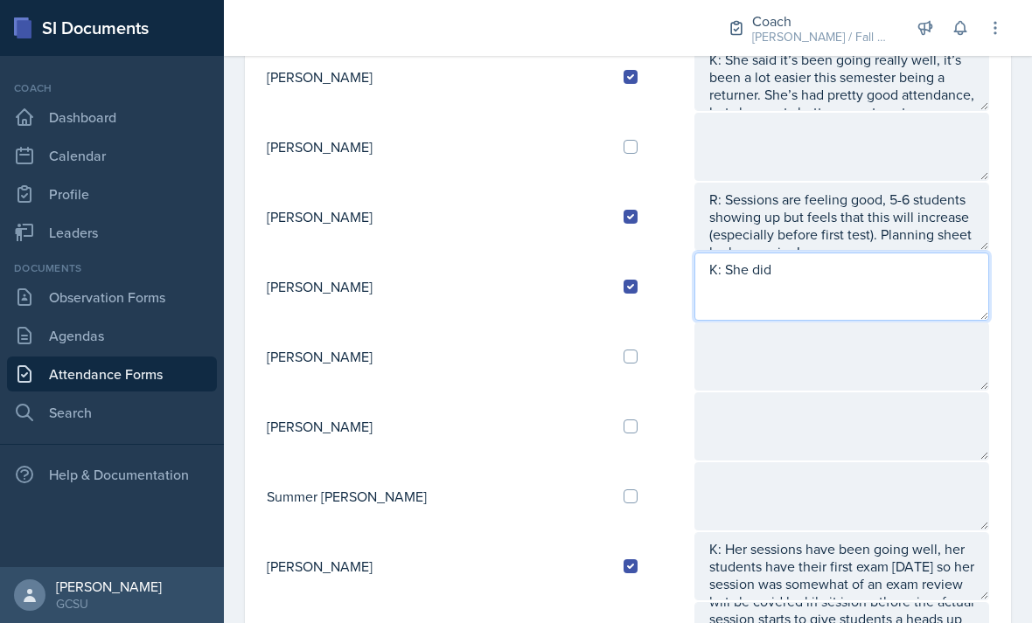
scroll to position [1311, 0]
click at [887, 275] on textarea "K: She did the KnowBe4 training," at bounding box center [841, 286] width 295 height 68
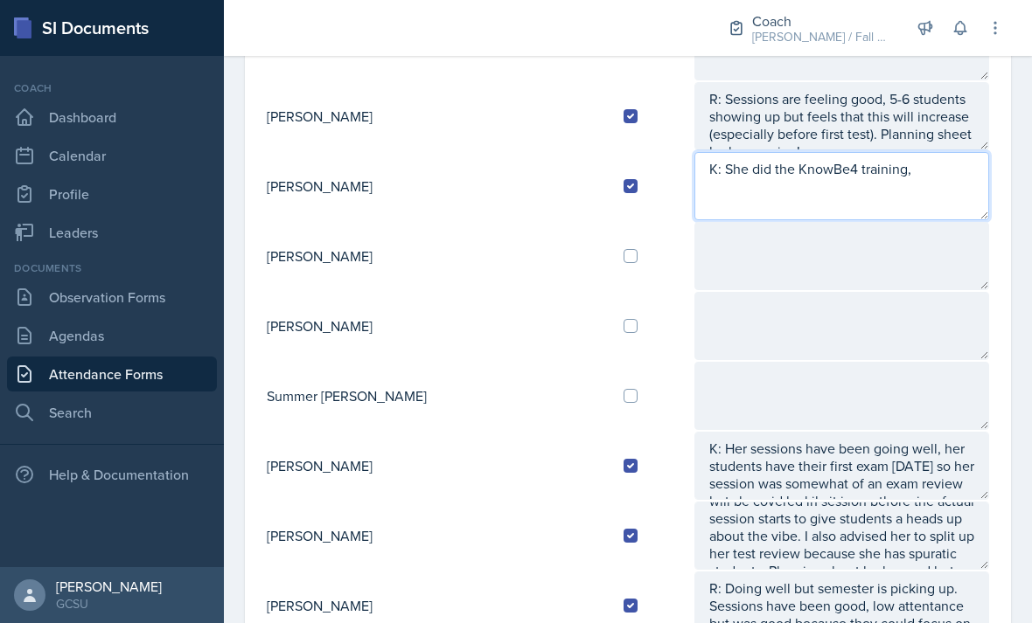
scroll to position [1383, 0]
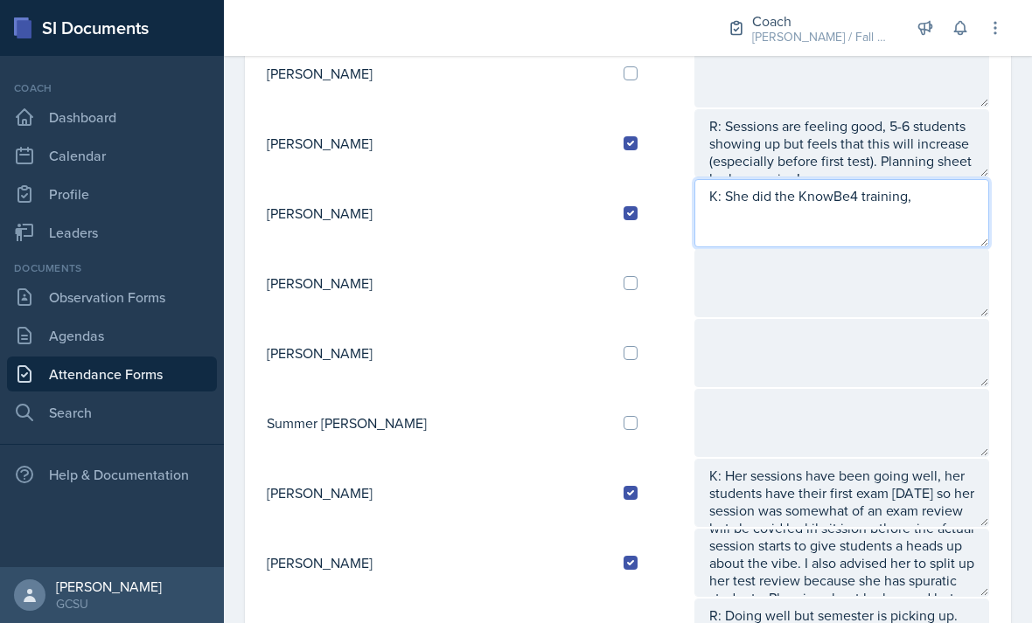
click at [898, 226] on textarea "K: She did the KnowBe4 training," at bounding box center [841, 213] width 295 height 68
click at [915, 197] on textarea "K: She did the KnowBe4 training," at bounding box center [841, 213] width 295 height 68
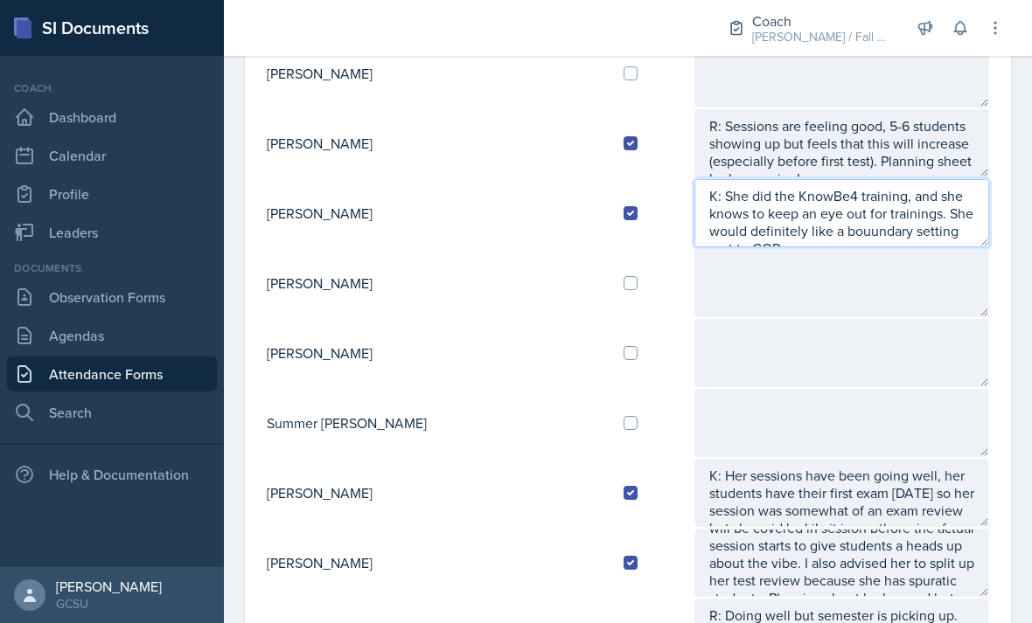
click at [727, 233] on textarea "K: She did the KnowBe4 training, and she knows to keep an eye out for trainings…" at bounding box center [841, 213] width 295 height 68
click at [910, 231] on textarea "K: She did the KnowBe4 training, and she knows to keep an eye out for trainings…" at bounding box center [841, 213] width 295 height 68
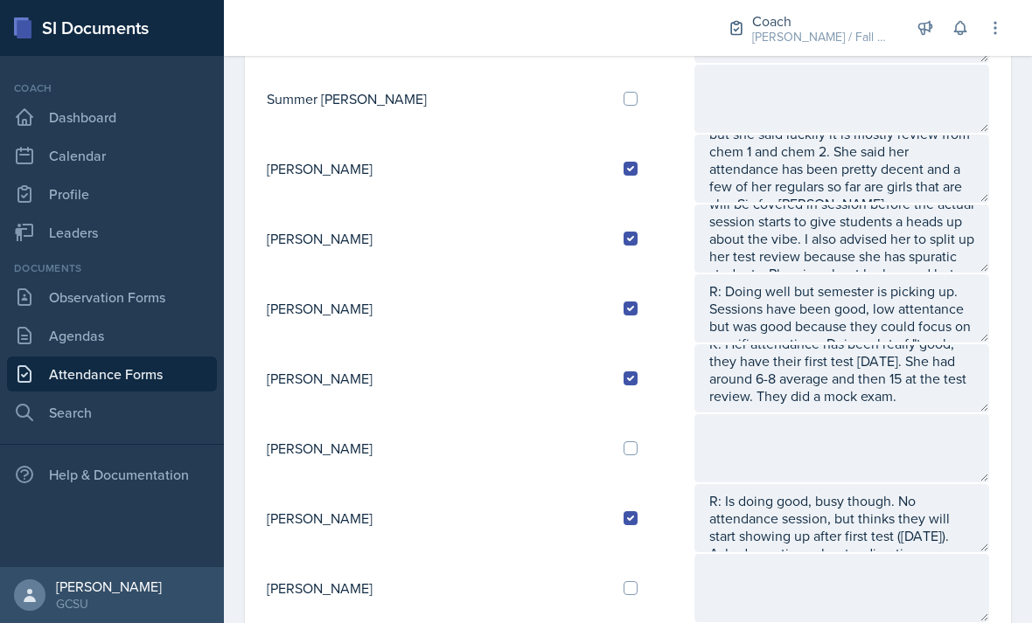
scroll to position [17, 0]
type textarea "K: She did the KnowBe4 training, and she knows to keep an eye out for trainings…"
click at [897, 398] on textarea "K: Her attendance has been really good, they have their first test [DATE]. She …" at bounding box center [841, 378] width 295 height 68
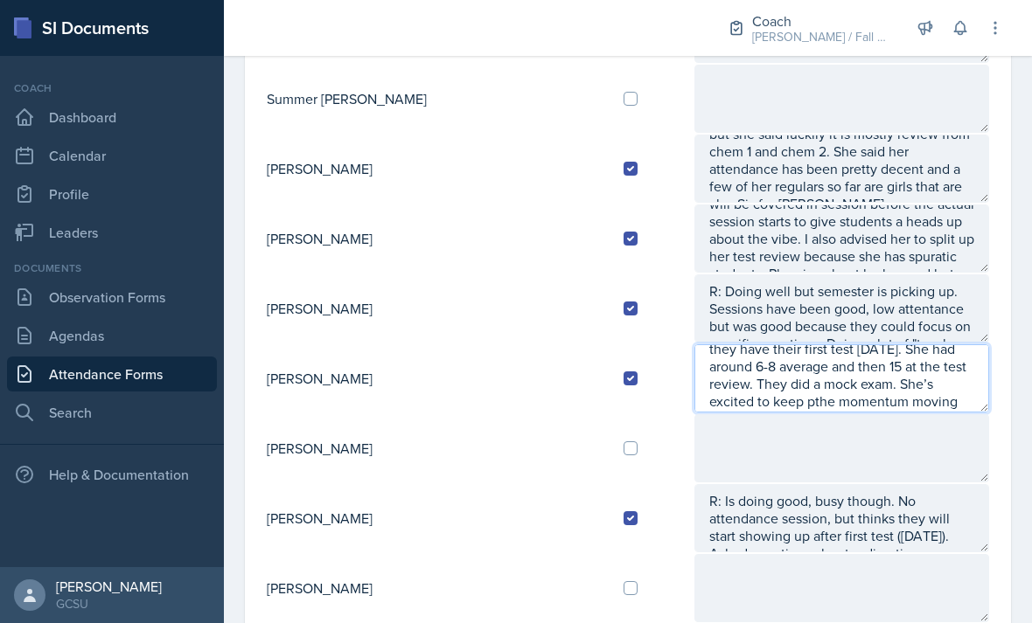
scroll to position [32, 0]
click at [881, 374] on textarea "K: Her attendance has been really good, they have their first test [DATE]. She …" at bounding box center [841, 378] width 295 height 68
click at [742, 408] on textarea "K: Her attendance has been really good, they have their first test [DATE]. She …" at bounding box center [841, 378] width 295 height 68
type textarea "K: Her attendance has been really good, they have their first test [DATE]. She …"
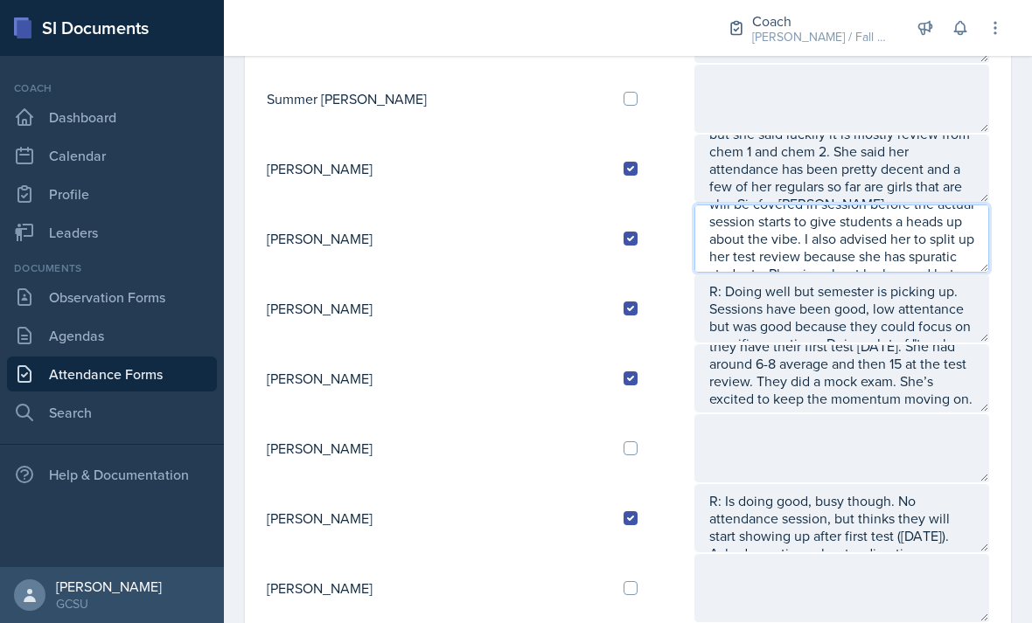
click at [854, 271] on textarea "R: first session of week is [DATE]. Chill [DATE], went home. Sessions last week…" at bounding box center [841, 239] width 295 height 68
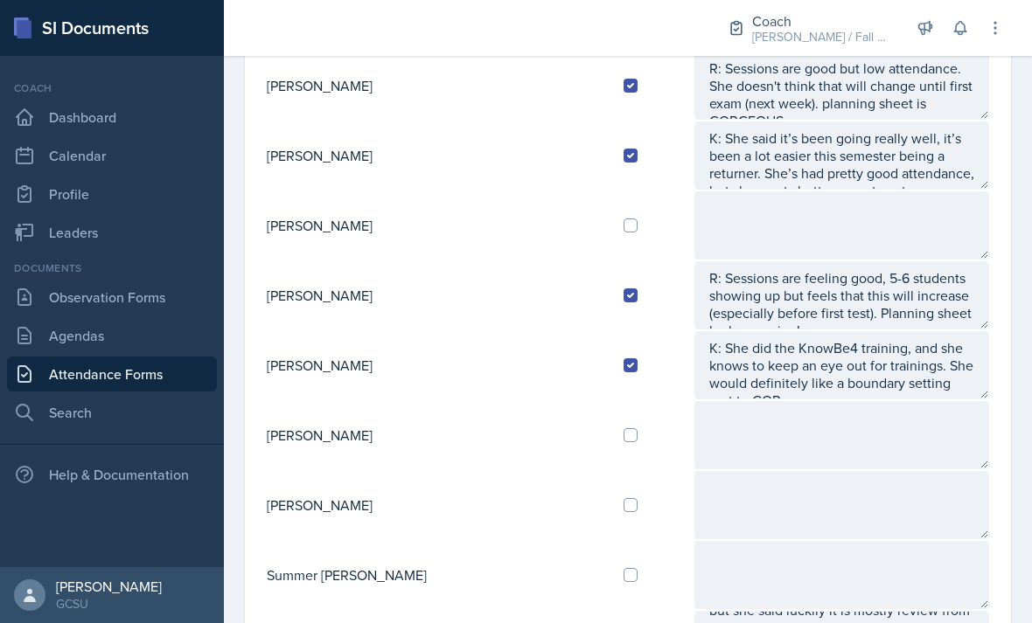
scroll to position [1241, 0]
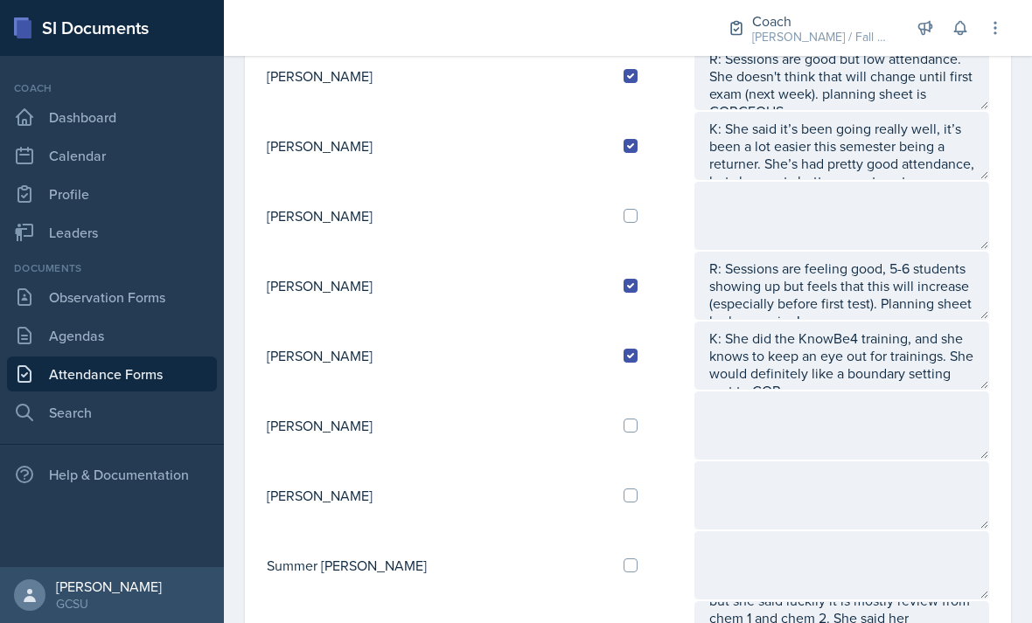
click at [915, 373] on textarea "K: She did the KnowBe4 training, and she knows to keep an eye out for trainings…" at bounding box center [841, 356] width 295 height 68
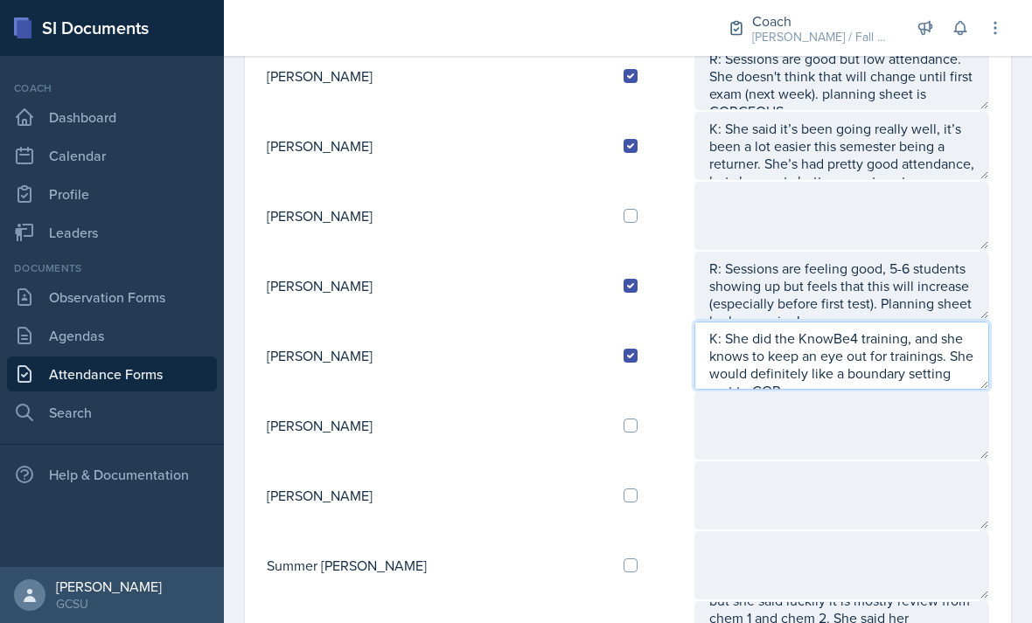
click at [899, 370] on textarea "K: She did the KnowBe4 training, and she knows to keep an eye out for trainings…" at bounding box center [841, 356] width 295 height 68
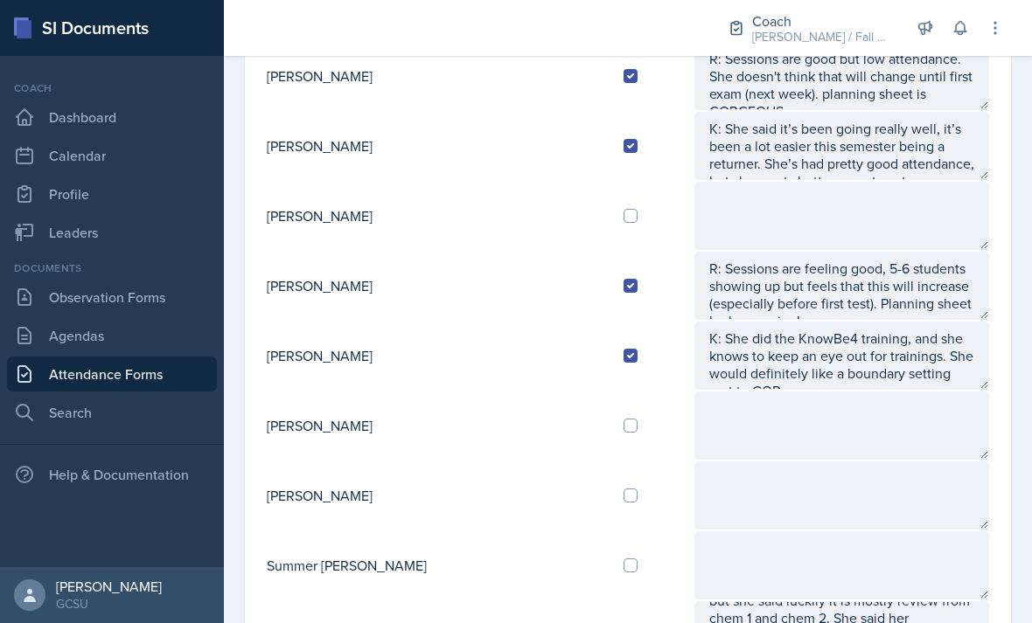
click at [923, 399] on textarea at bounding box center [841, 426] width 295 height 68
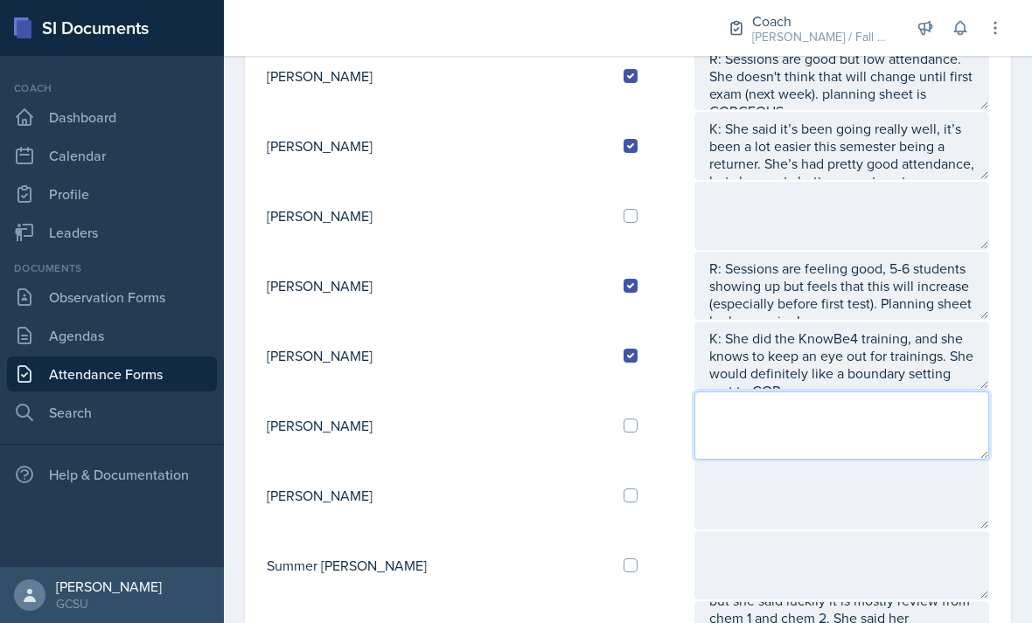
click at [921, 381] on textarea "K: She did the KnowBe4 training, and she knows to keep an eye out for trainings…" at bounding box center [841, 356] width 295 height 68
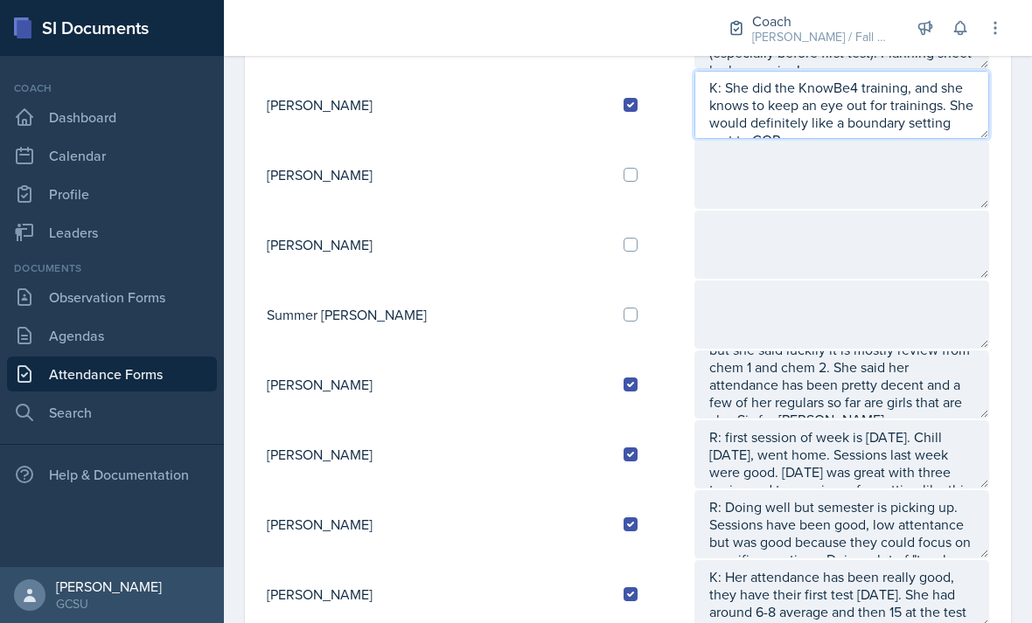
scroll to position [1505, 0]
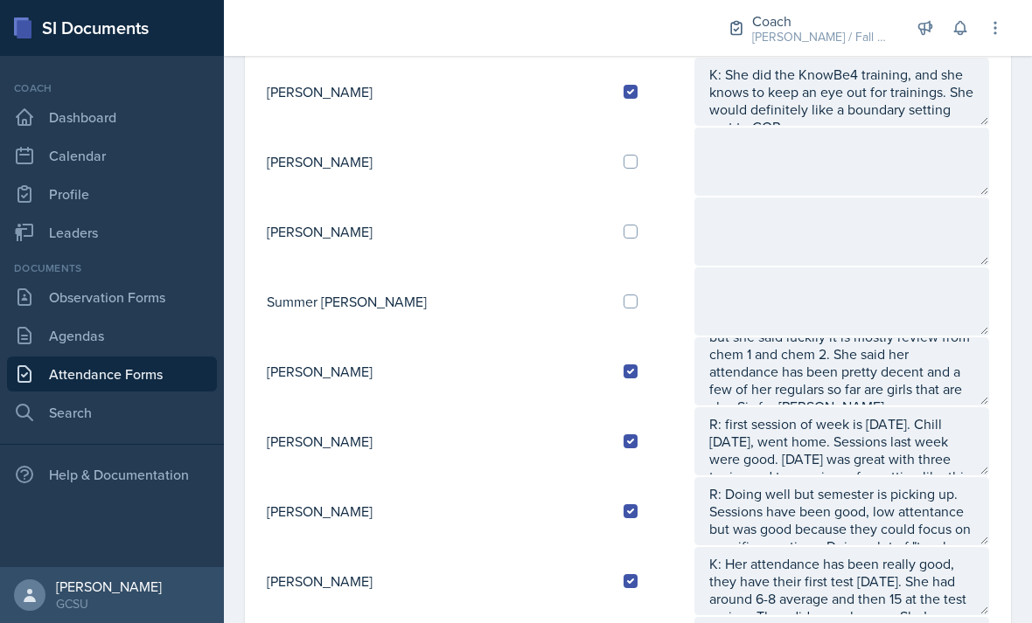
click at [891, 353] on textarea "K: Her sessions have been going well, her students have their first exam [DATE]…" at bounding box center [841, 371] width 295 height 68
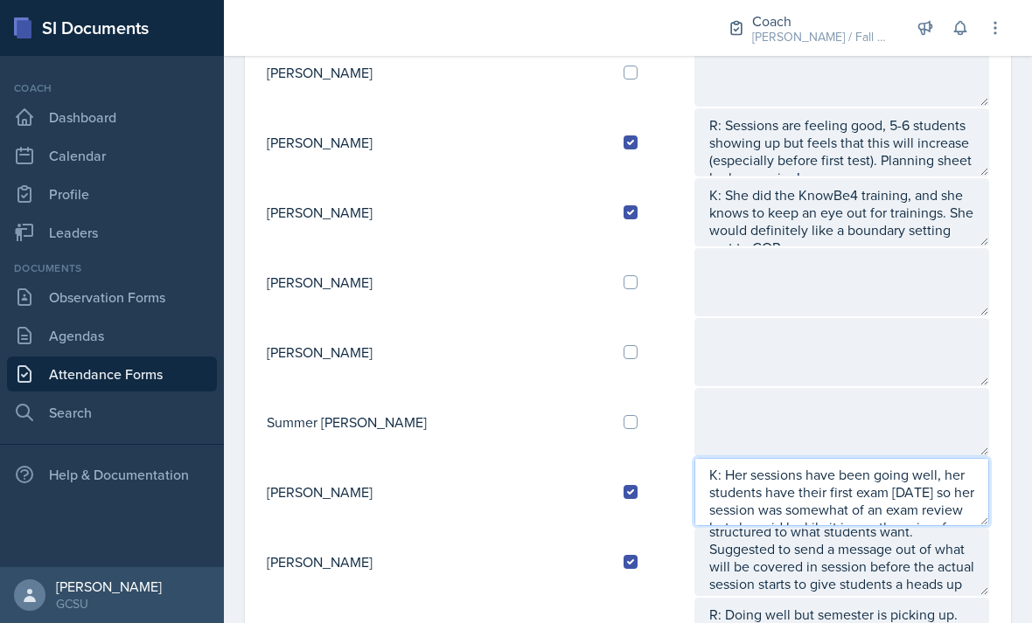
scroll to position [1381, 0]
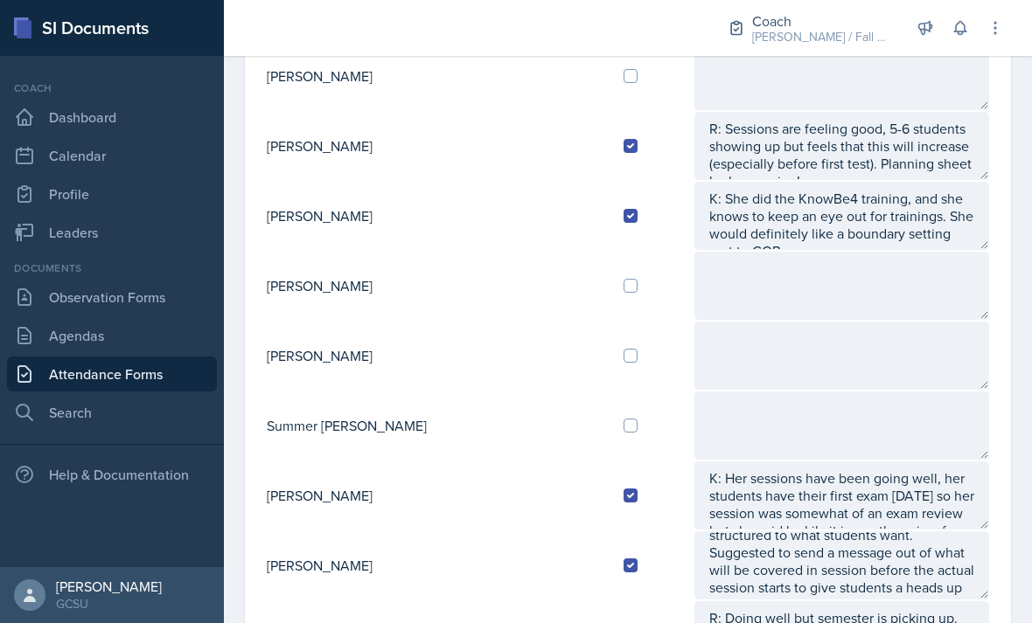
click at [905, 240] on textarea "K: She did the KnowBe4 training, and she knows to keep an eye out for trainings…" at bounding box center [841, 216] width 295 height 68
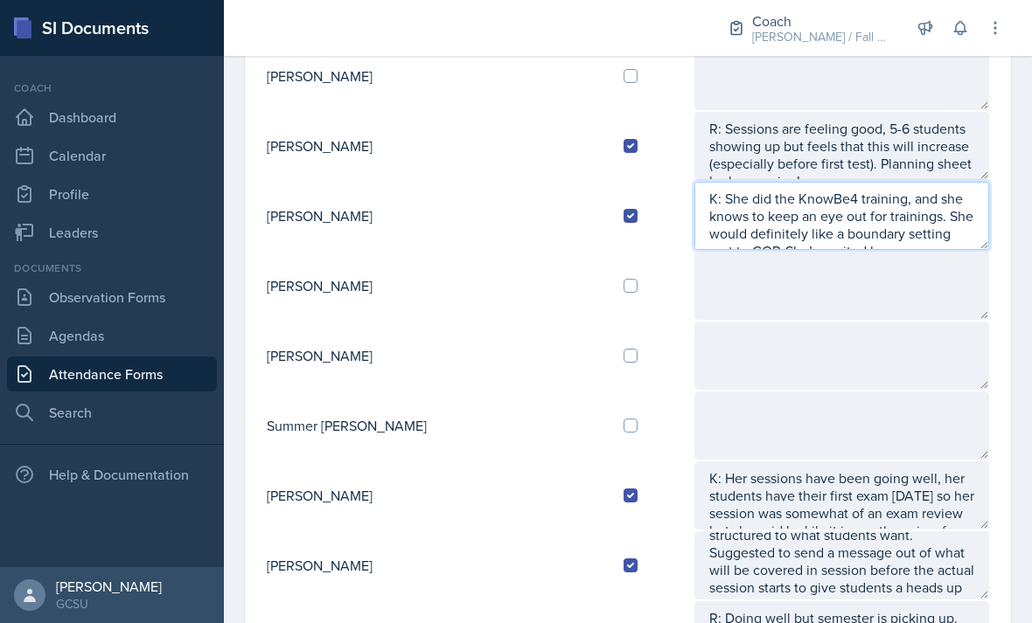
scroll to position [12, 0]
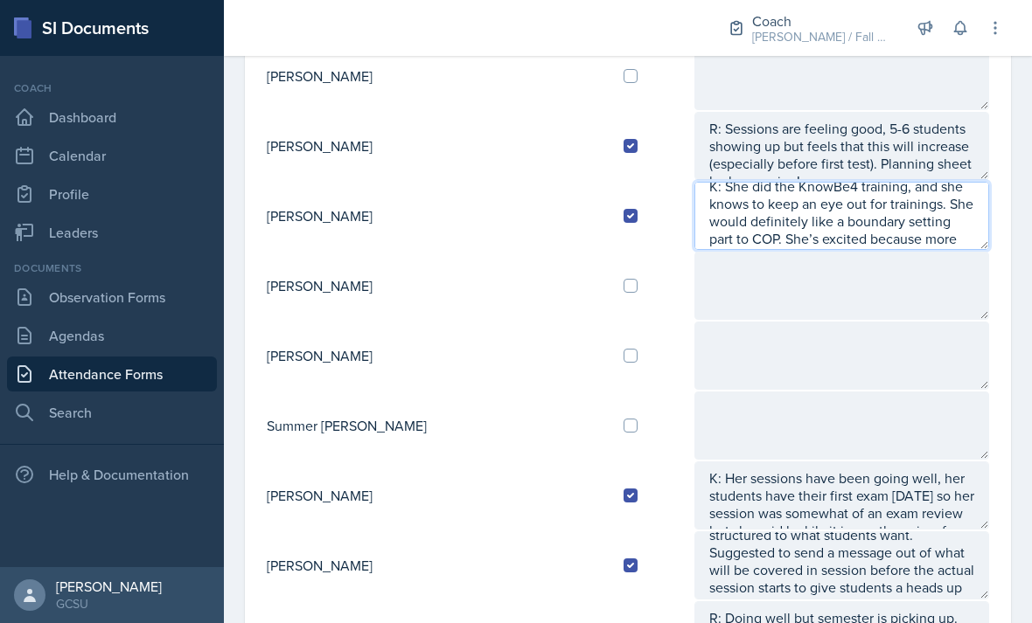
click at [931, 249] on textarea "K: She did the KnowBe4 training, and she knows to keep an eye out for trainings…" at bounding box center [841, 216] width 295 height 68
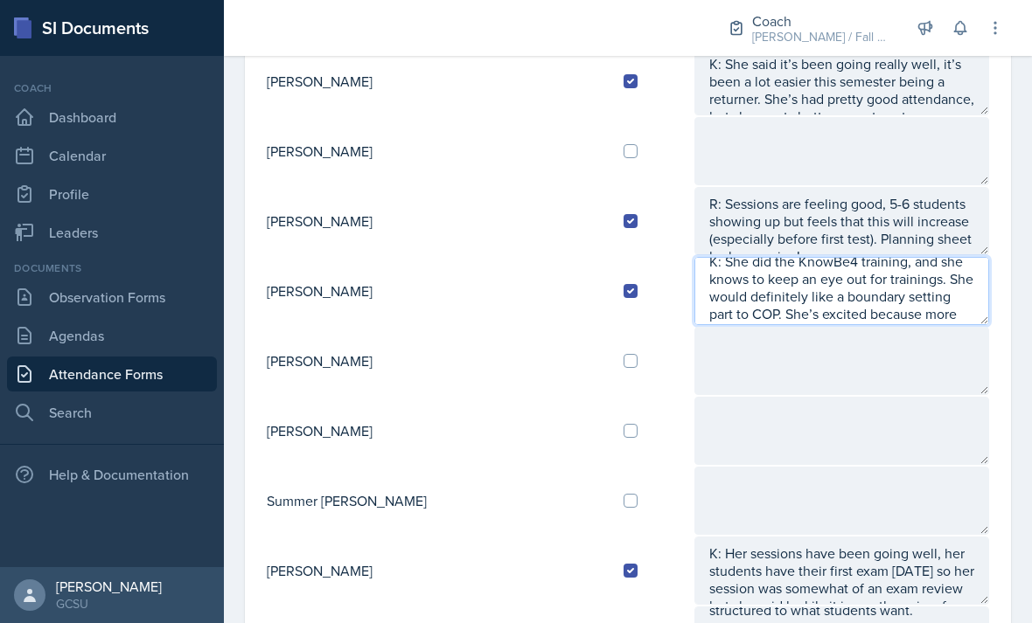
scroll to position [1307, 0]
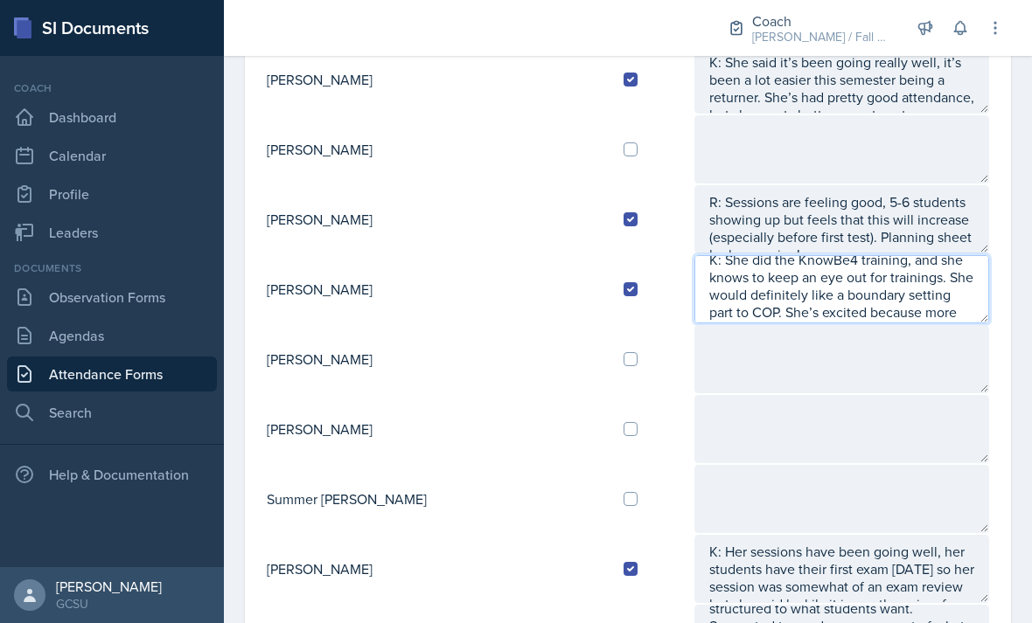
click at [911, 318] on textarea "K: She did the KnowBe4 training, and she knows to keep an eye out for trainings…" at bounding box center [841, 289] width 295 height 68
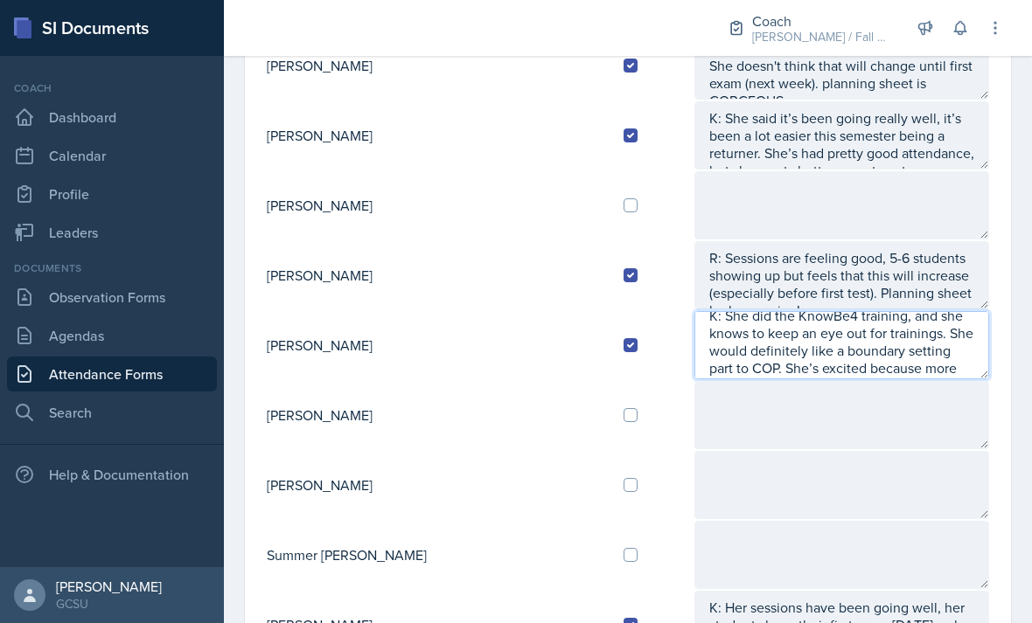
scroll to position [1252, 0]
click at [925, 373] on textarea "K: She did the KnowBe4 training, and she knows to keep an eye out for trainings…" at bounding box center [841, 344] width 295 height 68
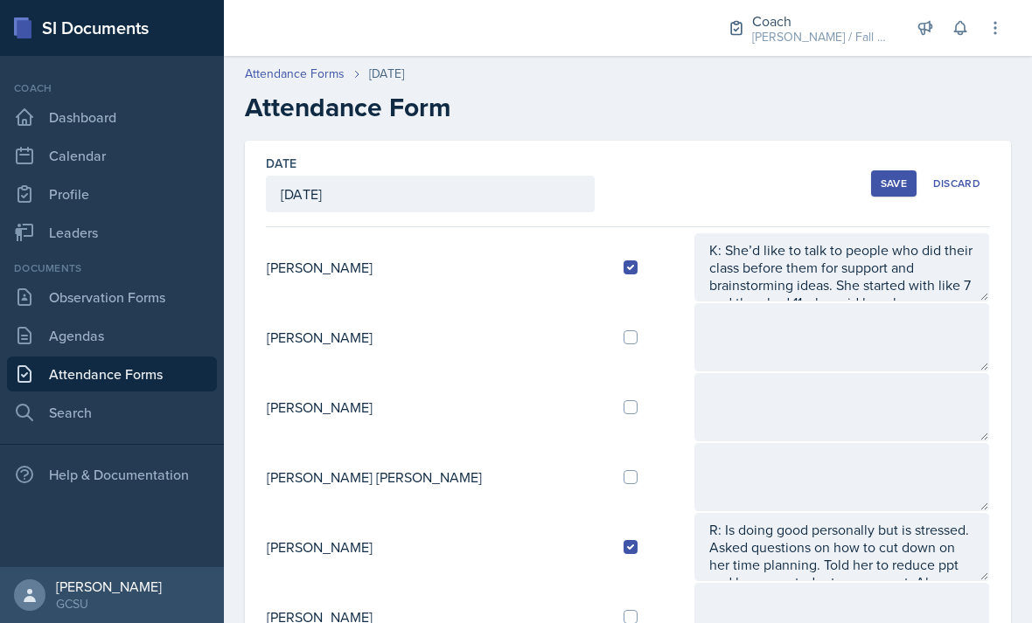
scroll to position [0, 0]
type textarea "K: She did the KnowBe4 training, and she knows to keep an eye out for trainings…"
click at [884, 196] on button "Save" at bounding box center [893, 183] width 45 height 26
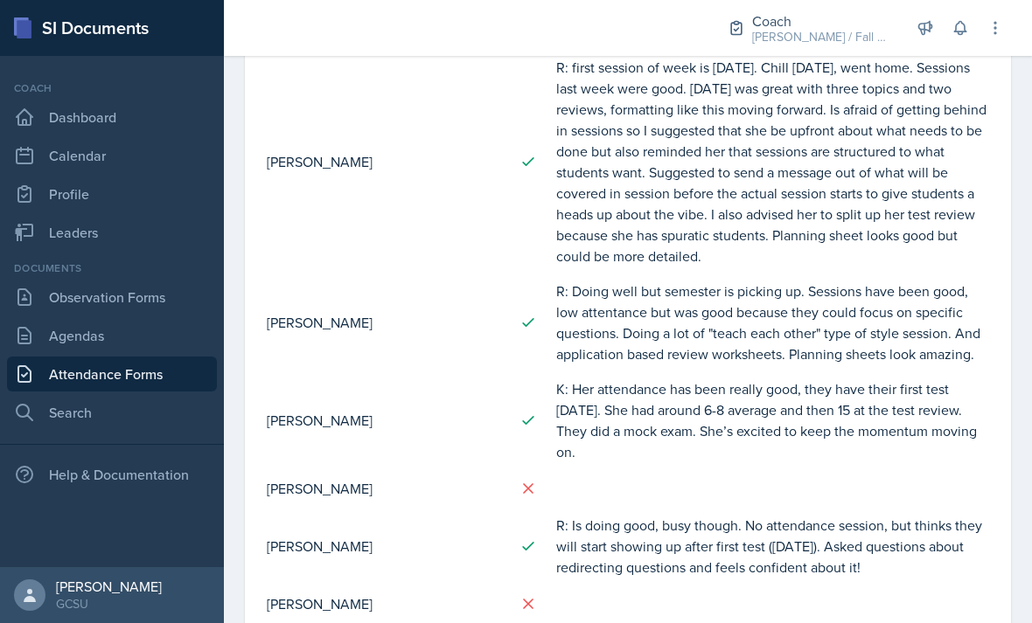
scroll to position [1726, 0]
click at [578, 606] on td at bounding box center [772, 604] width 435 height 38
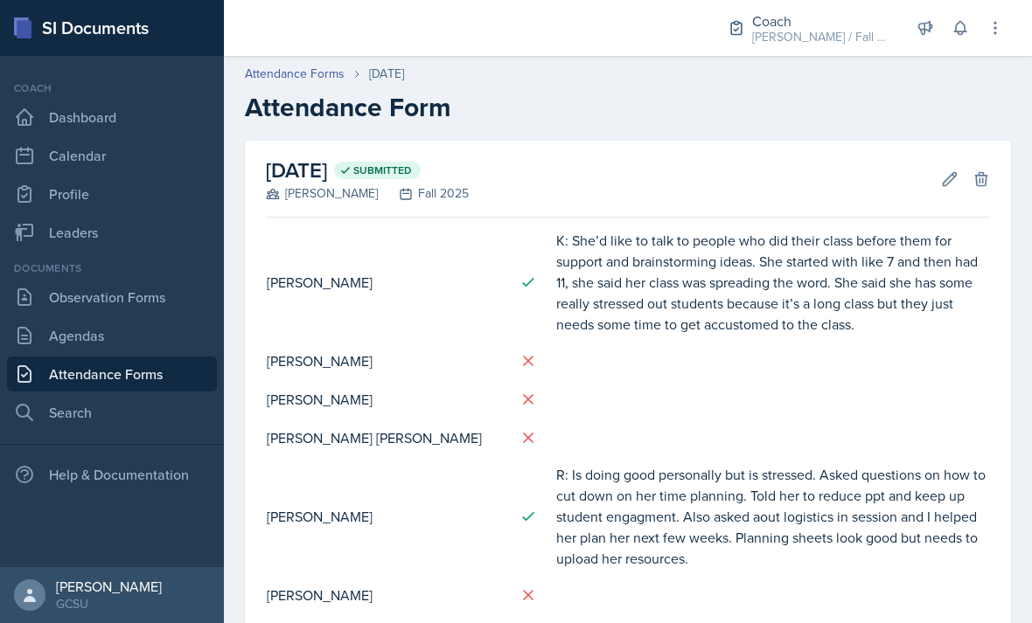
scroll to position [0, 0]
click at [943, 189] on button "Edit" at bounding box center [949, 178] width 31 height 31
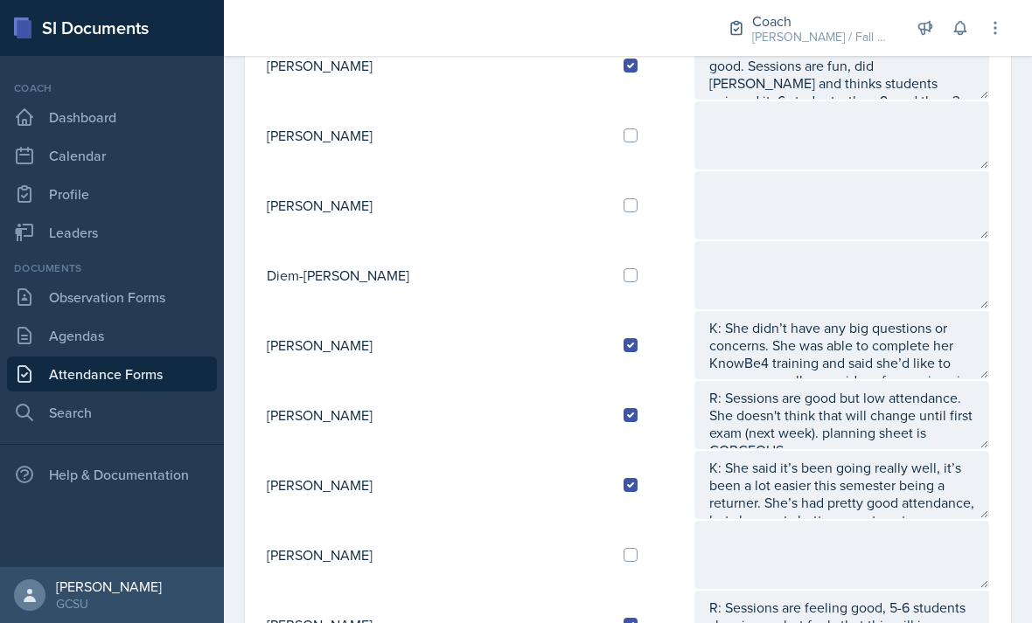
scroll to position [901, 0]
click at [609, 215] on td at bounding box center [650, 205] width 83 height 70
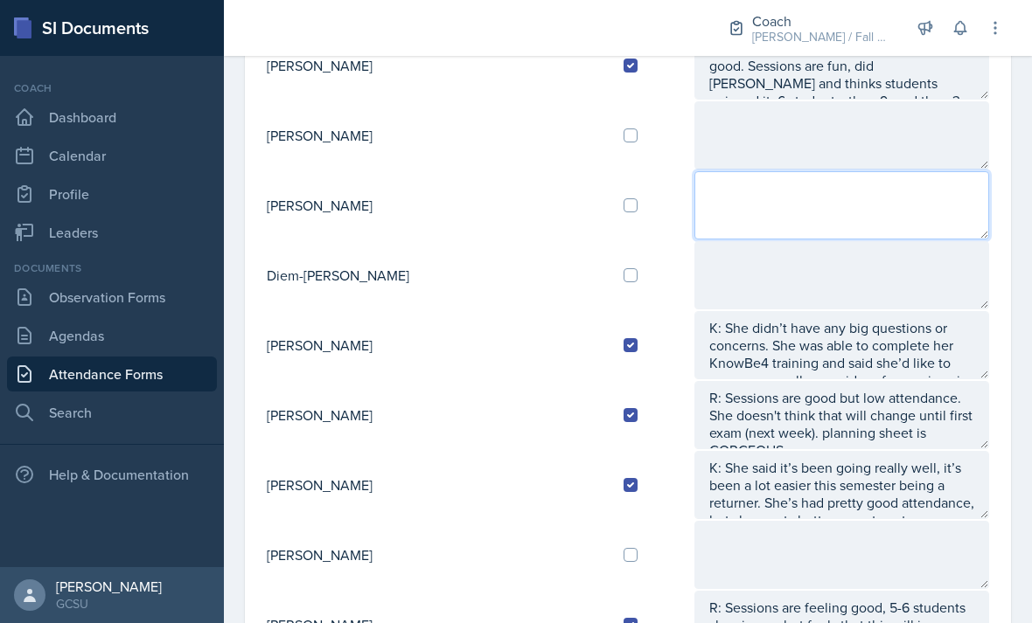
click at [759, 206] on textarea at bounding box center [841, 205] width 295 height 68
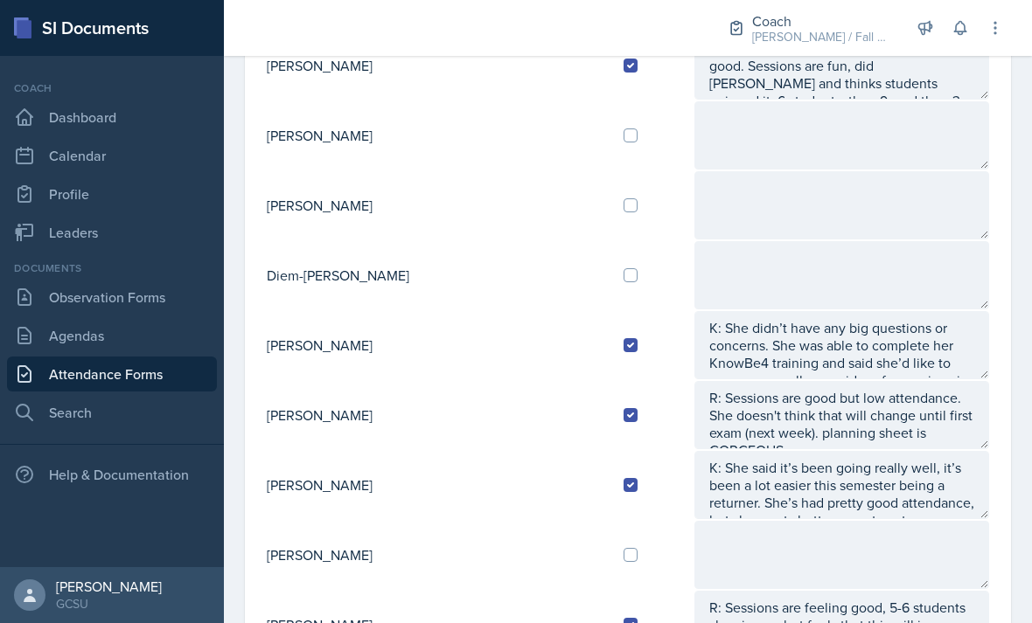
click at [609, 211] on td at bounding box center [650, 205] width 83 height 70
click at [623, 201] on div at bounding box center [650, 205] width 55 height 14
click at [623, 205] on input "checkbox" at bounding box center [630, 205] width 14 height 14
checkbox input "true"
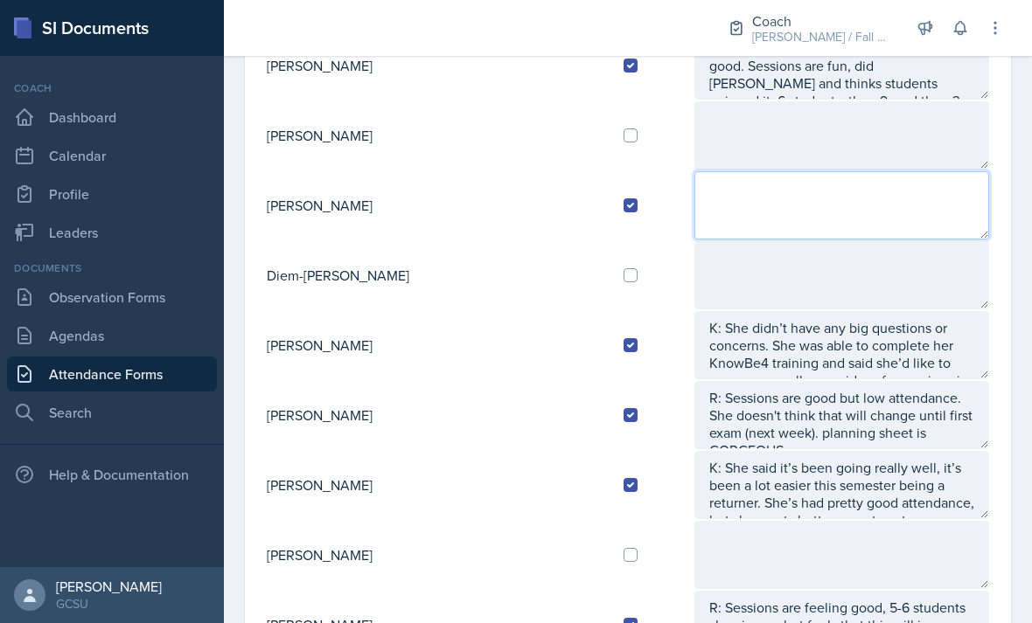
click at [748, 195] on textarea at bounding box center [841, 205] width 295 height 68
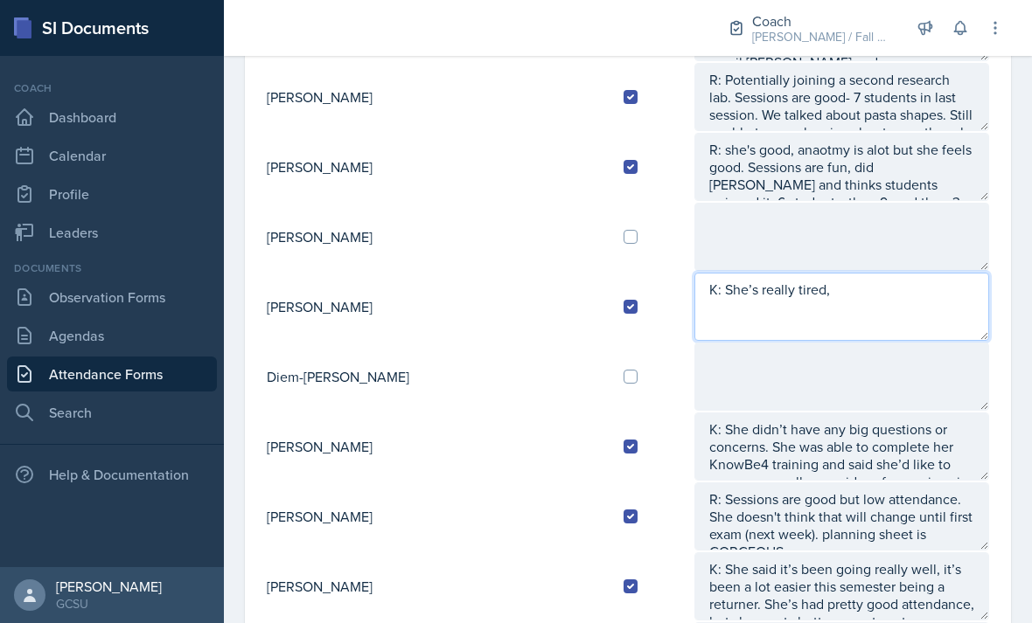
scroll to position [799, 0]
click at [809, 306] on textarea "K: She’s really tired," at bounding box center [841, 308] width 295 height 68
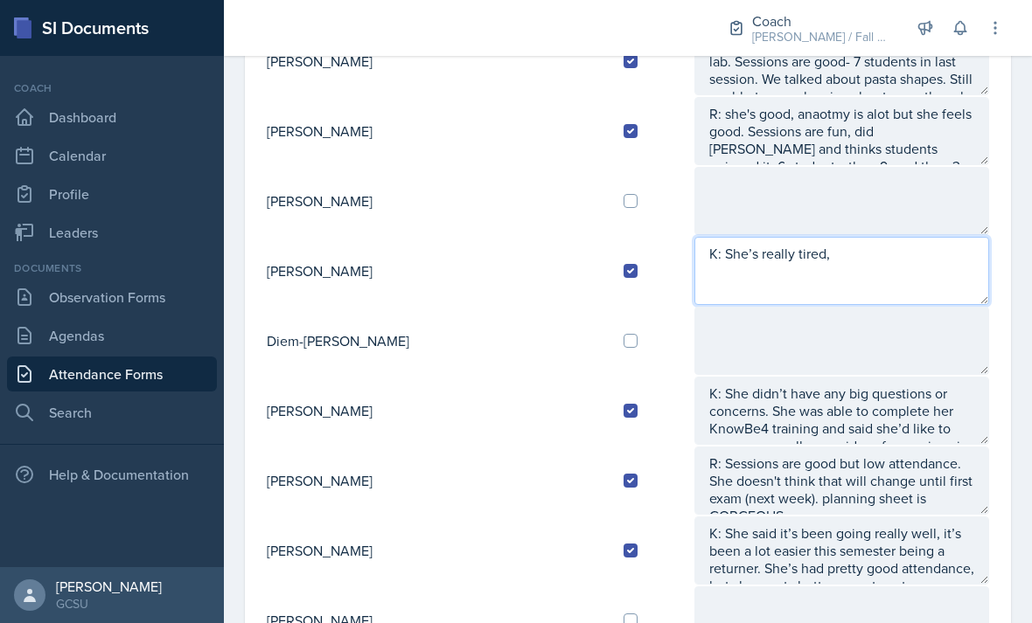
scroll to position [838, 0]
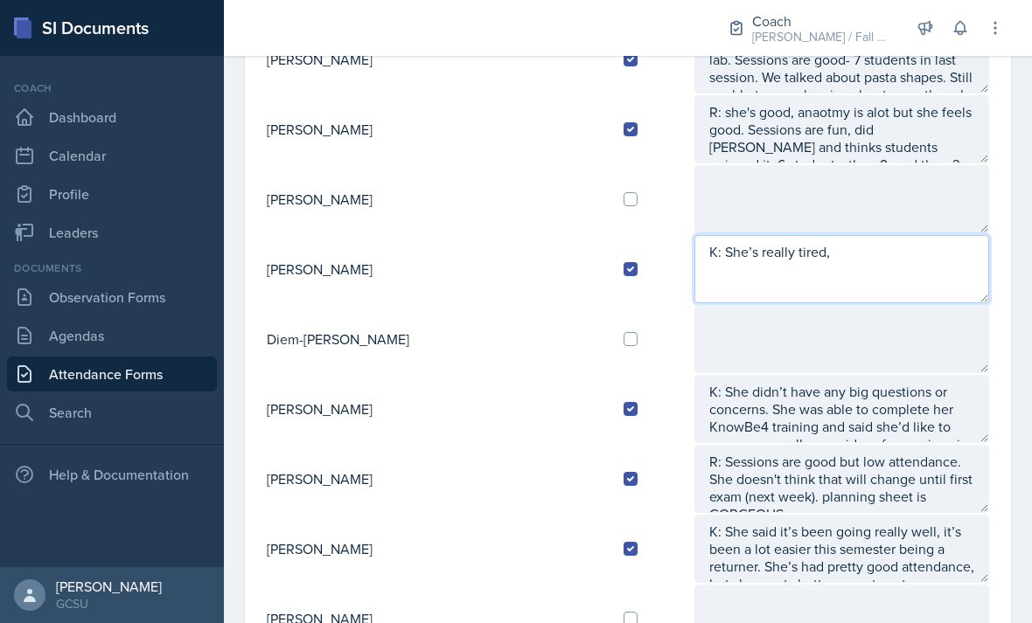
click at [937, 247] on textarea "K: She’s really tired," at bounding box center [841, 269] width 295 height 68
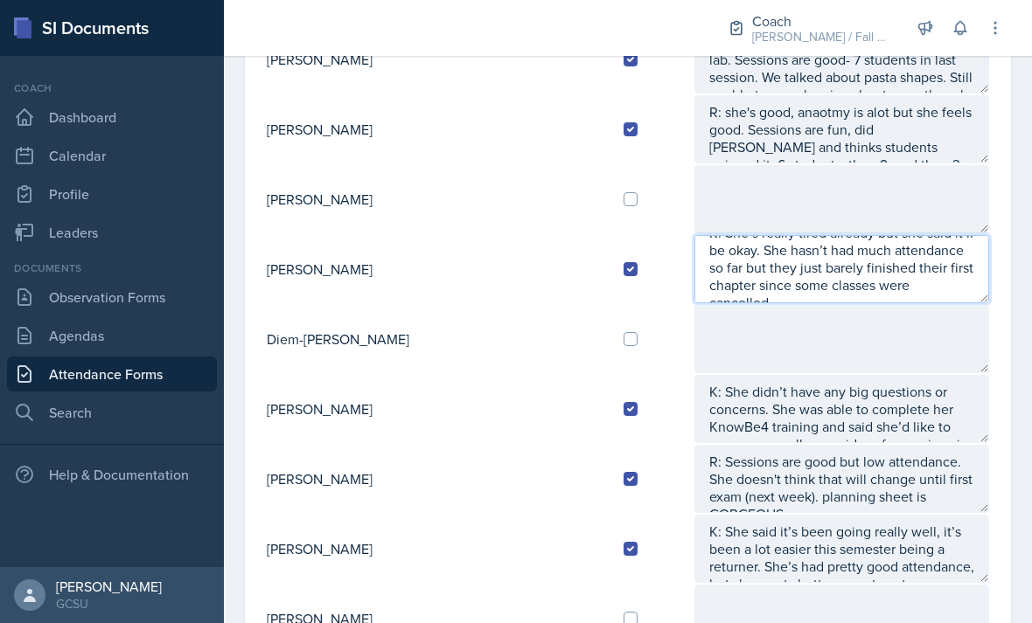
scroll to position [17, 0]
click at [918, 300] on textarea "K: She’s really tired already but she said it’ll be okay. She hasn’t had much a…" at bounding box center [841, 269] width 295 height 68
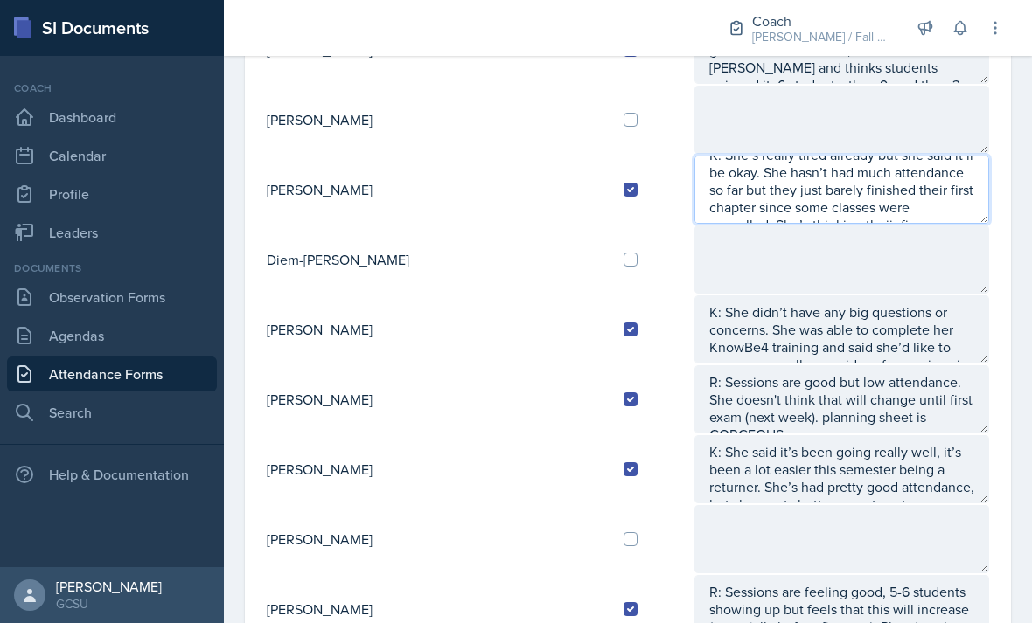
scroll to position [30, 0]
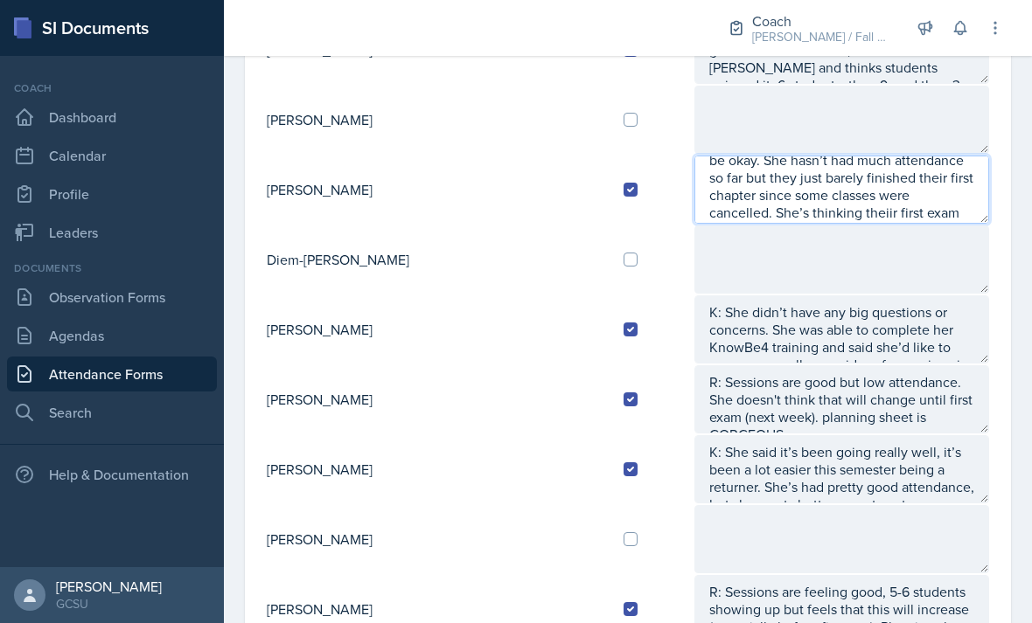
click at [953, 205] on textarea "K: She’s really tired already but she said it’ll be okay. She hasn’t had much a…" at bounding box center [841, 190] width 295 height 68
click at [802, 218] on textarea "K: She’s really tired already but she said it’ll be okay. She hasn’t had much a…" at bounding box center [841, 190] width 295 height 68
click at [776, 214] on textarea "K: She’s really tired already but she said it’ll be okay. She hasn’t had much a…" at bounding box center [841, 190] width 295 height 68
click at [945, 196] on textarea "K: She’s really tired already but she said it’ll be okay. She hasn’t had much a…" at bounding box center [841, 190] width 295 height 68
click at [933, 210] on textarea "K: She’s really tired already but she said it’ll be okay. She hasn’t had much a…" at bounding box center [841, 190] width 295 height 68
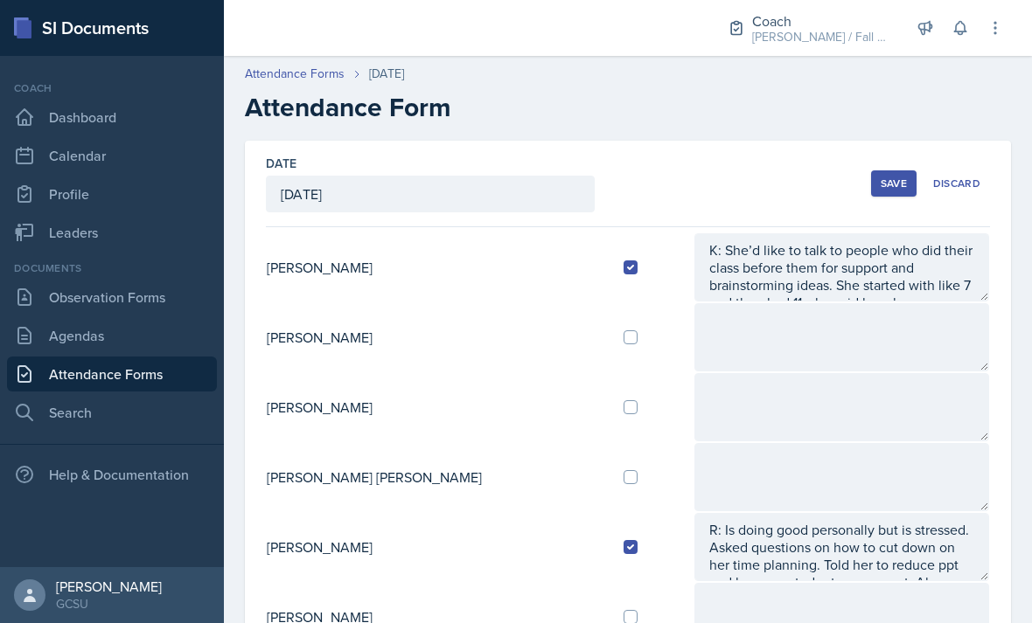
scroll to position [0, 0]
type textarea "K: She’s really tired already but she said it’ll be okay. She hasn’t had much a…"
click at [887, 191] on div "Save" at bounding box center [893, 184] width 26 height 14
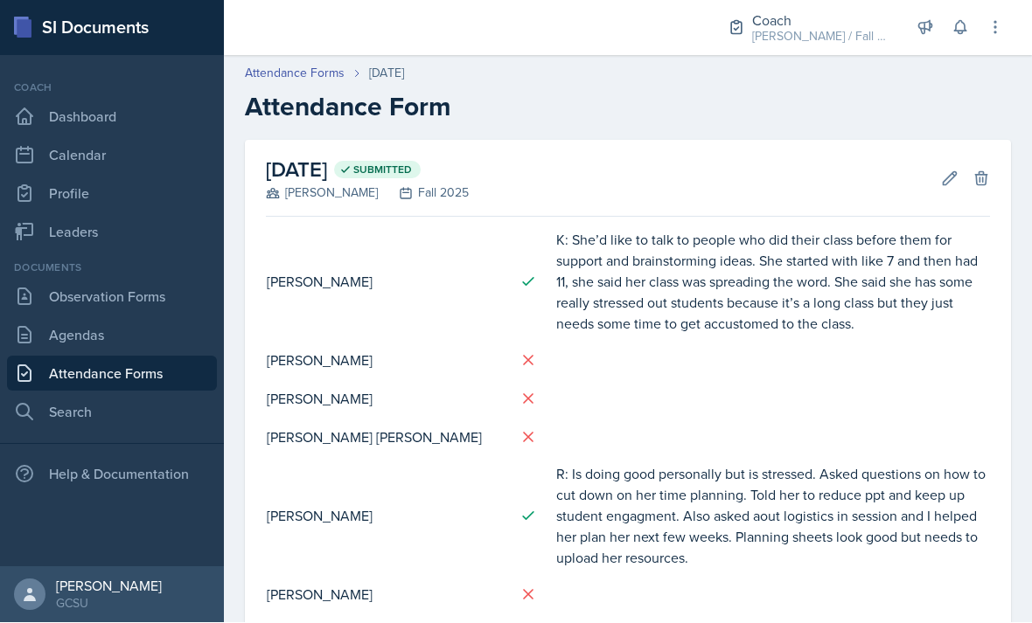
scroll to position [56, 0]
